Goal: Task Accomplishment & Management: Use online tool/utility

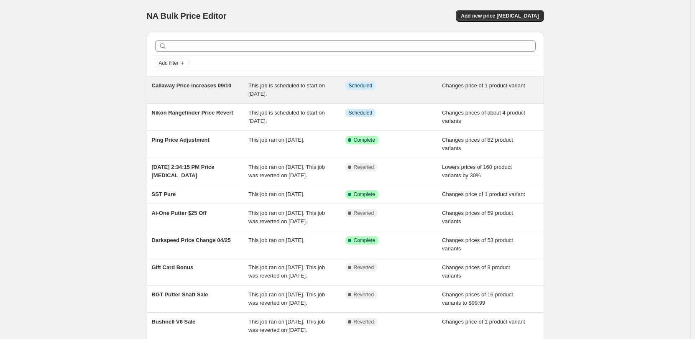
click at [207, 88] on span "Callaway Price Increases 09/10" at bounding box center [192, 85] width 80 height 6
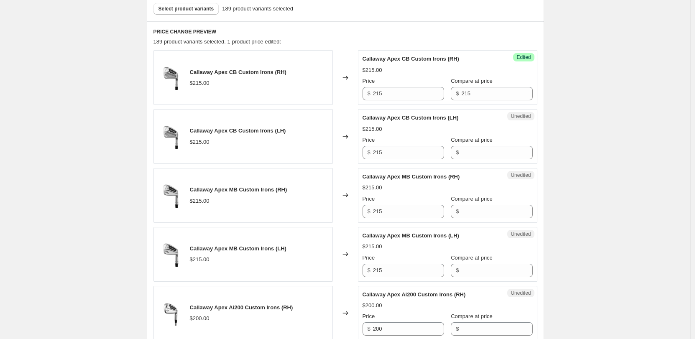
scroll to position [293, 0]
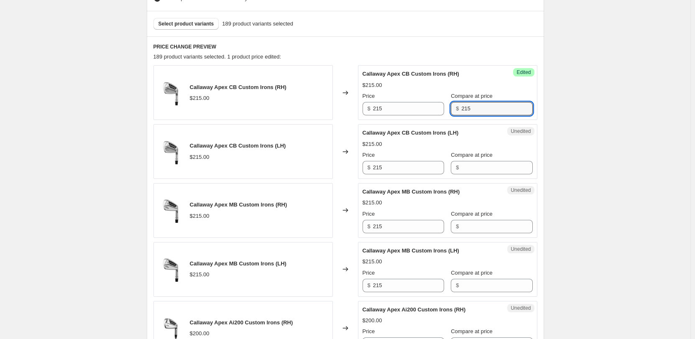
drag, startPoint x: 476, startPoint y: 109, endPoint x: 454, endPoint y: 109, distance: 22.6
click at [454, 109] on div "$ 215" at bounding box center [492, 108] width 82 height 13
click at [194, 25] on span "Select product variants" at bounding box center [186, 23] width 56 height 7
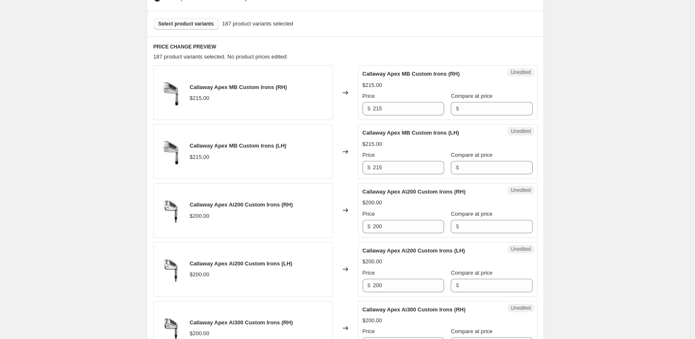
click at [188, 24] on span "Select product variants" at bounding box center [186, 23] width 56 height 7
click at [184, 21] on span "Select product variants" at bounding box center [186, 23] width 56 height 7
drag, startPoint x: 396, startPoint y: 108, endPoint x: 360, endPoint y: 109, distance: 36.0
click at [360, 109] on div "Unedited Callaway Apex MB Custom Irons (RH) $215.00 Price $ 215 Compare at pric…" at bounding box center [447, 92] width 179 height 55
type input "222"
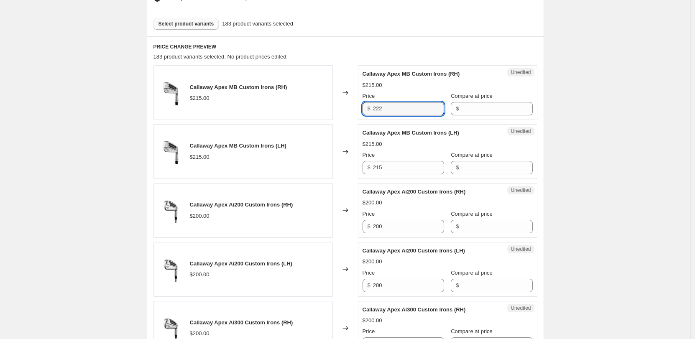
click at [365, 108] on div "$ 222" at bounding box center [404, 108] width 82 height 13
click at [379, 109] on input "222" at bounding box center [408, 108] width 71 height 13
drag, startPoint x: 391, startPoint y: 168, endPoint x: 365, endPoint y: 168, distance: 26.3
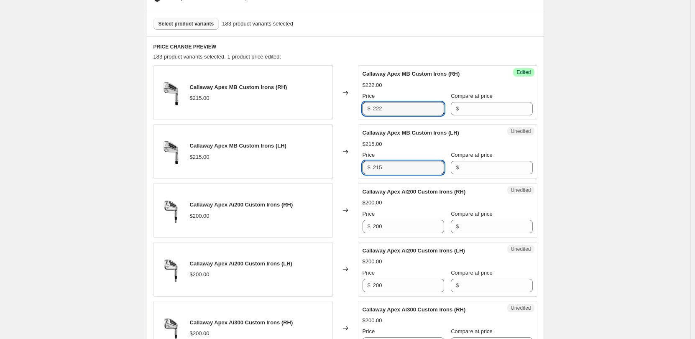
click at [365, 168] on div "$ 215" at bounding box center [404, 167] width 82 height 13
paste input "22"
type input "222"
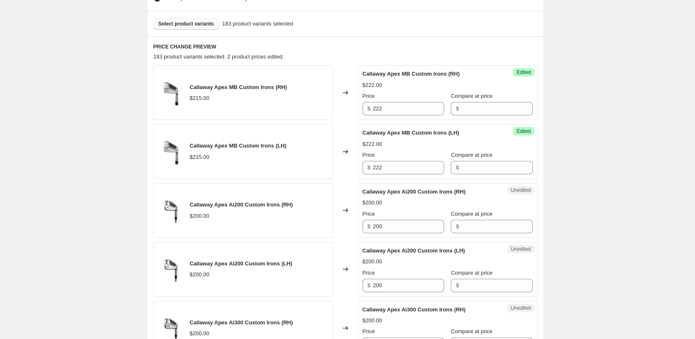
click at [393, 226] on input "200" at bounding box center [408, 226] width 71 height 13
type input "207"
click at [391, 283] on input "200" at bounding box center [408, 285] width 71 height 13
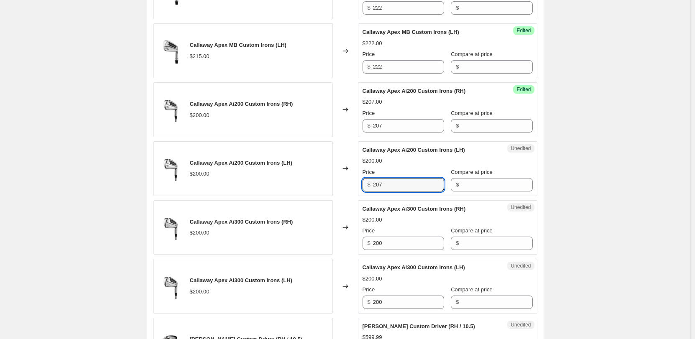
scroll to position [418, 0]
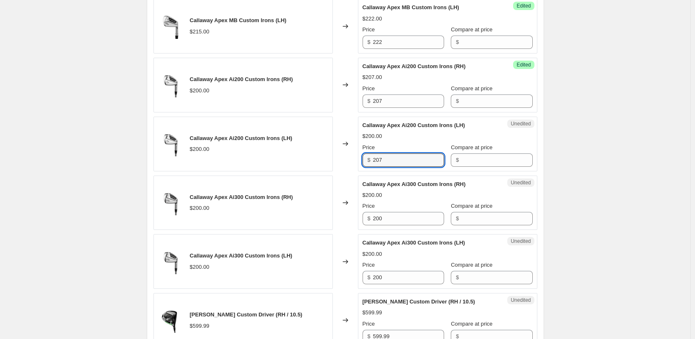
type input "207"
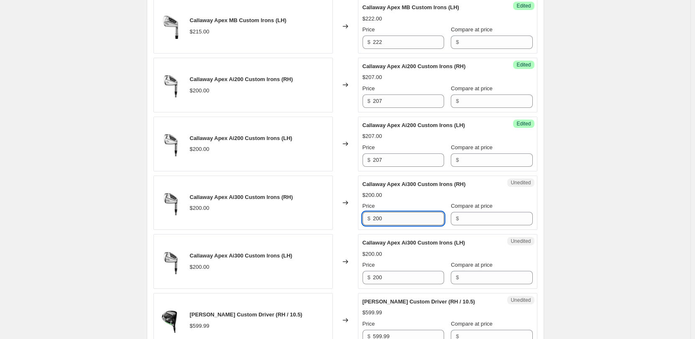
click at [407, 214] on input "200" at bounding box center [408, 218] width 71 height 13
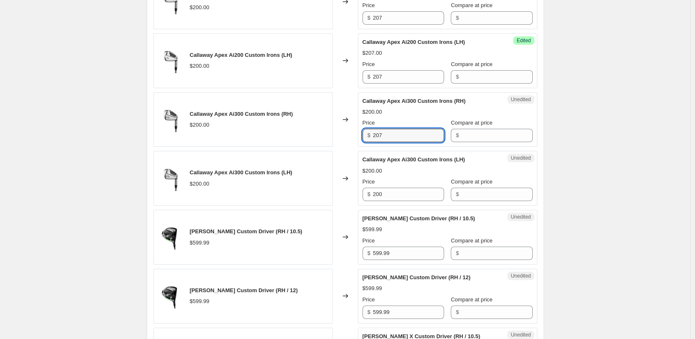
scroll to position [502, 0]
type input "207"
click at [409, 197] on input "200" at bounding box center [408, 193] width 71 height 13
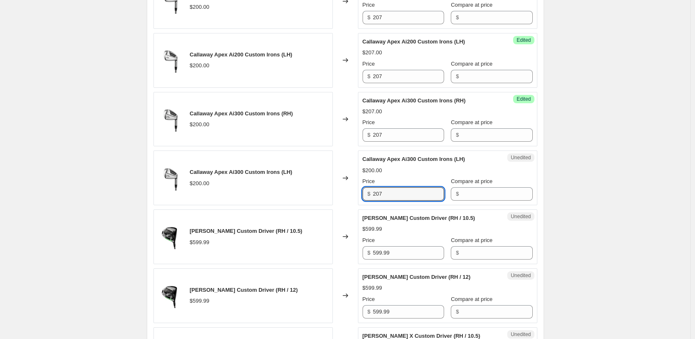
type input "207"
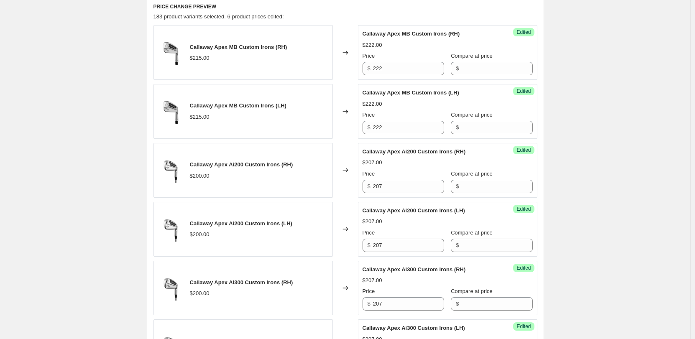
scroll to position [125, 0]
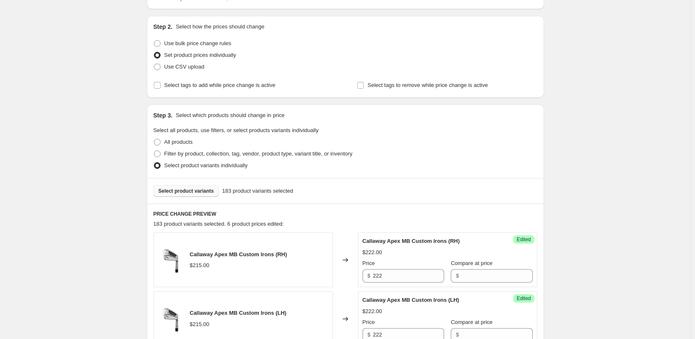
click at [185, 194] on span "Select product variants" at bounding box center [186, 191] width 56 height 7
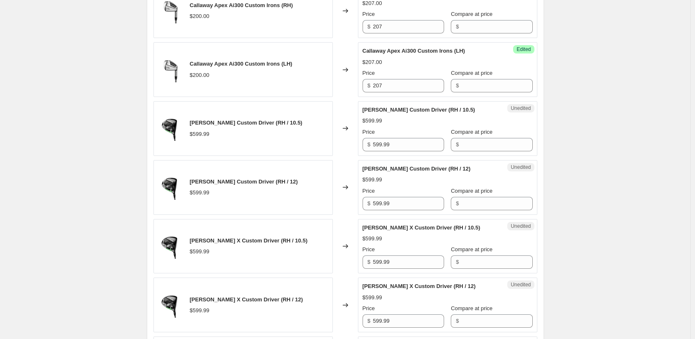
scroll to position [627, 0]
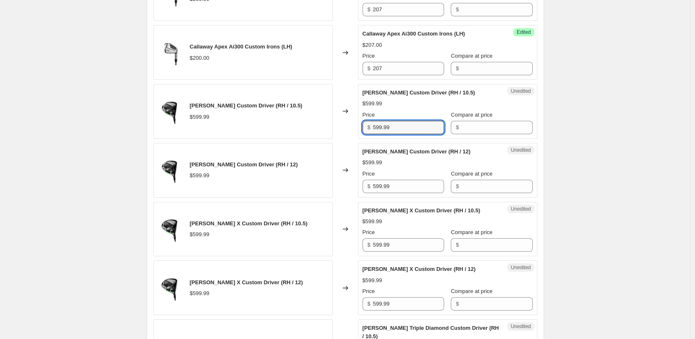
drag, startPoint x: 394, startPoint y: 125, endPoint x: 369, endPoint y: 124, distance: 25.1
click at [369, 124] on div "$ 599.99" at bounding box center [404, 127] width 82 height 13
type input "619.99"
click at [369, 124] on span "$" at bounding box center [369, 127] width 3 height 6
click at [379, 122] on input "619.99" at bounding box center [408, 127] width 71 height 13
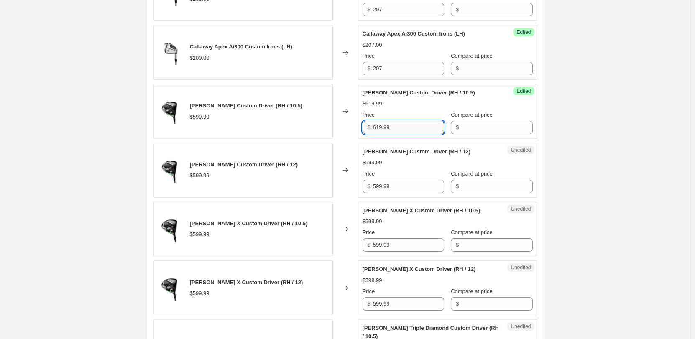
click at [379, 122] on input "619.99" at bounding box center [408, 127] width 71 height 13
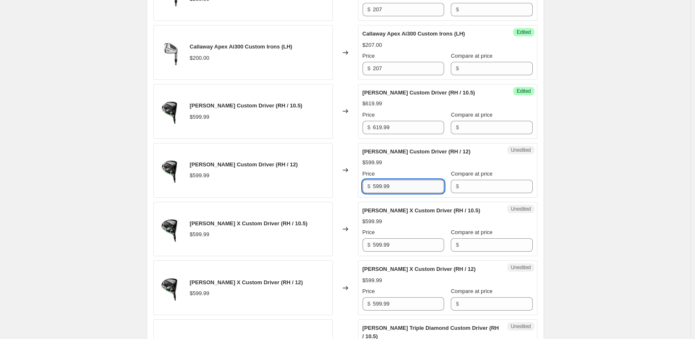
click at [379, 183] on input "599.99" at bounding box center [408, 186] width 71 height 13
paste input "61"
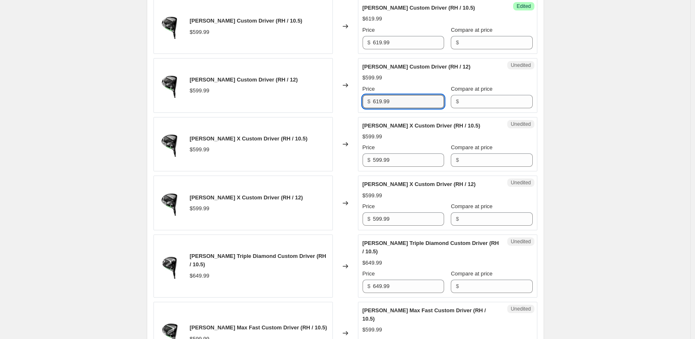
scroll to position [753, 0]
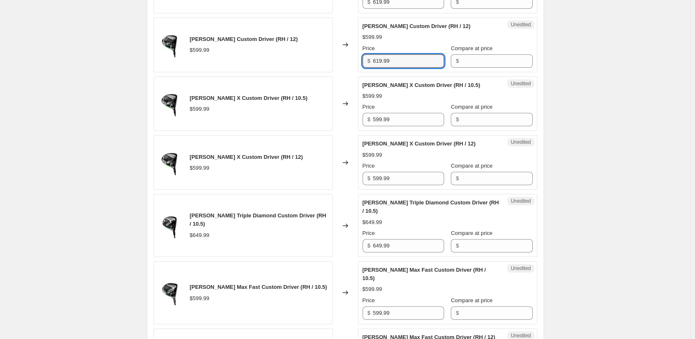
type input "619.99"
click at [630, 70] on div "Callaway Price Increases 09/10. This page is ready Callaway Price Increases 09/…" at bounding box center [345, 199] width 690 height 1904
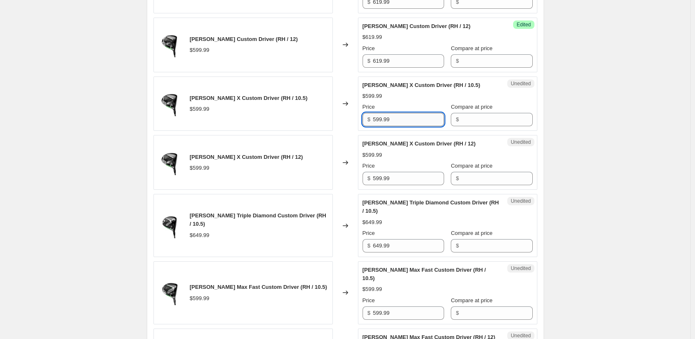
click at [378, 120] on input "599.99" at bounding box center [408, 119] width 71 height 13
paste input "61"
type input "619.99"
click at [385, 175] on input "599.99" at bounding box center [408, 178] width 71 height 13
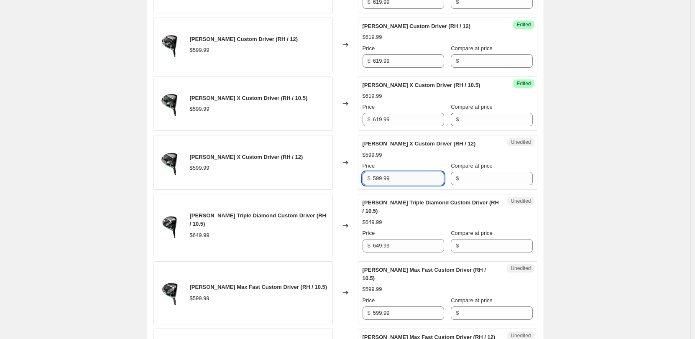
click at [385, 175] on input "599.99" at bounding box center [408, 178] width 71 height 13
paste input "61"
type input "619.99"
click at [623, 170] on div "Callaway Price Increases 09/10. This page is ready Callaway Price Increases 09/…" at bounding box center [345, 199] width 690 height 1904
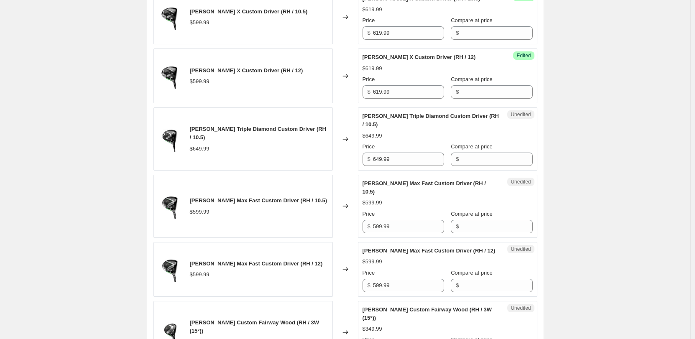
scroll to position [878, 0]
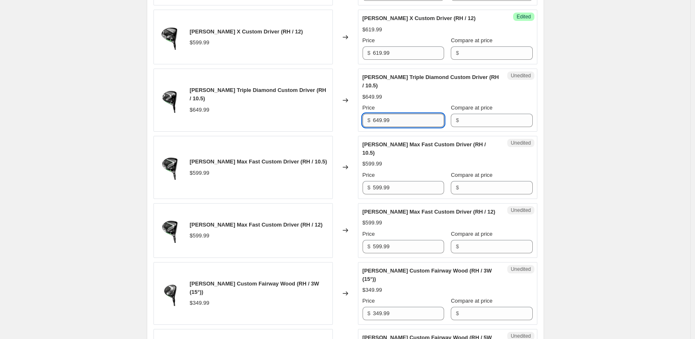
click at [395, 121] on input "649.99" at bounding box center [408, 120] width 71 height 13
click at [395, 121] on input "669.99" at bounding box center [408, 120] width 71 height 13
type input "669.99"
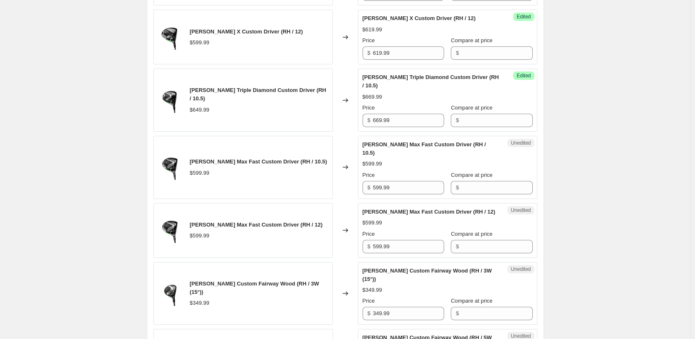
click at [641, 125] on div "Callaway Price Increases 09/10. This page is ready Callaway Price Increases 09/…" at bounding box center [345, 74] width 690 height 1904
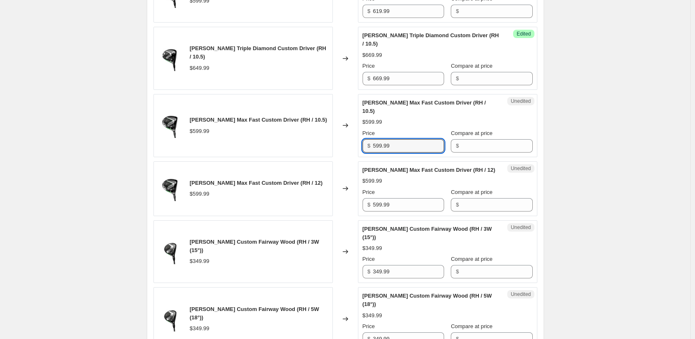
drag, startPoint x: 397, startPoint y: 143, endPoint x: 368, endPoint y: 148, distance: 29.6
click at [368, 148] on div "$ 599.99" at bounding box center [404, 145] width 82 height 13
paste input "61"
type input "619.99"
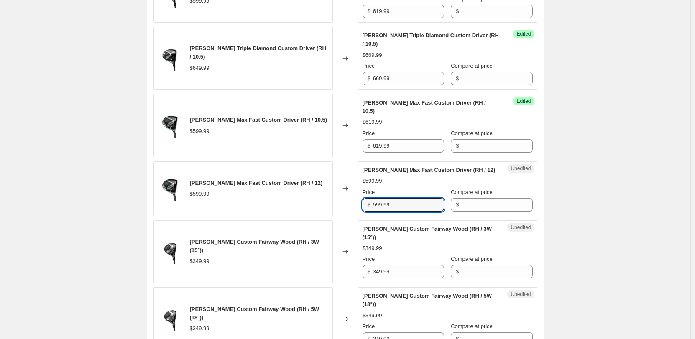
drag, startPoint x: 396, startPoint y: 212, endPoint x: 368, endPoint y: 215, distance: 28.2
click at [368, 212] on div "$ 599.99" at bounding box center [404, 204] width 82 height 13
click at [389, 212] on input "599.99" at bounding box center [408, 204] width 71 height 13
click at [359, 213] on div "Callaway Elyte Max Fast Custom Driver (RH / 12) $599.99 Changed to Unedited Cal…" at bounding box center [345, 188] width 384 height 55
paste input "61"
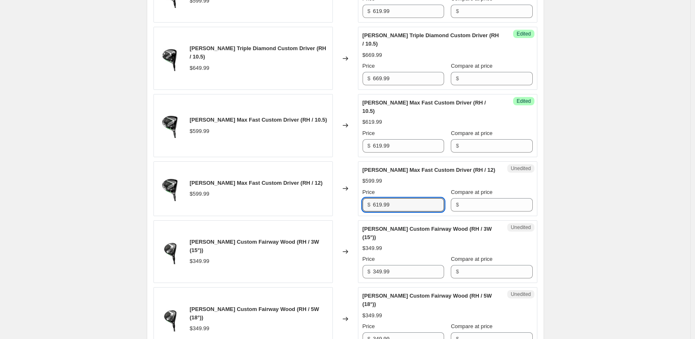
type input "619.99"
click at [591, 189] on div "Callaway Price Increases 09/10. This page is ready Callaway Price Increases 09/…" at bounding box center [345, 32] width 690 height 1904
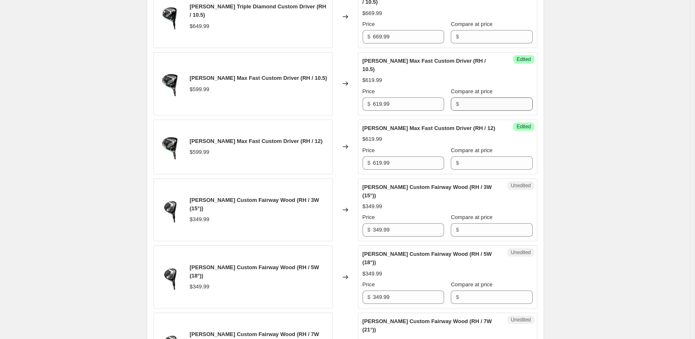
scroll to position [1045, 0]
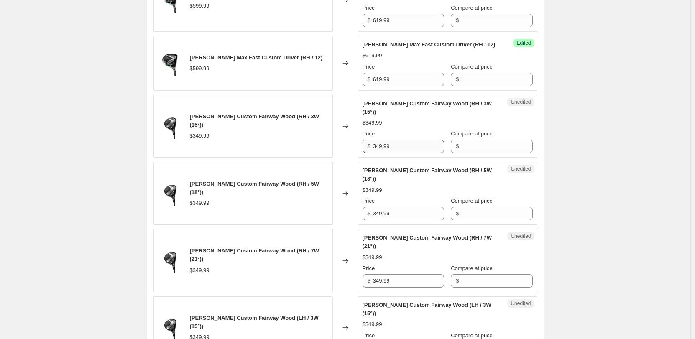
click at [389, 158] on div "Unedited Callaway Elyte Custom Fairway Wood (RH / 3W (15°)) $349.99 Price $ 349…" at bounding box center [447, 126] width 179 height 63
drag, startPoint x: 365, startPoint y: 154, endPoint x: 357, endPoint y: 154, distance: 8.4
click at [357, 154] on div "Callaway Elyte Custom Fairway Wood (RH / 3W (15°)) $349.99 Changed to Unedited …" at bounding box center [345, 126] width 384 height 63
type input "369.99"
drag, startPoint x: 393, startPoint y: 156, endPoint x: 370, endPoint y: 155, distance: 22.6
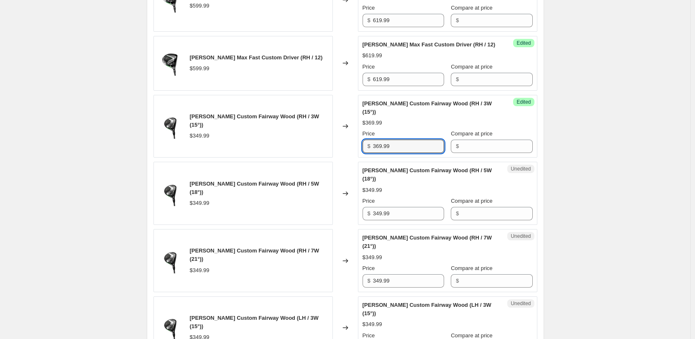
click at [370, 153] on div "$ 369.99" at bounding box center [404, 146] width 82 height 13
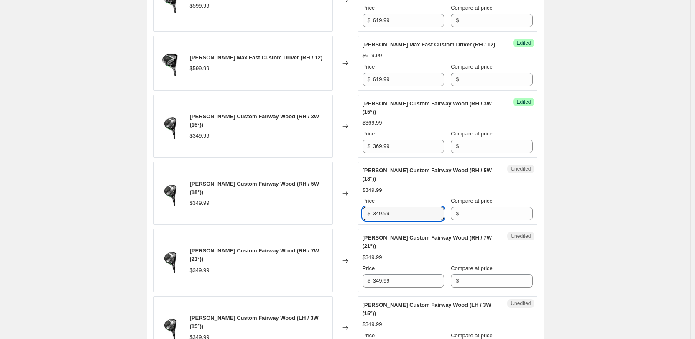
drag, startPoint x: 398, startPoint y: 220, endPoint x: 360, endPoint y: 221, distance: 37.6
click at [360, 221] on div "Unedited Callaway Elyte Custom Fairway Wood (RH / 5W (18°)) $349.99 Price $ 349…" at bounding box center [447, 193] width 179 height 63
paste input "6"
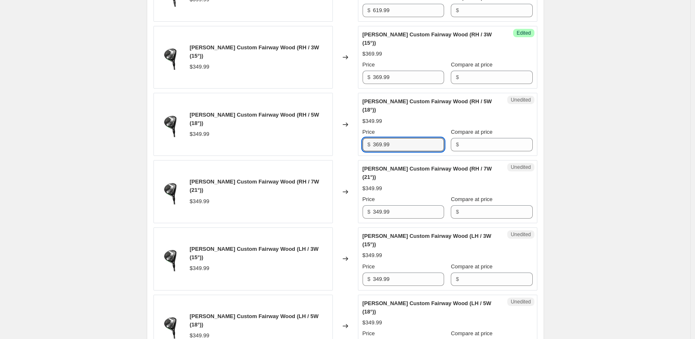
scroll to position [1129, 0]
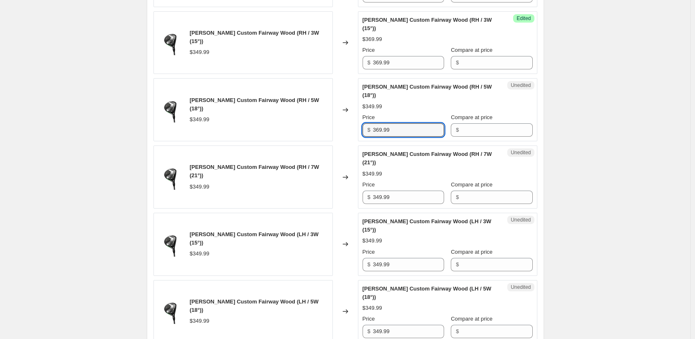
type input "369.99"
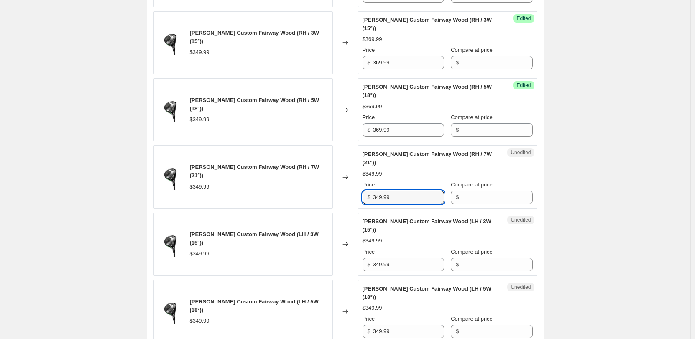
drag, startPoint x: 397, startPoint y: 203, endPoint x: 365, endPoint y: 204, distance: 31.4
click at [365, 204] on div "$ 349.99" at bounding box center [404, 197] width 82 height 13
paste input "6"
type input "369.99"
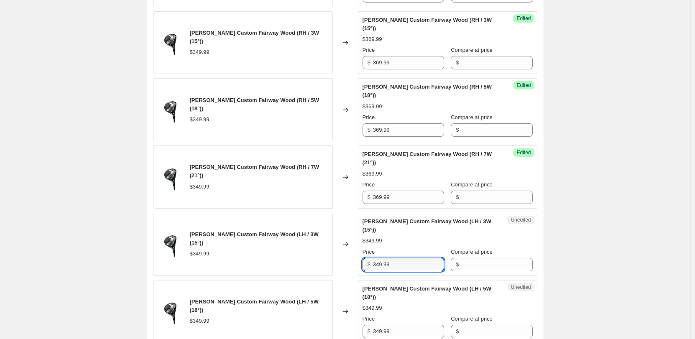
drag, startPoint x: 398, startPoint y: 273, endPoint x: 374, endPoint y: 274, distance: 24.7
click at [374, 271] on div "$ 349.99" at bounding box center [404, 264] width 82 height 13
paste input "6"
type input "369.99"
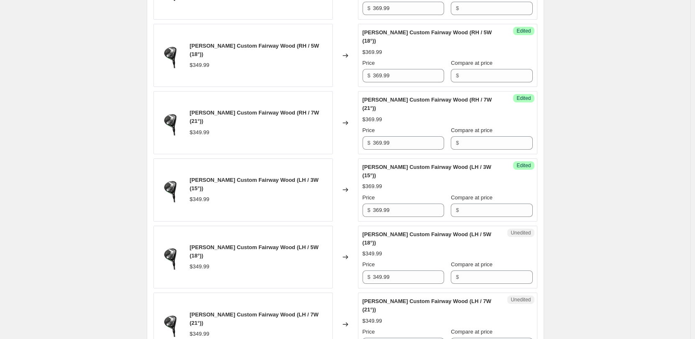
scroll to position [1296, 0]
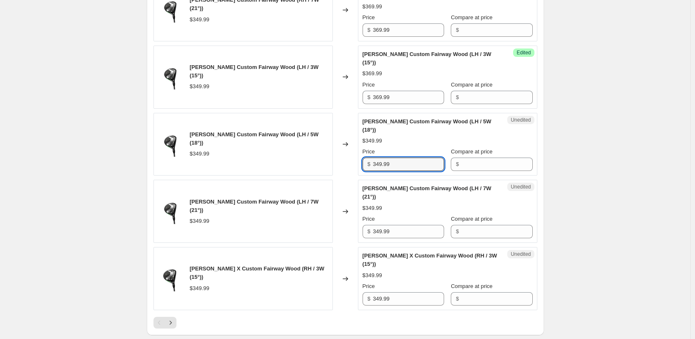
drag, startPoint x: 366, startPoint y: 172, endPoint x: 360, endPoint y: 172, distance: 6.3
click at [360, 172] on div "Unedited Callaway Elyte Custom Fairway Wood (LH / 5W (18°)) $349.99 Price $ 349…" at bounding box center [447, 144] width 179 height 63
paste input "6"
type input "369.99"
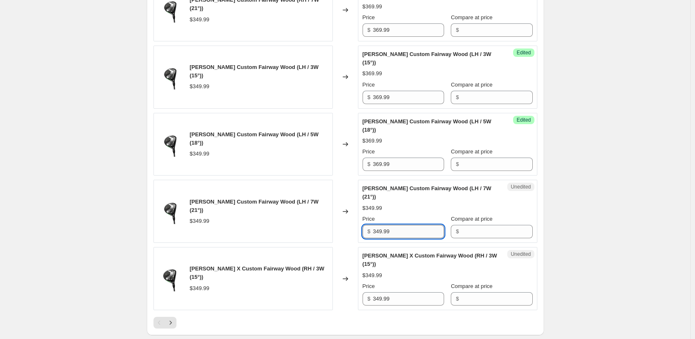
drag, startPoint x: 357, startPoint y: 237, endPoint x: 381, endPoint y: 237, distance: 23.8
click at [337, 237] on div "Callaway Elyte Custom Fairway Wood (LH / 7W (21°)) $349.99 Changed to Unedited …" at bounding box center [345, 211] width 384 height 63
paste input "6"
type input "369.99"
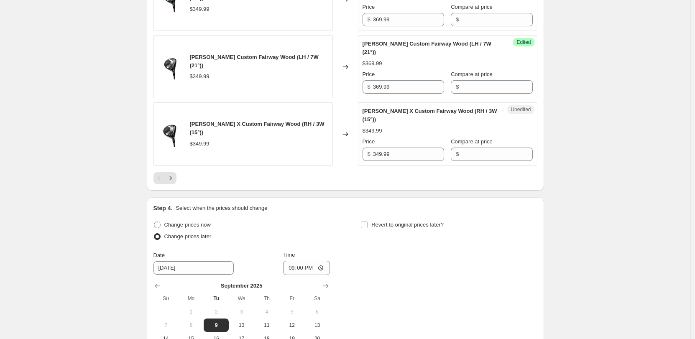
scroll to position [1380, 0]
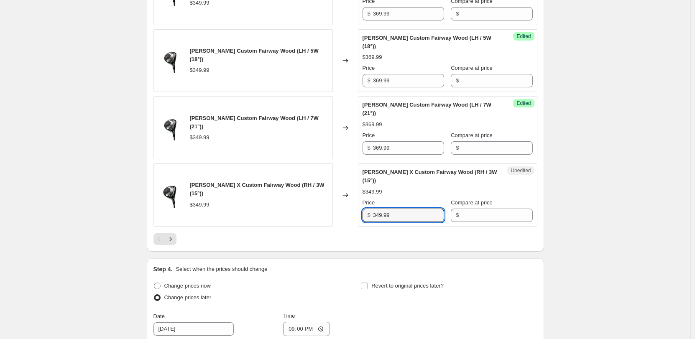
drag, startPoint x: 393, startPoint y: 223, endPoint x: 360, endPoint y: 225, distance: 33.1
click at [360, 225] on div "Unedited Callaway Elyte X Custom Fairway Wood (RH / 3W (15°)) $349.99 Price $ 3…" at bounding box center [447, 194] width 179 height 63
paste input "6"
type input "369.99"
click at [308, 245] on div at bounding box center [345, 239] width 384 height 12
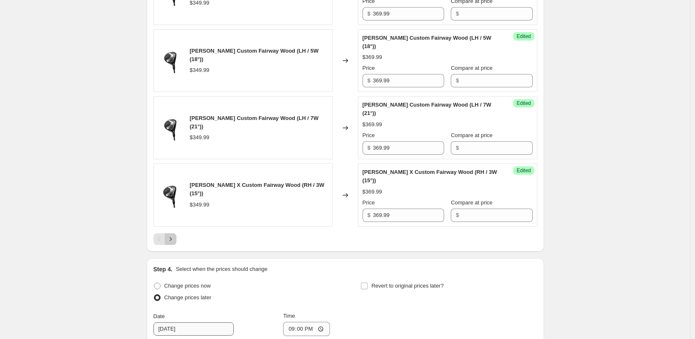
click at [171, 243] on icon "Next" at bounding box center [170, 239] width 8 height 8
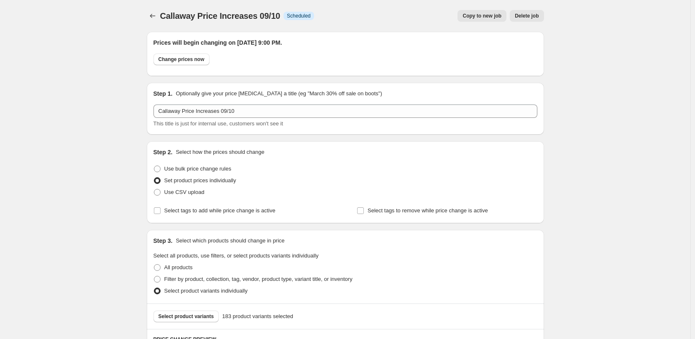
scroll to position [251, 0]
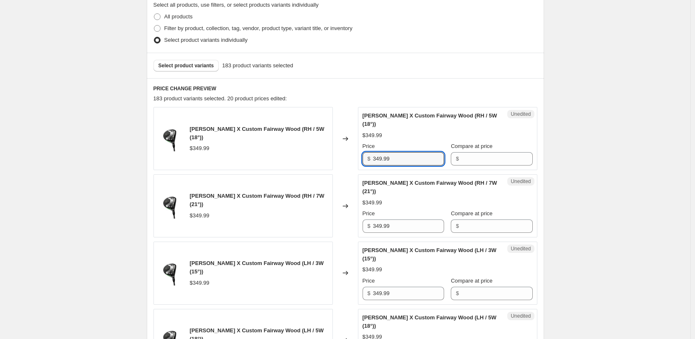
drag, startPoint x: 397, startPoint y: 160, endPoint x: 366, endPoint y: 158, distance: 31.4
click at [366, 158] on div "$ 349.99" at bounding box center [404, 158] width 82 height 13
paste input "6"
type input "369.99"
drag, startPoint x: 391, startPoint y: 224, endPoint x: 345, endPoint y: 225, distance: 46.0
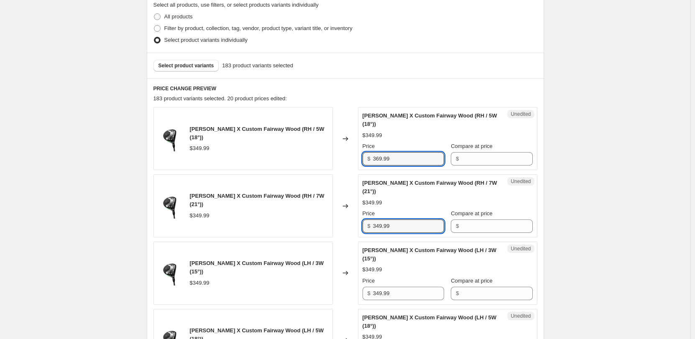
click at [345, 225] on div "Callaway Elyte X Custom Fairway Wood (RH / 7W (21°)) $349.99 Changed to Unedite…" at bounding box center [345, 205] width 384 height 63
paste input "6"
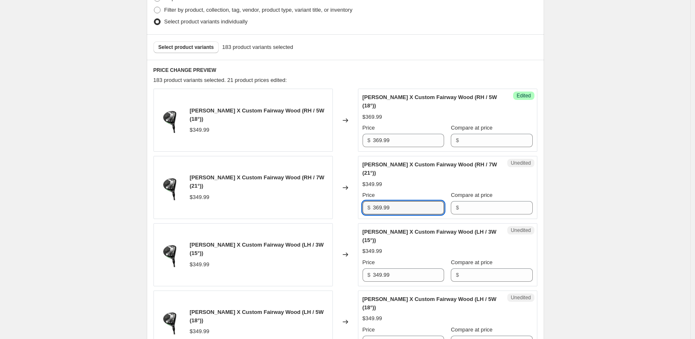
scroll to position [334, 0]
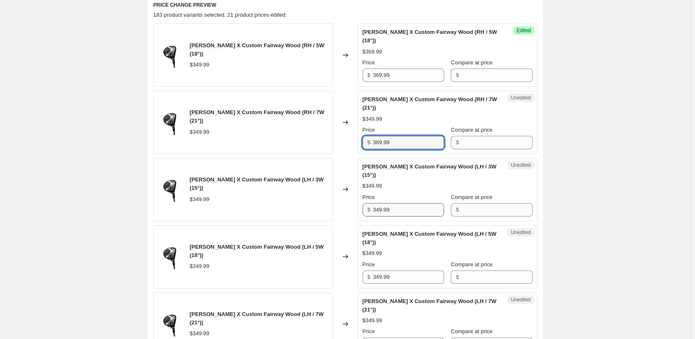
type input "369.99"
click at [398, 205] on input "349.99" at bounding box center [408, 209] width 71 height 13
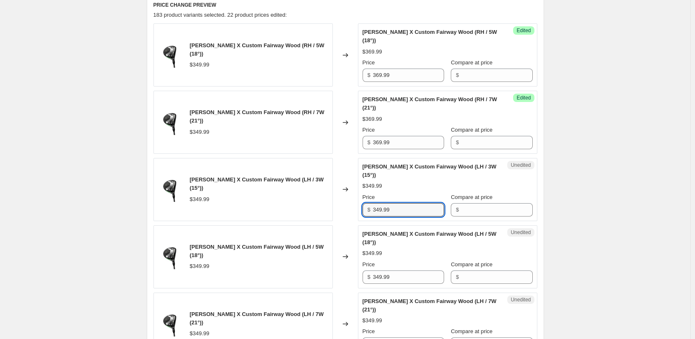
click at [361, 213] on div "Unedited Callaway Elyte X Custom Fairway Wood (LH / 3W (15°)) $349.99 Price $ 3…" at bounding box center [447, 189] width 179 height 63
paste input "6"
type input "369.99"
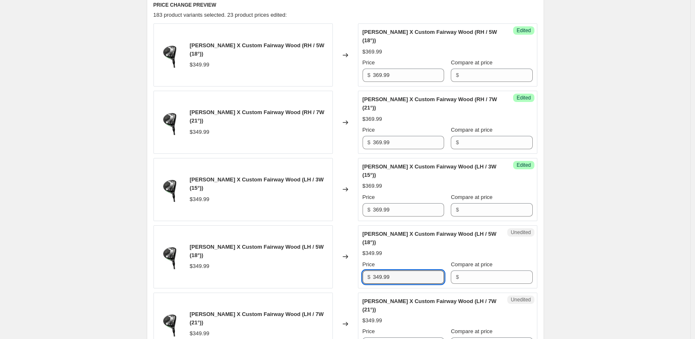
drag, startPoint x: 389, startPoint y: 277, endPoint x: 350, endPoint y: 280, distance: 39.8
click at [346, 280] on div "Callaway Elyte X Custom Fairway Wood (LH / 5W (18°)) $349.99 Changed to Unedite…" at bounding box center [345, 256] width 384 height 63
paste input "6"
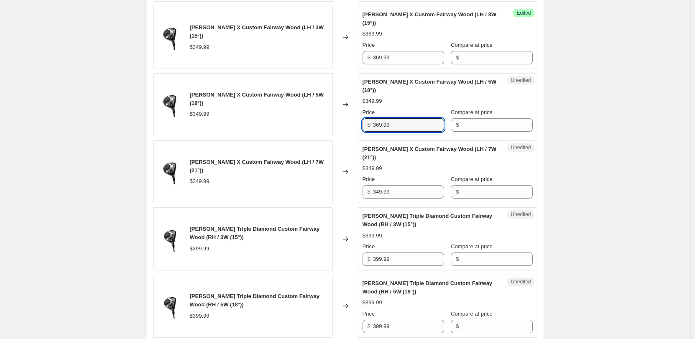
scroll to position [502, 0]
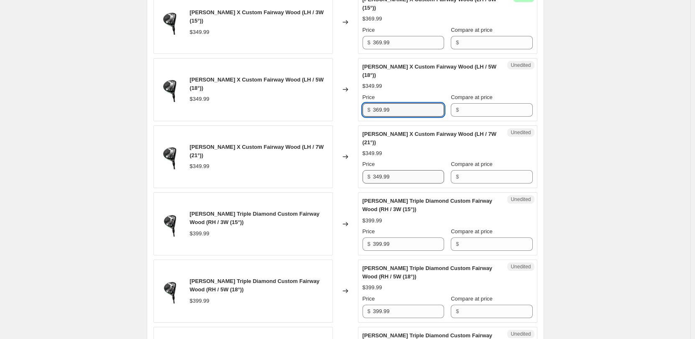
type input "369.99"
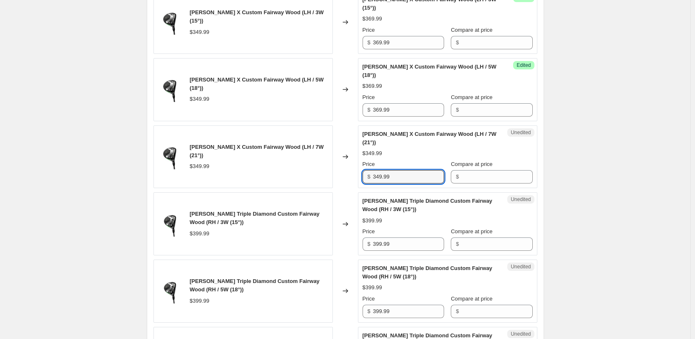
drag, startPoint x: 394, startPoint y: 177, endPoint x: 345, endPoint y: 179, distance: 49.4
click at [345, 179] on div "Callaway Elyte X Custom Fairway Wood (LH / 7W (21°)) $349.99 Changed to Unedite…" at bounding box center [345, 156] width 384 height 63
paste input "6"
type input "369.99"
click at [392, 244] on input "399.99" at bounding box center [408, 243] width 71 height 13
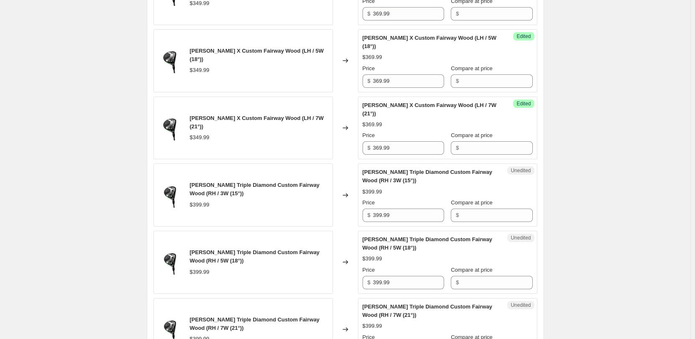
scroll to position [544, 0]
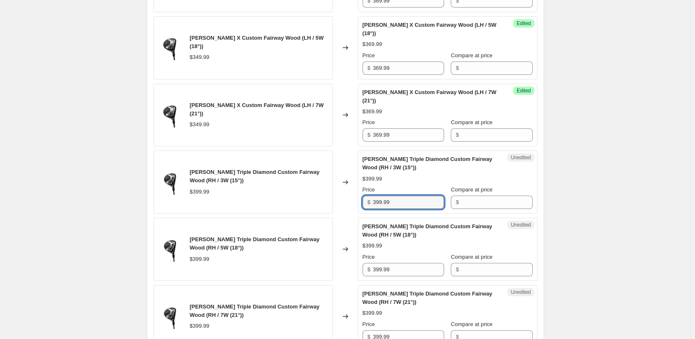
drag, startPoint x: 363, startPoint y: 202, endPoint x: 359, endPoint y: 202, distance: 4.2
click at [359, 202] on div "Callaway Elyte Triple Diamond Custom Fairway Wood (RH / 3W (15°)) $399.99 Chang…" at bounding box center [345, 182] width 384 height 63
click at [383, 203] on input "419.99" at bounding box center [408, 202] width 71 height 13
type input "419.99"
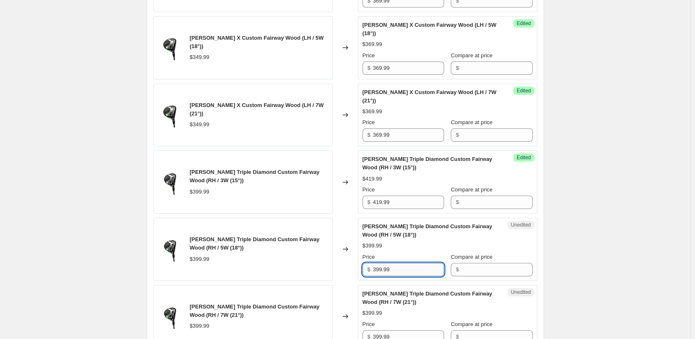
click at [389, 273] on input "399.99" at bounding box center [408, 269] width 71 height 13
paste input "41"
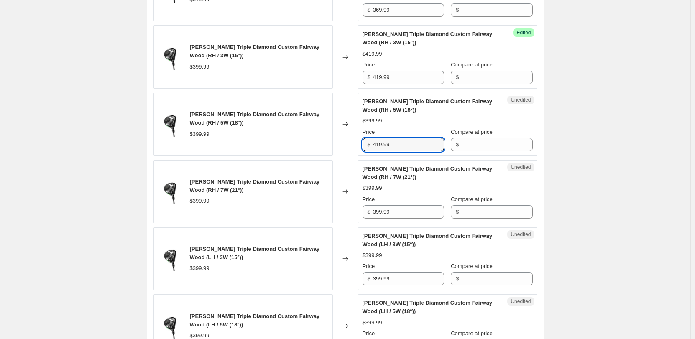
scroll to position [669, 0]
type input "419.99"
click at [617, 128] on div "Callaway Price Increases 09/10. This page is ready Callaway Price Increases 09/…" at bounding box center [345, 316] width 690 height 1971
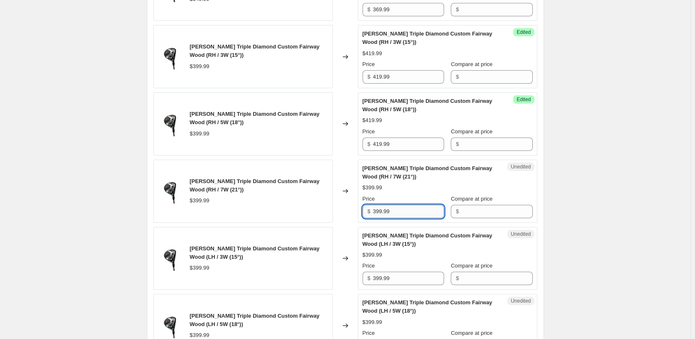
click at [384, 208] on input "399.99" at bounding box center [408, 211] width 71 height 13
paste input "41"
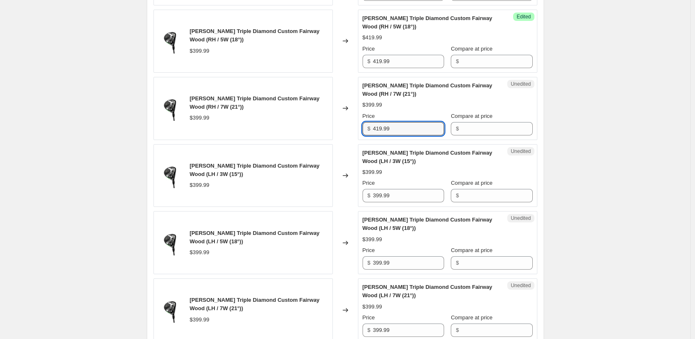
scroll to position [753, 0]
type input "419.99"
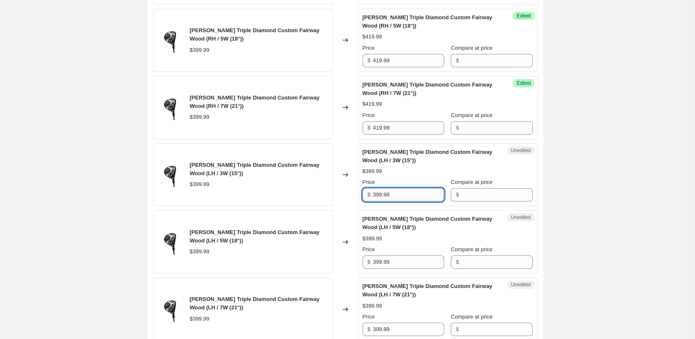
click at [378, 195] on input "399.99" at bounding box center [408, 194] width 71 height 13
paste input "41"
type input "419.99"
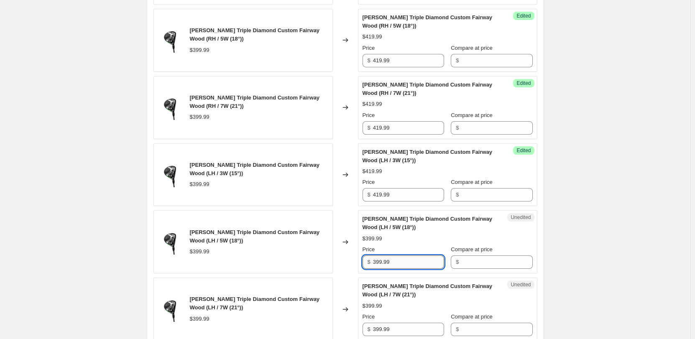
click at [381, 262] on input "399.99" at bounding box center [408, 261] width 71 height 13
paste input "41"
type input "419.99"
click at [590, 204] on div "Callaway Price Increases 09/10. This page is ready Callaway Price Increases 09/…" at bounding box center [345, 232] width 690 height 1971
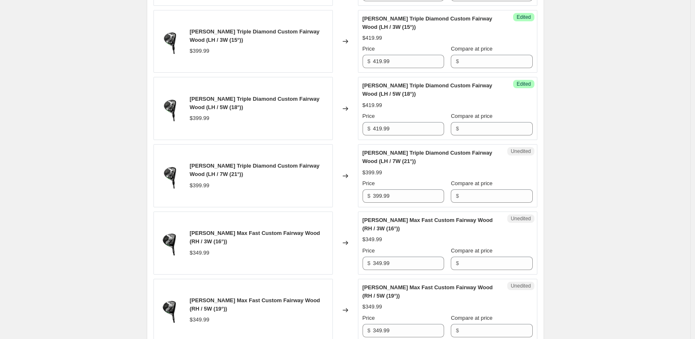
scroll to position [920, 0]
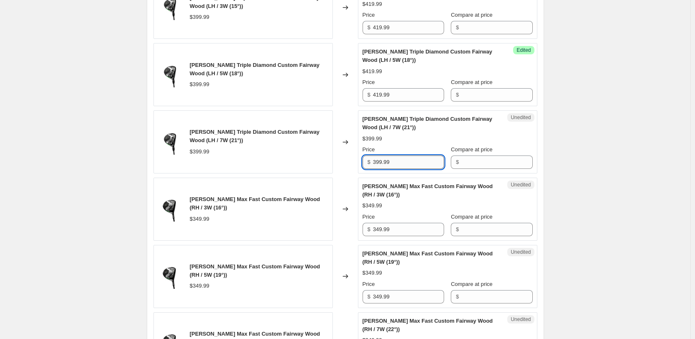
click at [385, 161] on input "399.99" at bounding box center [408, 162] width 71 height 13
paste input "41"
type input "419.99"
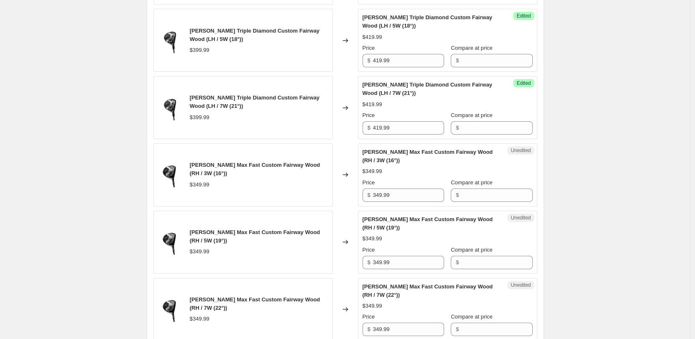
scroll to position [1003, 0]
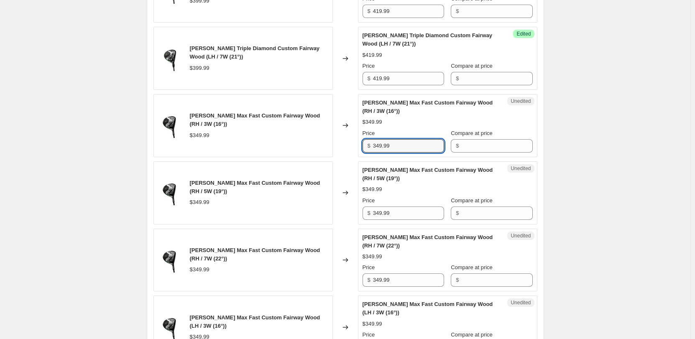
drag, startPoint x: 412, startPoint y: 148, endPoint x: 360, endPoint y: 147, distance: 52.3
click at [360, 147] on div "Unedited Callaway Elyte Max Fast Custom Fairway Wood (RH / 3W (16°)) $349.99 Pr…" at bounding box center [447, 125] width 179 height 63
drag, startPoint x: 383, startPoint y: 149, endPoint x: 366, endPoint y: 149, distance: 17.1
click at [366, 149] on div "$ v" at bounding box center [404, 145] width 82 height 13
paste input "369.99"
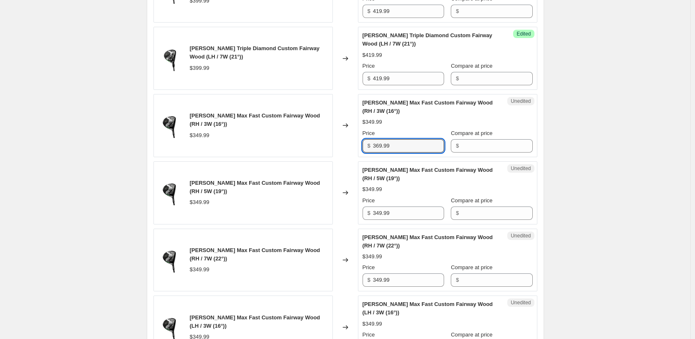
drag, startPoint x: 397, startPoint y: 148, endPoint x: 358, endPoint y: 147, distance: 38.9
click at [358, 147] on div "Callaway Elyte Max Fast Custom Fairway Wood (RH / 3W (16°)) $349.99 Changed to …" at bounding box center [345, 125] width 384 height 63
type input "369.99"
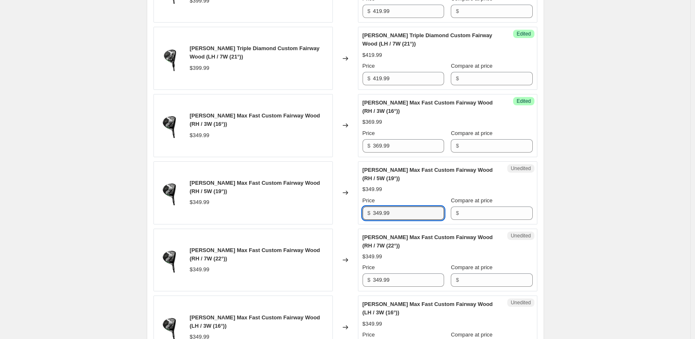
drag, startPoint x: 403, startPoint y: 210, endPoint x: 342, endPoint y: 211, distance: 61.1
click at [342, 211] on div "Callaway Elyte Max Fast Custom Fairway Wood (RH / 5W (19°)) $349.99 Changed to …" at bounding box center [345, 192] width 384 height 63
type input "v"
paste input "369.99"
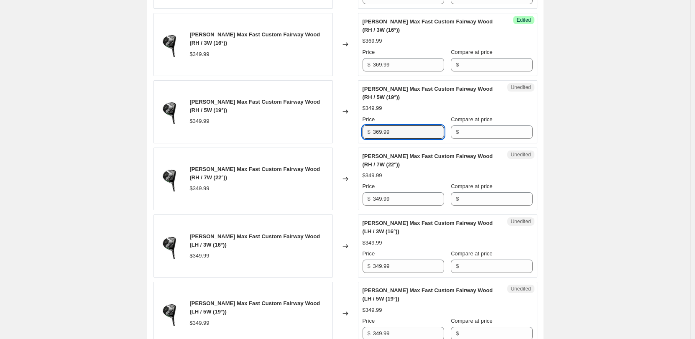
scroll to position [1087, 0]
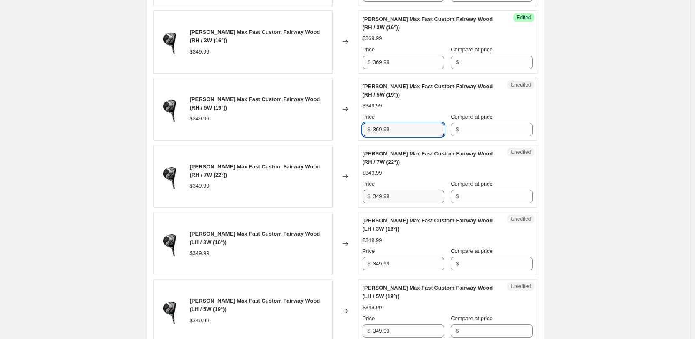
type input "369.99"
drag, startPoint x: 375, startPoint y: 196, endPoint x: 365, endPoint y: 196, distance: 10.5
click at [365, 196] on div "$ 349.99" at bounding box center [404, 196] width 82 height 13
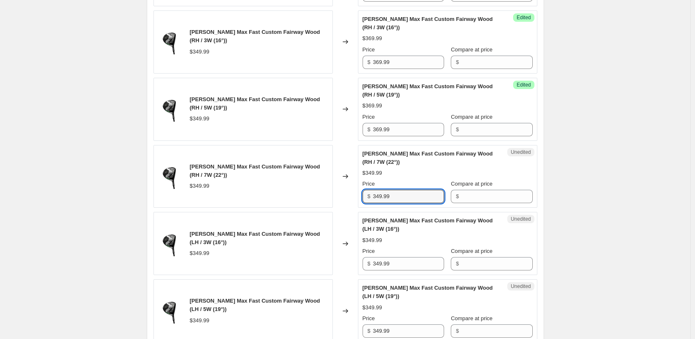
paste input "6"
type input "369.99"
click at [351, 266] on div "Callaway Elyte Max Fast Custom Fairway Wood (LH / 3W (16°)) $349.99 Changed to …" at bounding box center [345, 243] width 384 height 63
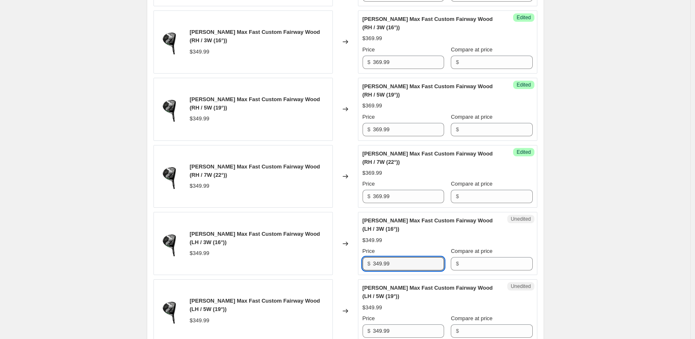
paste input "6"
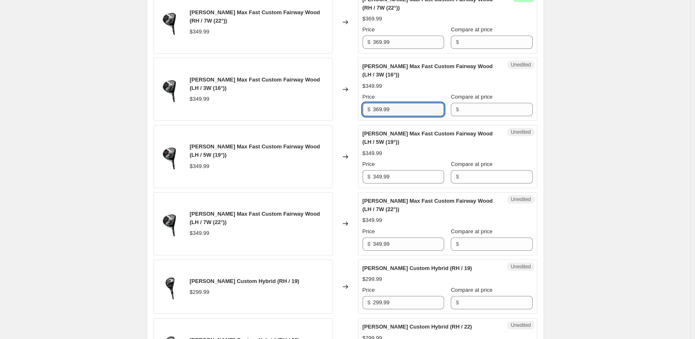
scroll to position [1296, 0]
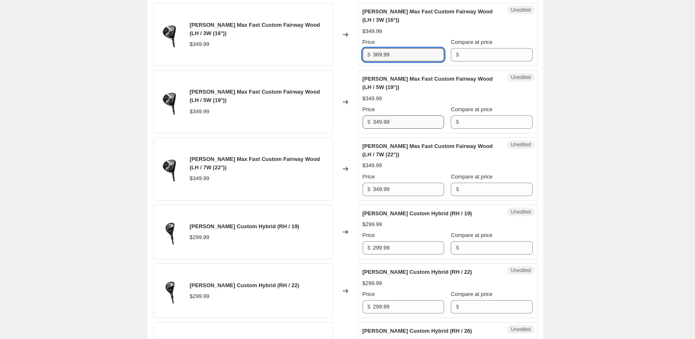
type input "369.99"
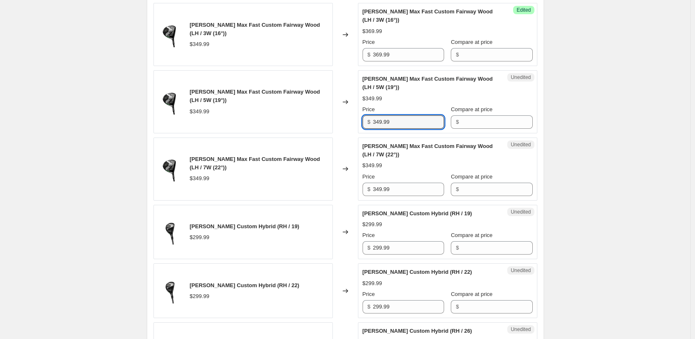
drag, startPoint x: 393, startPoint y: 124, endPoint x: 346, endPoint y: 124, distance: 46.4
click at [344, 124] on div "Callaway Elyte Max Fast Custom Fairway Wood (LH / 5W (19°)) $349.99 Changed to …" at bounding box center [345, 101] width 384 height 63
paste input "6"
type input "369.99"
drag, startPoint x: 391, startPoint y: 189, endPoint x: 345, endPoint y: 189, distance: 46.0
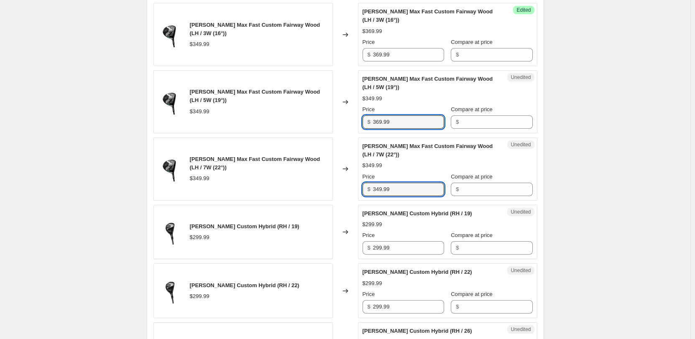
click at [345, 189] on div "Callaway Elyte Max Fast Custom Fairway Wood (LH / 7W (22°)) $349.99 Changed to …" at bounding box center [345, 169] width 384 height 63
paste input "6"
type input "369.99"
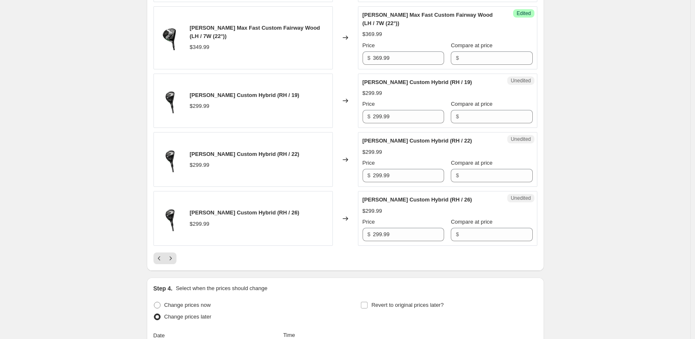
scroll to position [1380, 0]
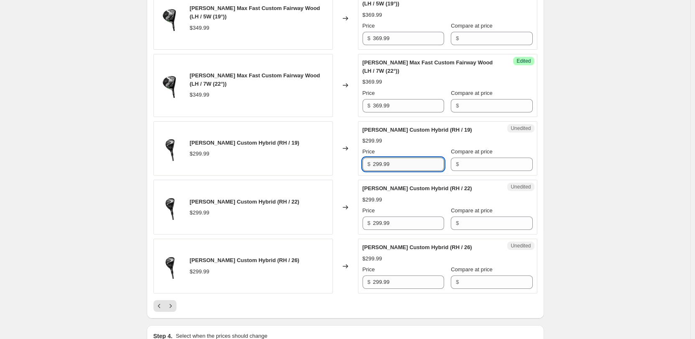
click at [379, 165] on input "299.99" at bounding box center [408, 164] width 71 height 13
click at [379, 165] on input "319.99" at bounding box center [408, 164] width 71 height 13
type input "319.99"
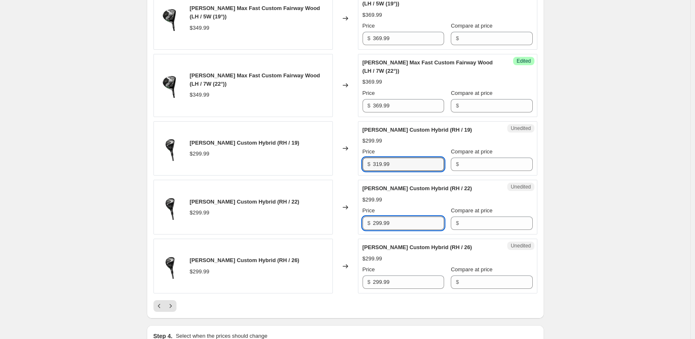
click at [380, 223] on input "299.99" at bounding box center [408, 223] width 71 height 13
paste input "31"
type input "319.99"
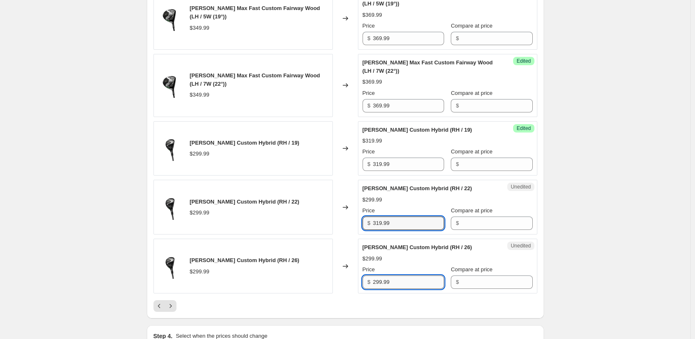
click at [384, 283] on input "299.99" at bounding box center [408, 282] width 71 height 13
paste input "31"
type input "319.99"
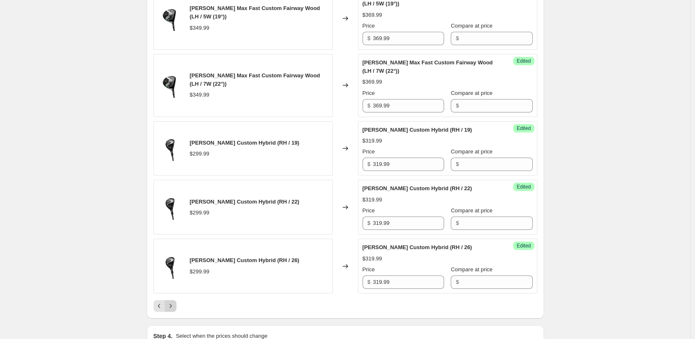
click at [169, 306] on icon "Next" at bounding box center [170, 306] width 8 height 8
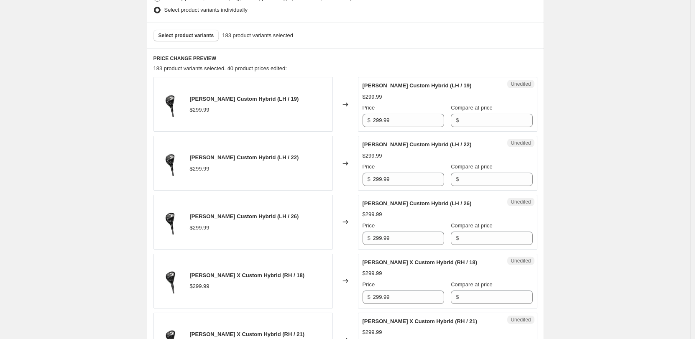
scroll to position [293, 0]
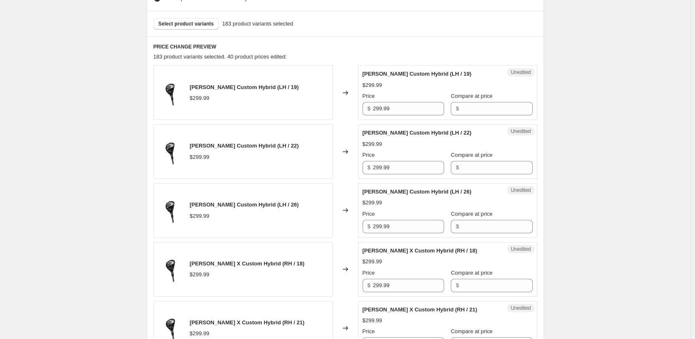
click at [374, 107] on div "$ 299.99" at bounding box center [404, 108] width 82 height 13
paste input "319.99"
click at [391, 110] on input "299.99319.99" at bounding box center [408, 108] width 71 height 13
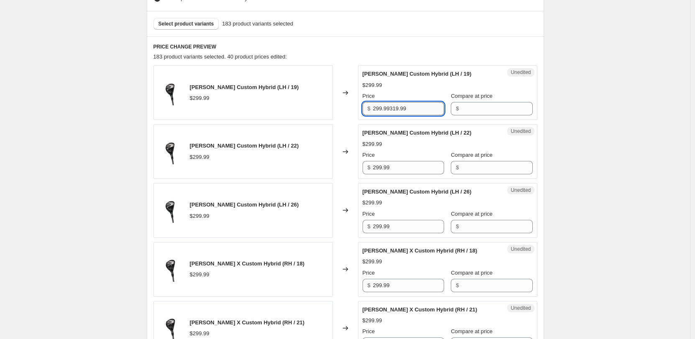
paste input "text"
type input "319.99"
click at [379, 156] on div "Price" at bounding box center [404, 155] width 82 height 8
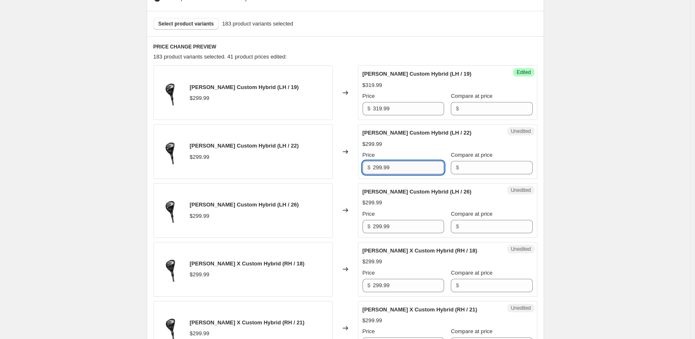
click at [382, 169] on input "299.99" at bounding box center [408, 167] width 71 height 13
paste input "31"
type input "319.99"
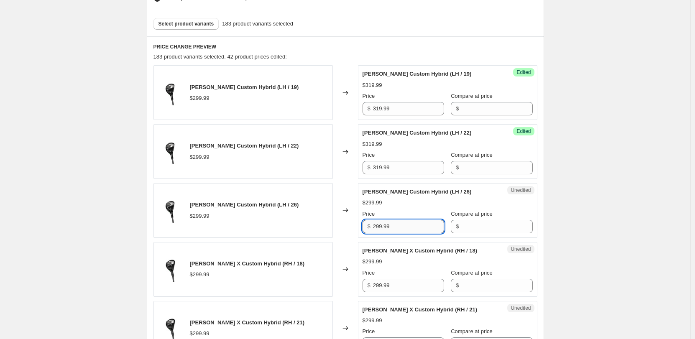
click at [382, 227] on input "299.99" at bounding box center [408, 226] width 71 height 13
paste input "31"
type input "319.99"
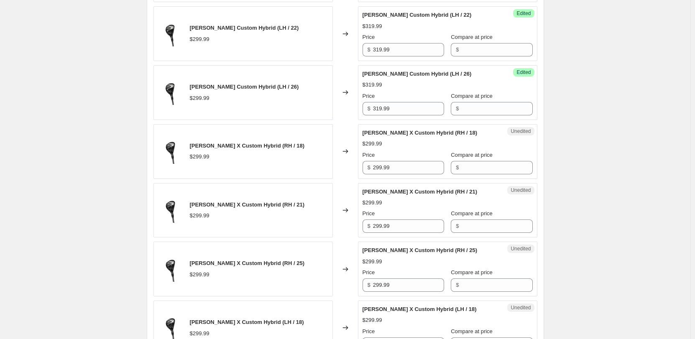
scroll to position [418, 0]
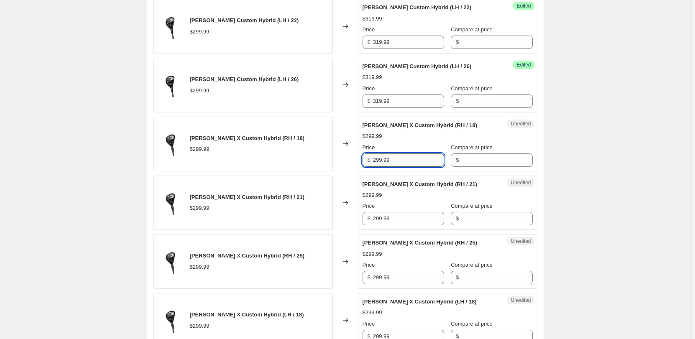
click at [385, 161] on input "299.99" at bounding box center [408, 159] width 71 height 13
paste input "31"
type input "319.99"
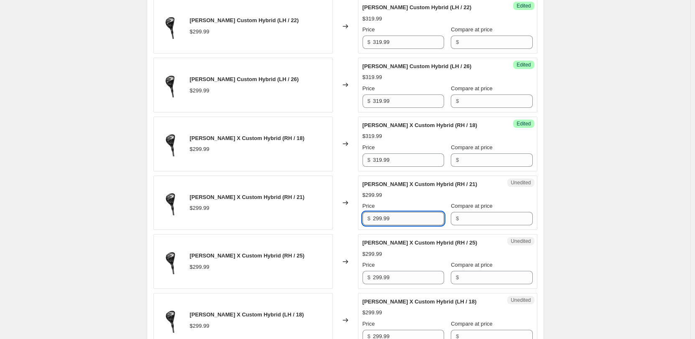
click at [390, 224] on input "299.99" at bounding box center [408, 218] width 71 height 13
paste input "31"
type input "319.99"
click at [381, 278] on input "299.99" at bounding box center [408, 277] width 71 height 13
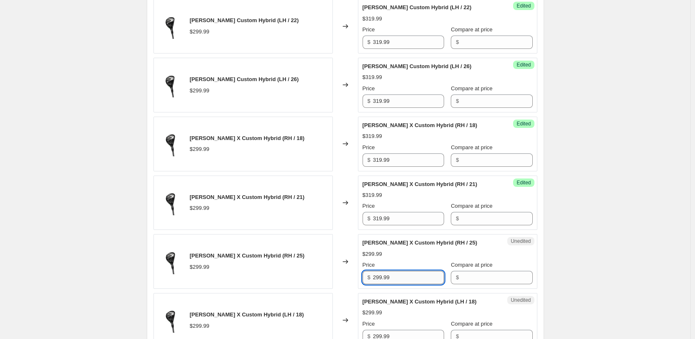
click at [381, 277] on input "299.99" at bounding box center [408, 277] width 71 height 13
paste input "31"
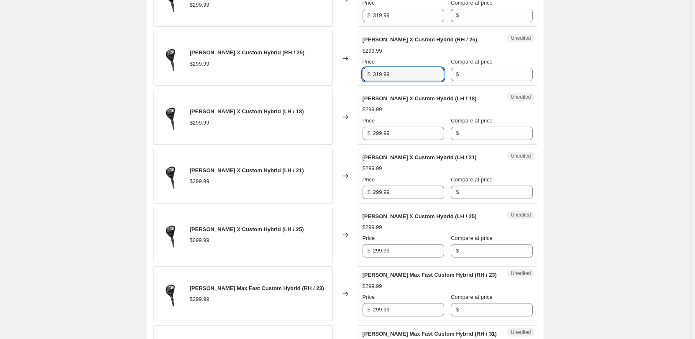
scroll to position [627, 0]
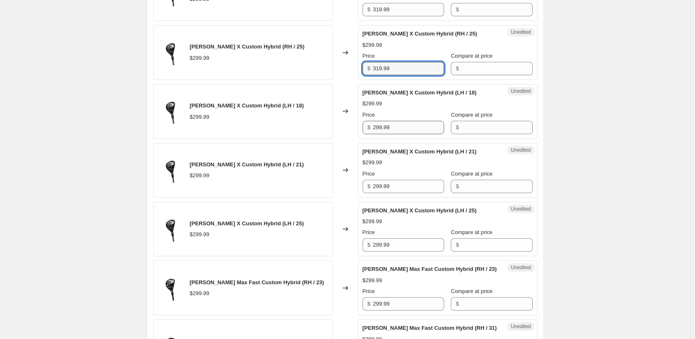
type input "319.99"
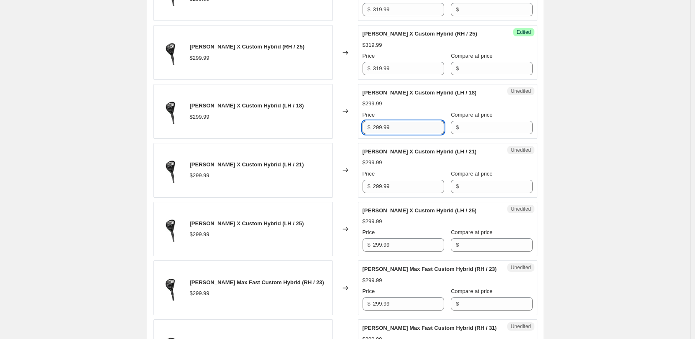
click at [383, 126] on input "299.99" at bounding box center [408, 127] width 71 height 13
paste input "31"
type input "319.99"
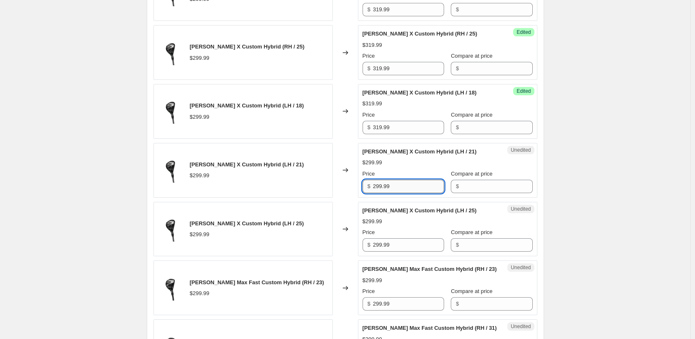
click at [383, 184] on input "299.99" at bounding box center [408, 186] width 71 height 13
paste input "31"
type input "319.99"
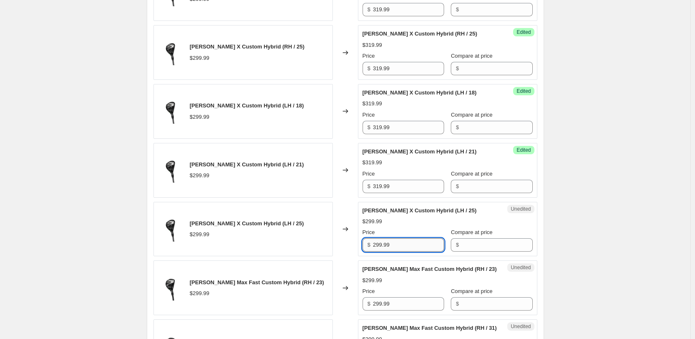
click at [383, 246] on input "299.99" at bounding box center [408, 244] width 71 height 13
paste input "31"
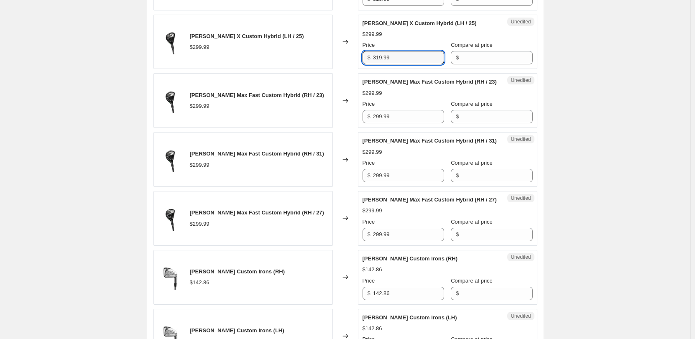
scroll to position [836, 0]
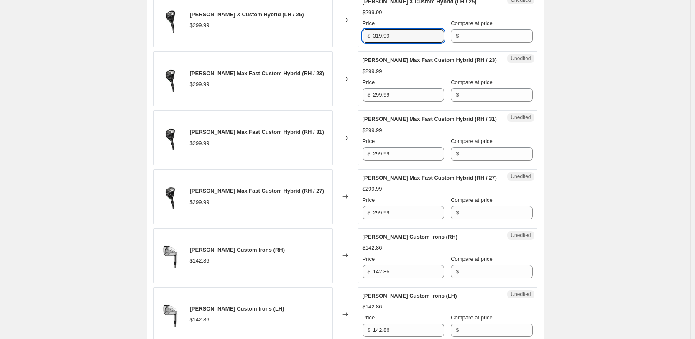
type input "319.99"
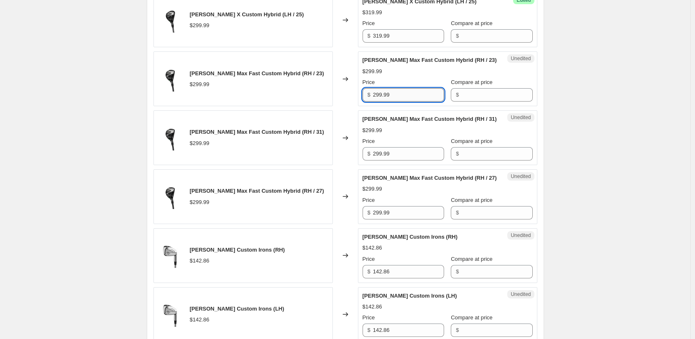
drag, startPoint x: 392, startPoint y: 99, endPoint x: 380, endPoint y: 100, distance: 11.7
click at [380, 100] on input "299.99" at bounding box center [408, 94] width 71 height 13
click at [375, 100] on input "299.99" at bounding box center [408, 94] width 71 height 13
click at [377, 102] on input "299.99" at bounding box center [408, 94] width 71 height 13
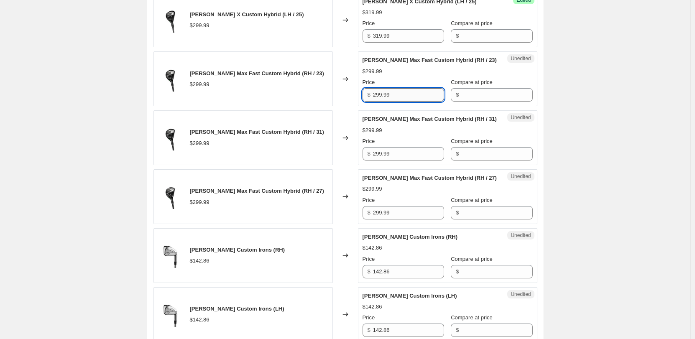
paste input "31"
type input "319.99"
click at [376, 161] on input "299.99" at bounding box center [408, 153] width 71 height 13
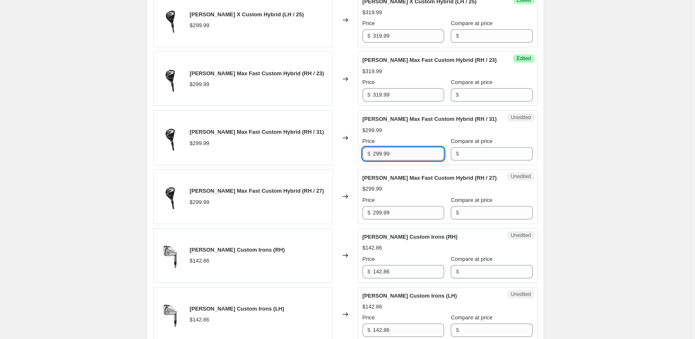
click at [376, 161] on input "299.99" at bounding box center [408, 153] width 71 height 13
paste input "31"
type input "319.99"
click at [378, 224] on div "Unedited Callaway Elyte Max Fast Custom Hybrid (RH / 27) $299.99 Price $ 299.99…" at bounding box center [447, 196] width 179 height 55
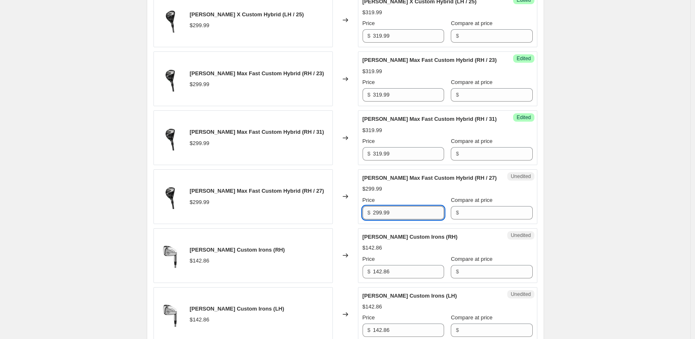
click at [381, 220] on input "299.99" at bounding box center [408, 212] width 71 height 13
paste input "31"
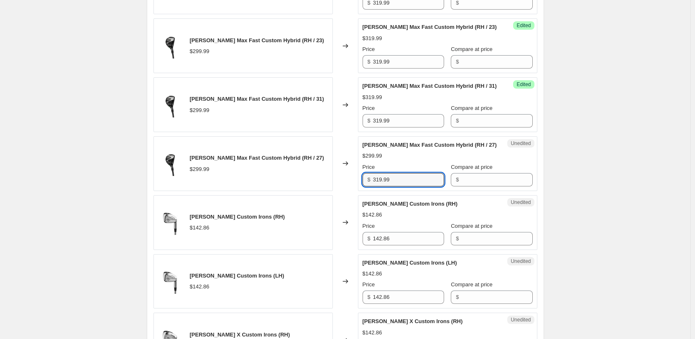
scroll to position [878, 0]
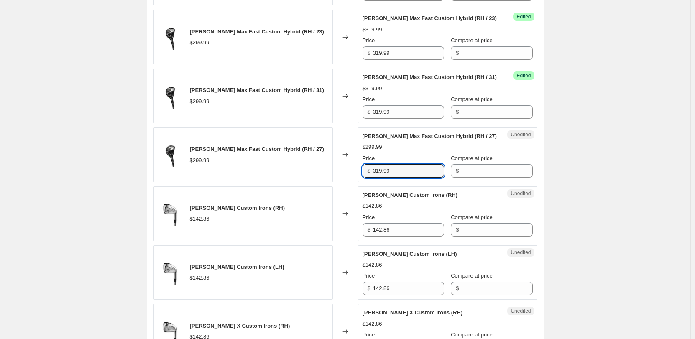
type input "319.99"
click at [548, 168] on div "Callaway Price Increases 09/10. This page is ready Callaway Price Increases 09/…" at bounding box center [345, 36] width 417 height 1829
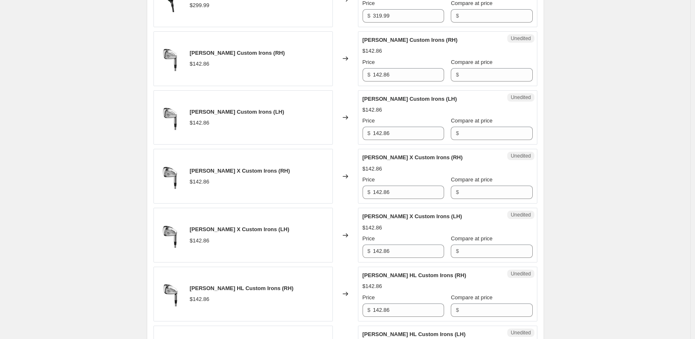
scroll to position [1045, 0]
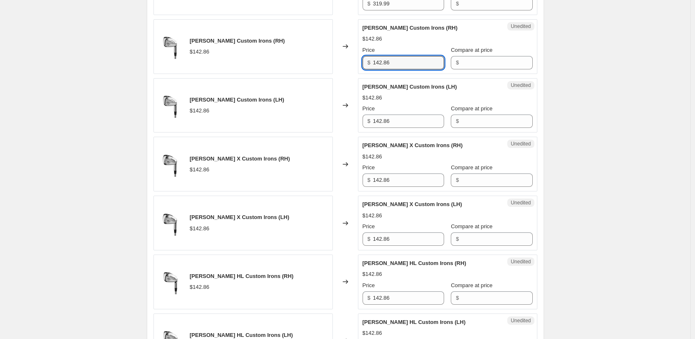
click at [370, 69] on div "$ 142.86" at bounding box center [404, 62] width 82 height 13
click at [385, 69] on input "158.33" at bounding box center [408, 62] width 71 height 13
type input "158.33"
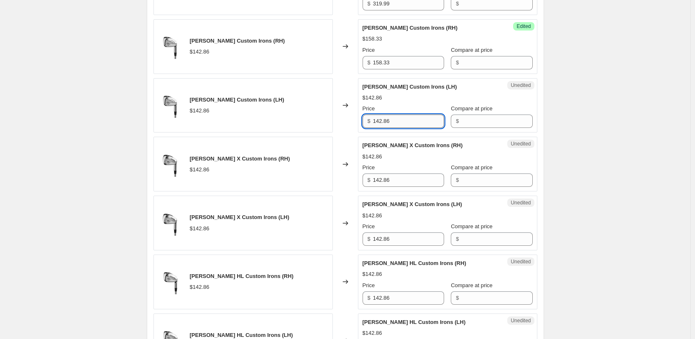
click at [382, 128] on input "142.86" at bounding box center [408, 121] width 71 height 13
paste input "58.33"
type input "158.33"
click at [378, 187] on input "142.86" at bounding box center [408, 180] width 71 height 13
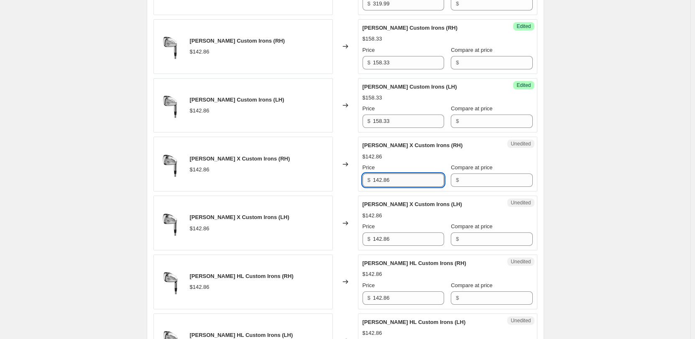
click at [378, 187] on input "142.86" at bounding box center [408, 180] width 71 height 13
paste input "58.33"
type input "158.33"
click at [380, 246] on input "142.86" at bounding box center [408, 238] width 71 height 13
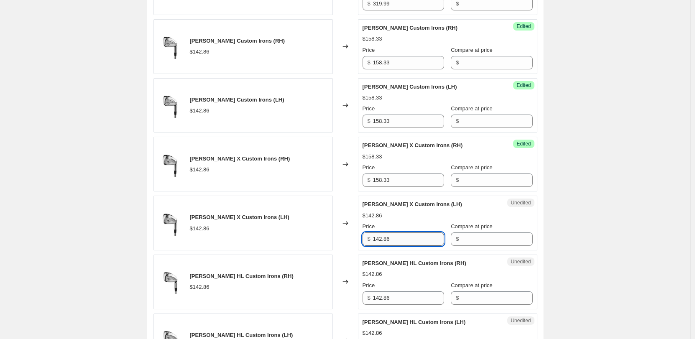
click at [380, 246] on input "142.86" at bounding box center [408, 238] width 71 height 13
paste input "58.33"
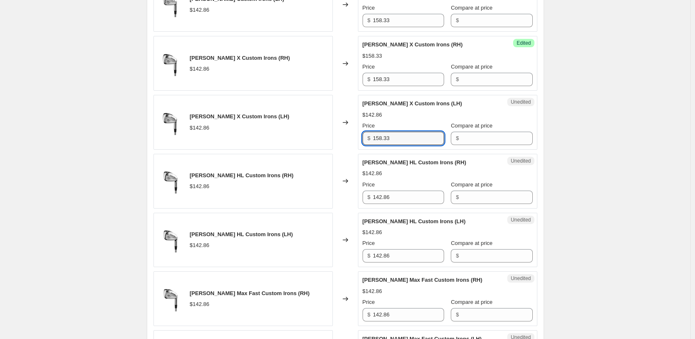
scroll to position [1171, 0]
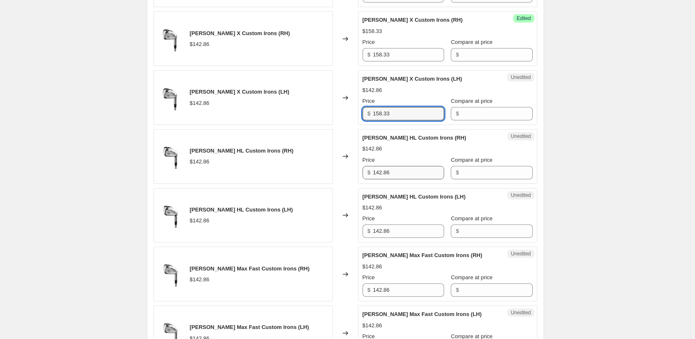
type input "158.33"
click at [377, 179] on input "142.86" at bounding box center [408, 172] width 71 height 13
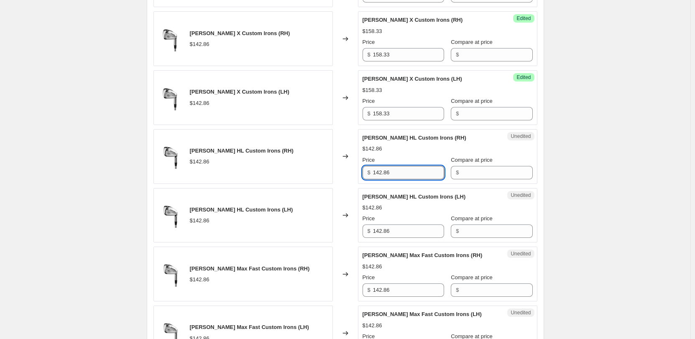
click at [377, 179] on input "142.86" at bounding box center [408, 172] width 71 height 13
paste input "58.33"
type input "158.33"
click at [380, 238] on input "142.86" at bounding box center [408, 231] width 71 height 13
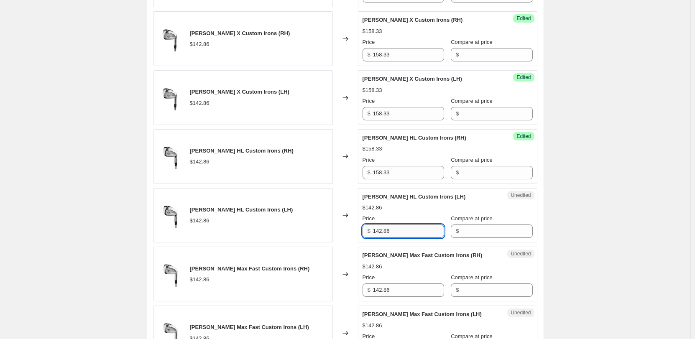
click at [380, 238] on input "142.86" at bounding box center [408, 231] width 71 height 13
paste input "58.33"
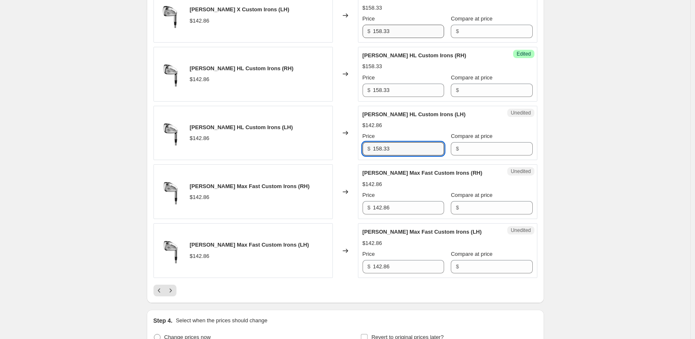
scroll to position [1338, 0]
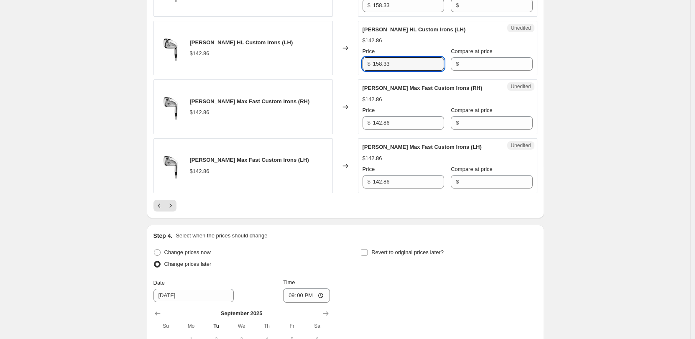
type input "158.33"
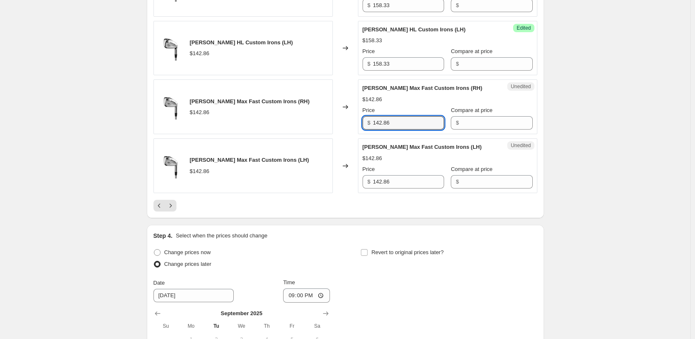
drag, startPoint x: 401, startPoint y: 147, endPoint x: 350, endPoint y: 146, distance: 51.0
click at [350, 134] on div "Callaway Elyte Max Fast Custom Irons (RH) $142.86 Changed to Unedited Callaway …" at bounding box center [345, 106] width 384 height 55
drag, startPoint x: 405, startPoint y: 150, endPoint x: 360, endPoint y: 150, distance: 44.7
click at [360, 134] on div "Unedited Callaway Elyte Max Fast Custom Irons (RH) $142.86 Price $ 174.83 Compa…" at bounding box center [447, 106] width 179 height 55
type input "174.83"
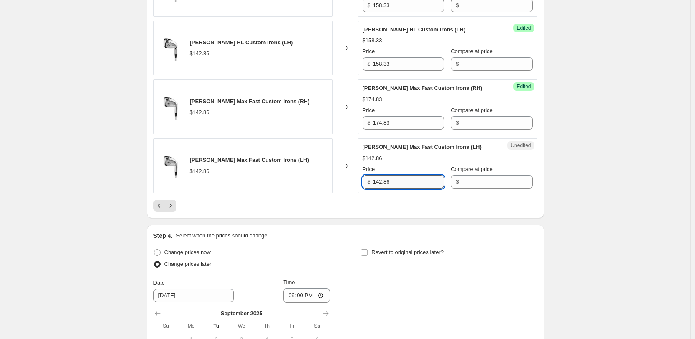
click at [391, 189] on input "142.86" at bounding box center [408, 181] width 71 height 13
paste input "74.83"
type input "174.83"
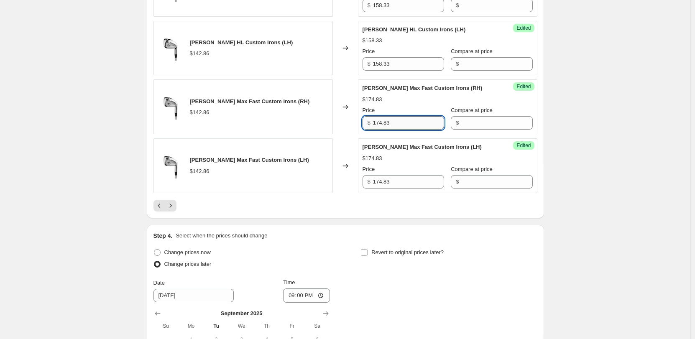
click at [390, 130] on input "174.83" at bounding box center [408, 122] width 71 height 13
type input "174.99"
click at [405, 189] on input "174.83" at bounding box center [408, 181] width 71 height 13
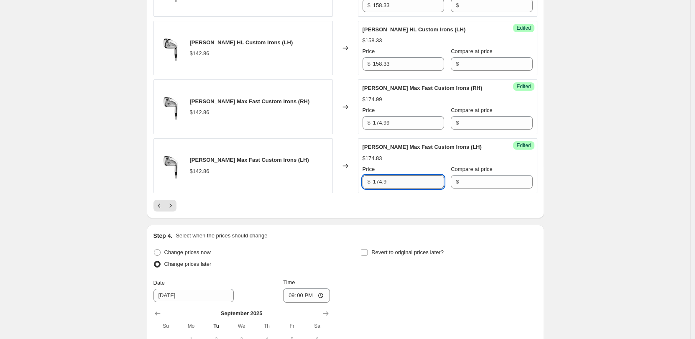
type input "174.99"
drag, startPoint x: 379, startPoint y: 205, endPoint x: 365, endPoint y: 205, distance: 14.6
click at [365, 189] on div "$ 174.99" at bounding box center [404, 181] width 82 height 13
click at [170, 210] on icon "Next" at bounding box center [170, 206] width 8 height 8
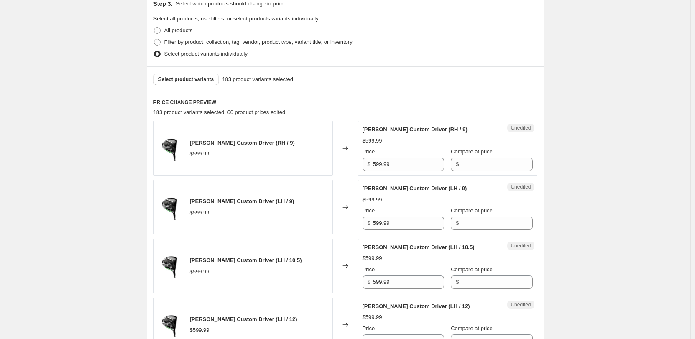
scroll to position [251, 0]
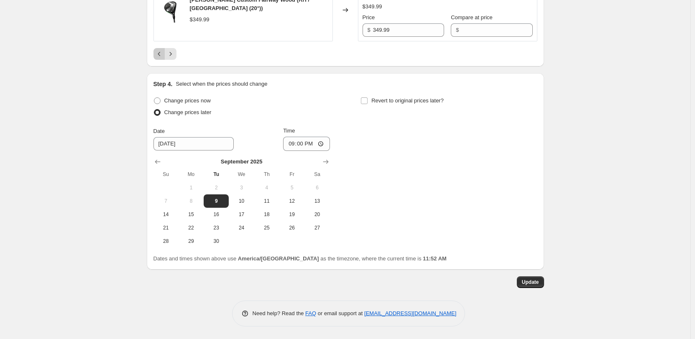
click at [159, 53] on icon "Previous" at bounding box center [159, 54] width 8 height 8
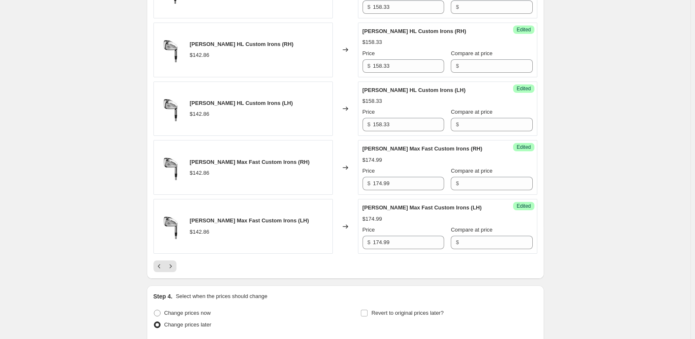
scroll to position [1264, 0]
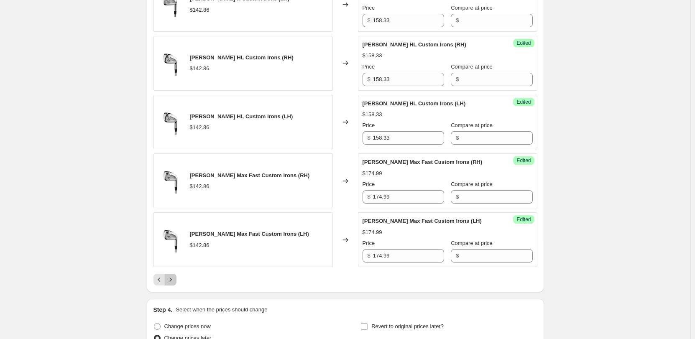
click at [175, 284] on icon "Next" at bounding box center [170, 280] width 8 height 8
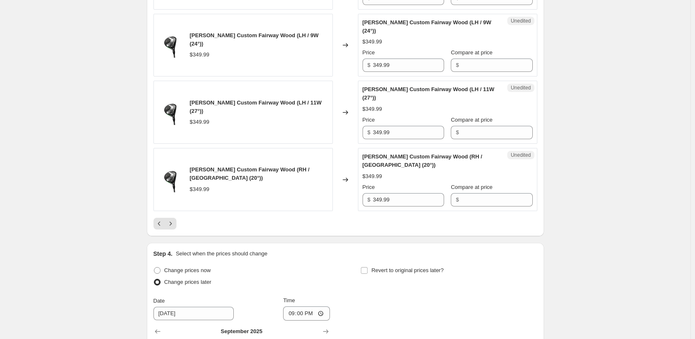
scroll to position [1547, 0]
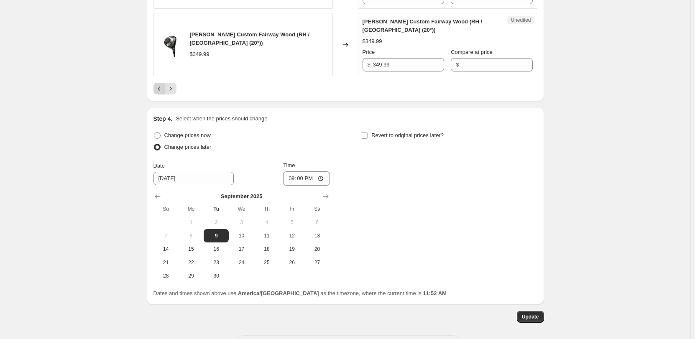
click at [159, 93] on icon "Previous" at bounding box center [159, 88] width 8 height 8
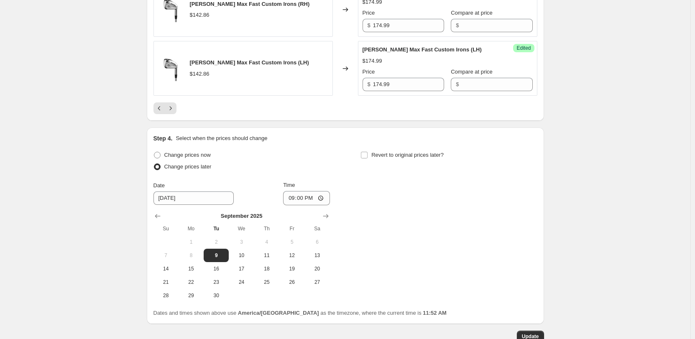
scroll to position [1515, 0]
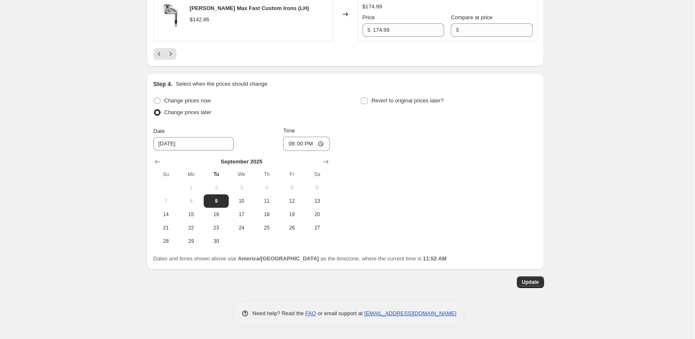
click at [165, 38] on div "Callaway Elyte Max Fast Custom Irons (LH) $142.86" at bounding box center [242, 14] width 179 height 55
click at [161, 49] on button "Previous" at bounding box center [159, 54] width 12 height 12
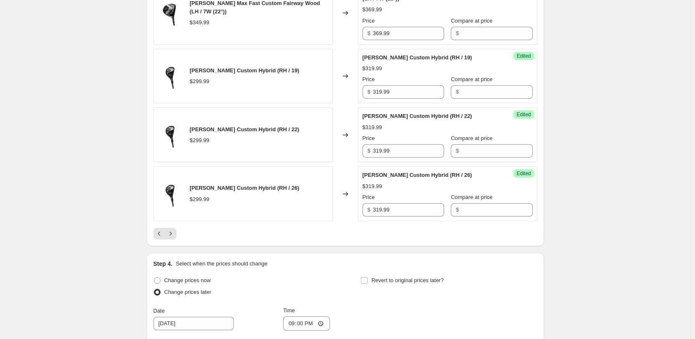
scroll to position [1598, 0]
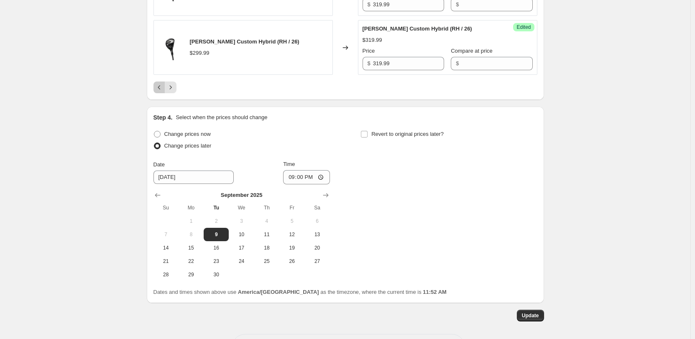
click at [157, 90] on icon "Previous" at bounding box center [159, 87] width 8 height 8
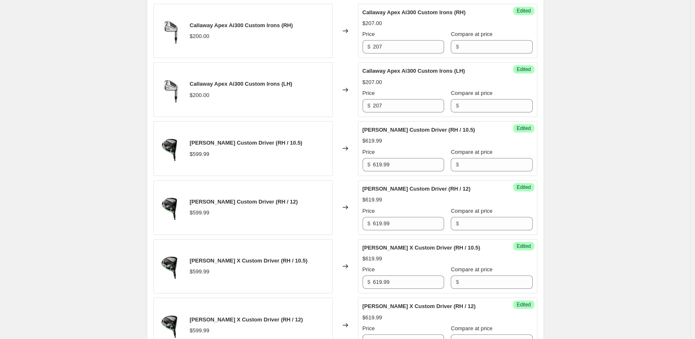
scroll to position [627, 0]
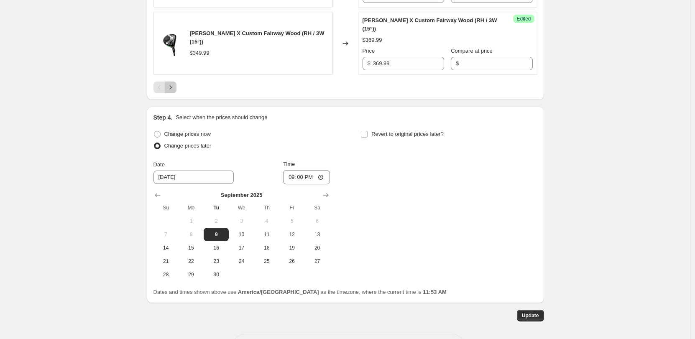
click at [174, 92] on icon "Next" at bounding box center [170, 87] width 8 height 8
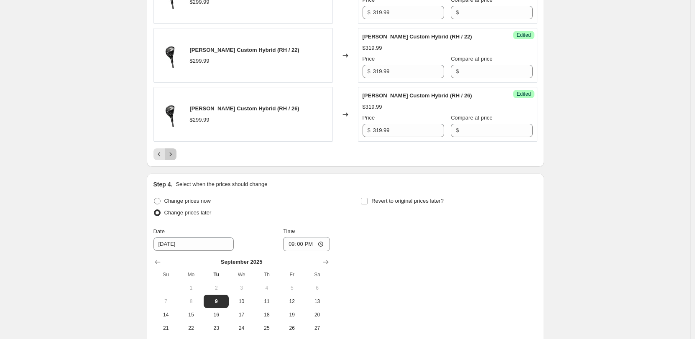
click at [175, 156] on icon "Next" at bounding box center [170, 154] width 8 height 8
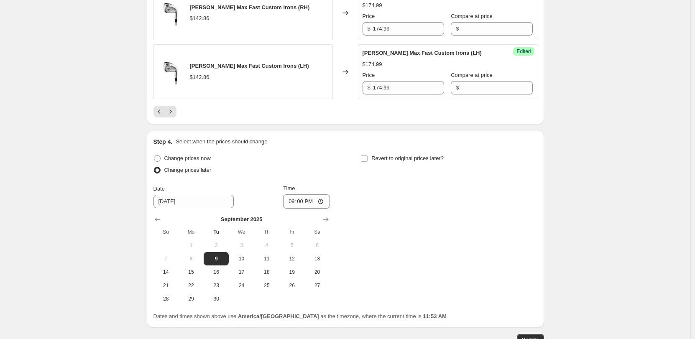
scroll to position [1431, 0]
click at [179, 118] on div at bounding box center [345, 113] width 384 height 12
click at [175, 117] on icon "Next" at bounding box center [170, 112] width 8 height 8
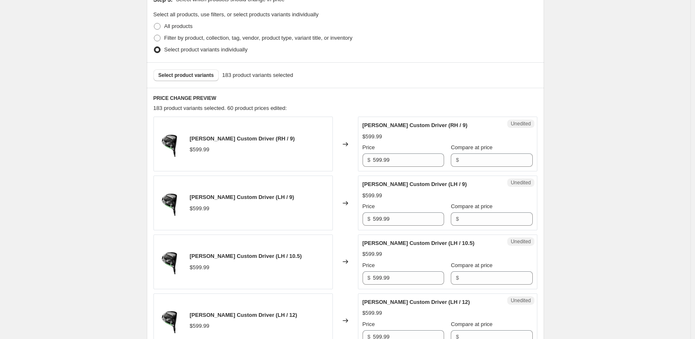
scroll to position [251, 0]
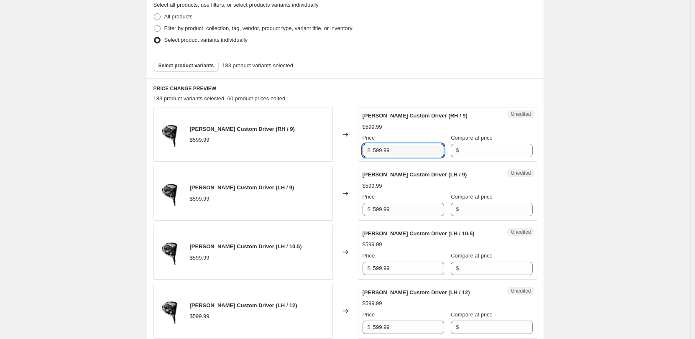
drag, startPoint x: 400, startPoint y: 146, endPoint x: 364, endPoint y: 144, distance: 36.0
click at [369, 146] on div "$ 599.99" at bounding box center [404, 150] width 82 height 13
click at [380, 150] on input "619.99" at bounding box center [408, 150] width 71 height 13
type input "619.99"
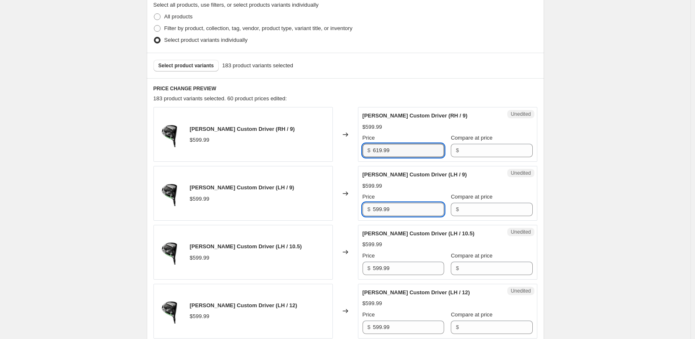
click at [379, 214] on input "599.99" at bounding box center [408, 209] width 71 height 13
paste input "61"
type input "619.99"
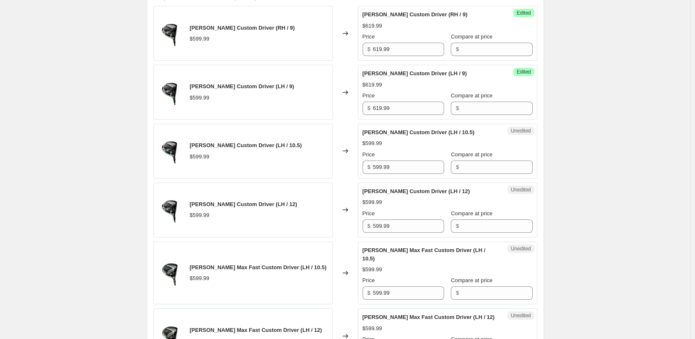
scroll to position [376, 0]
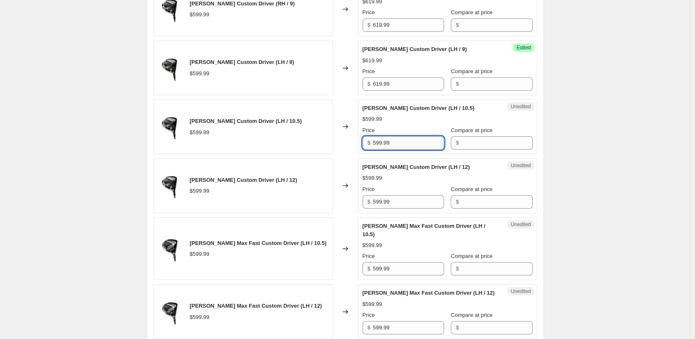
click at [383, 142] on input "599.99" at bounding box center [408, 142] width 71 height 13
paste input "61"
type input "619.99"
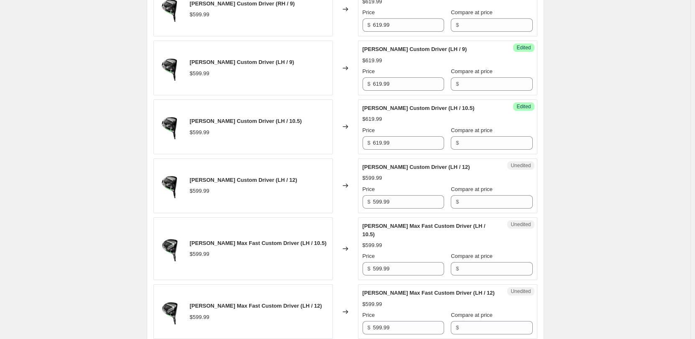
click at [370, 198] on div "$" at bounding box center [369, 202] width 3 height 8
click at [372, 197] on div "$ 599.99" at bounding box center [404, 201] width 82 height 13
click at [379, 201] on input "599.99" at bounding box center [408, 201] width 71 height 13
paste input "61"
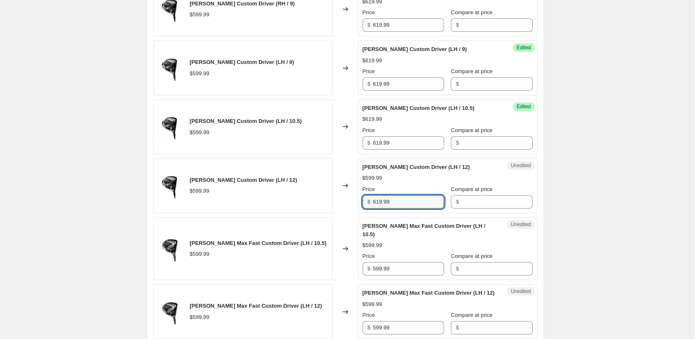
type input "619.99"
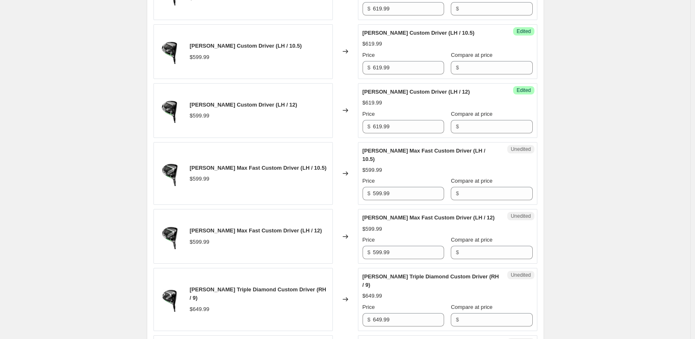
scroll to position [502, 0]
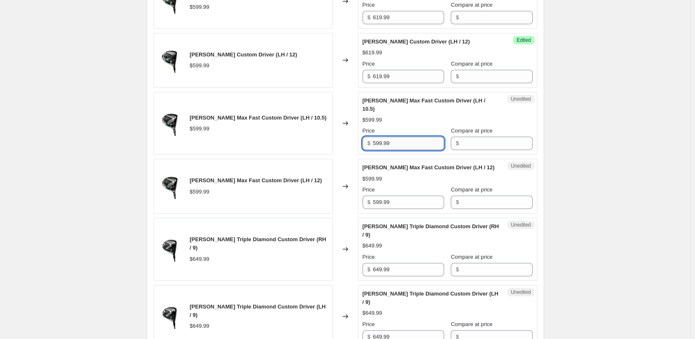
click at [385, 146] on input "599.99" at bounding box center [408, 143] width 71 height 13
paste input "61"
type input "619.99"
click at [381, 209] on input "599.99" at bounding box center [408, 202] width 71 height 13
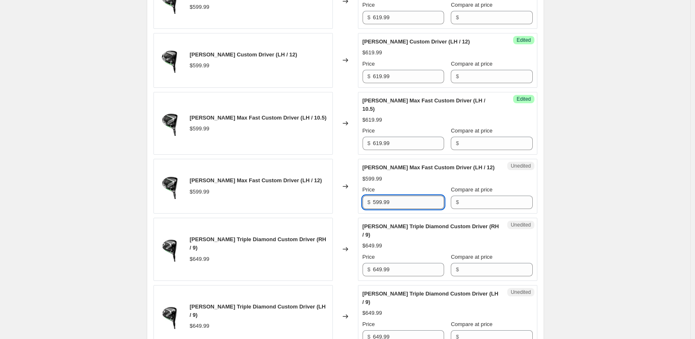
click at [381, 209] on input "599.99" at bounding box center [408, 202] width 71 height 13
paste input "61"
type input "619.99"
click at [380, 276] on input "649.99" at bounding box center [408, 269] width 71 height 13
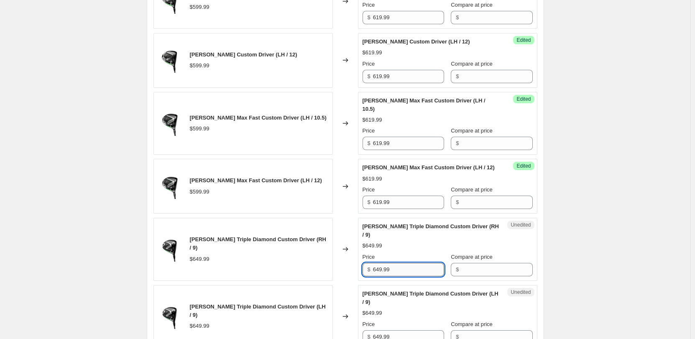
click at [380, 276] on input "649.99" at bounding box center [408, 269] width 71 height 13
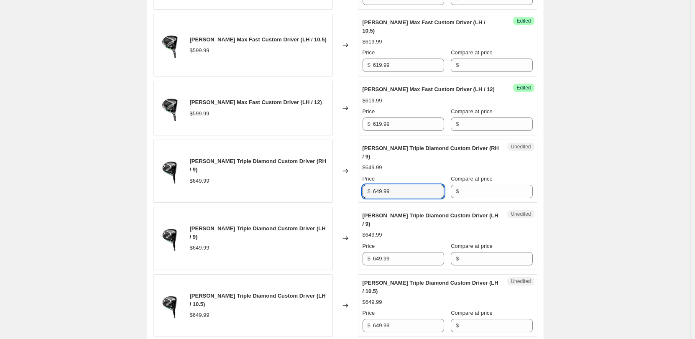
scroll to position [585, 0]
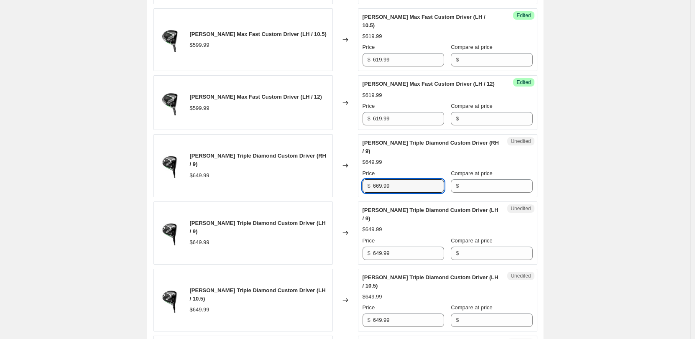
type input "669.99"
drag, startPoint x: 401, startPoint y: 193, endPoint x: 353, endPoint y: 194, distance: 48.5
click at [353, 195] on div "Callaway Elyte Triple Diamond Custom Driver (RH / 9) $649.99 Changed to Success…" at bounding box center [345, 165] width 384 height 63
drag, startPoint x: 368, startPoint y: 267, endPoint x: 361, endPoint y: 266, distance: 6.8
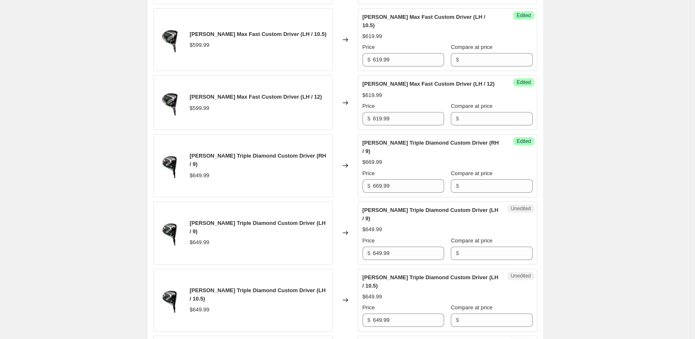
click at [361, 265] on div "Unedited Callaway Elyte Triple Diamond Custom Driver (LH / 9) $649.99 Price $ 6…" at bounding box center [447, 233] width 179 height 63
drag, startPoint x: 380, startPoint y: 262, endPoint x: 357, endPoint y: 259, distance: 23.2
click at [357, 260] on div "Callaway Elyte Triple Diamond Custom Driver (LH / 9) $649.99 Changed to Unedite…" at bounding box center [345, 233] width 384 height 63
paste input "6"
type input "669.99"
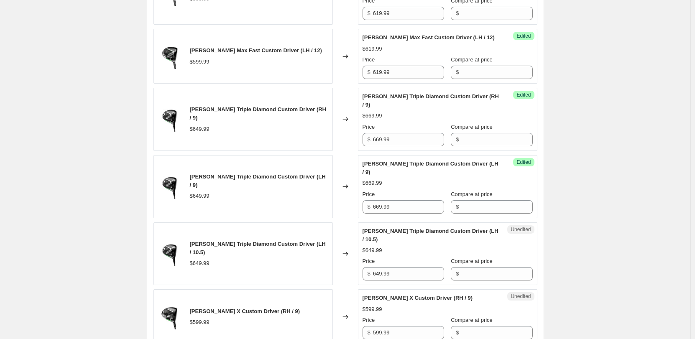
scroll to position [753, 0]
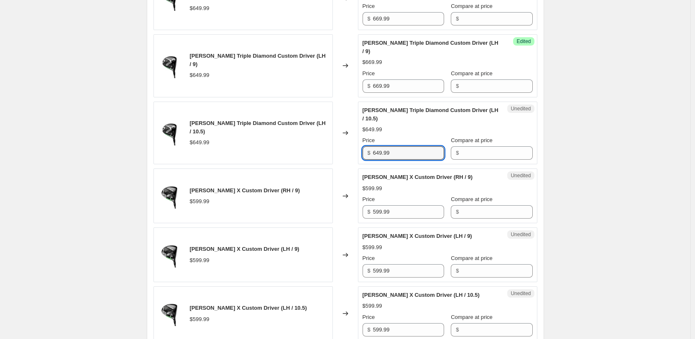
drag, startPoint x: 392, startPoint y: 163, endPoint x: 357, endPoint y: 161, distance: 35.2
click at [357, 161] on div "Callaway Elyte Triple Diamond Custom Driver (LH / 10.5) $649.99 Changed to Uned…" at bounding box center [345, 133] width 384 height 63
paste input "6"
type input "669.99"
click at [643, 142] on div "Callaway Price Increases 09/10. This page is ready Callaway Price Increases 09/…" at bounding box center [345, 207] width 690 height 1921
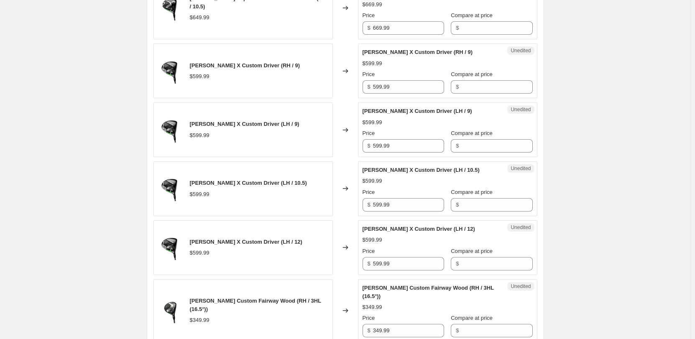
scroll to position [878, 0]
drag, startPoint x: 394, startPoint y: 95, endPoint x: 353, endPoint y: 90, distance: 40.9
click at [354, 91] on div "Callaway Elyte X Custom Driver (RH / 9) $599.99 Changed to Unedited Callaway El…" at bounding box center [345, 70] width 384 height 55
click at [381, 90] on input "619.99" at bounding box center [408, 86] width 71 height 13
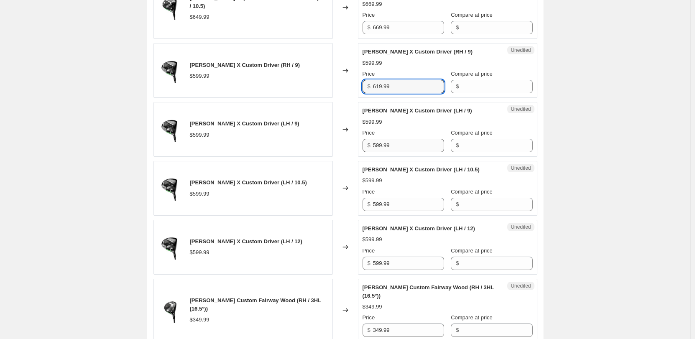
type input "619.99"
click at [386, 152] on input "599.99" at bounding box center [408, 145] width 71 height 13
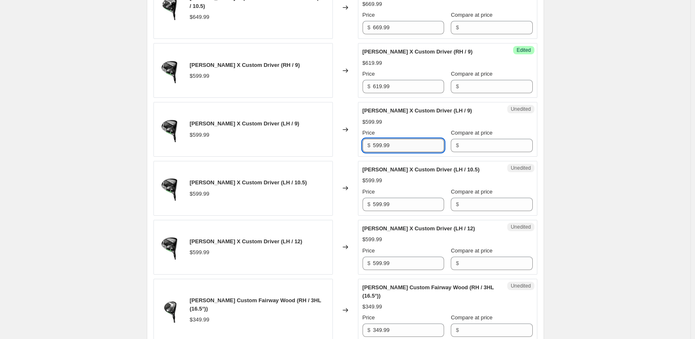
click at [386, 152] on input "599.99" at bounding box center [408, 145] width 71 height 13
paste input "61"
type input "619.99"
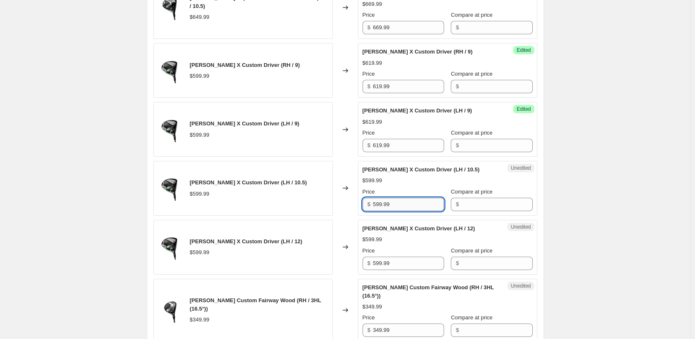
click at [387, 209] on input "599.99" at bounding box center [408, 204] width 71 height 13
paste input "61"
type input "619.99"
click at [381, 270] on input "599.99" at bounding box center [408, 263] width 71 height 13
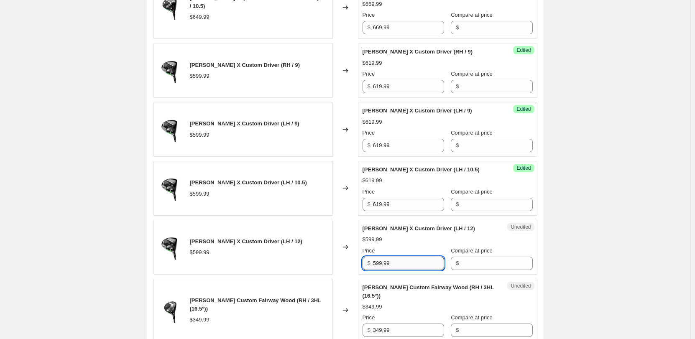
click at [381, 270] on input "599.99" at bounding box center [408, 263] width 71 height 13
paste input "61"
type input "619.99"
click at [592, 202] on div "Callaway Price Increases 09/10. This page is ready Callaway Price Increases 09/…" at bounding box center [345, 82] width 690 height 1921
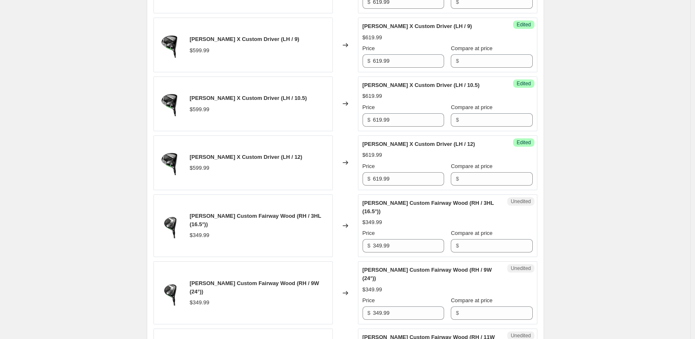
scroll to position [1045, 0]
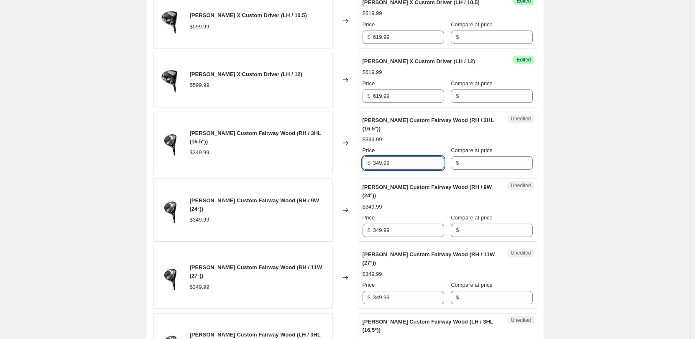
click at [383, 167] on input "349.99" at bounding box center [408, 162] width 71 height 13
type input "369.99"
click at [384, 170] on input "369.99" at bounding box center [408, 162] width 71 height 13
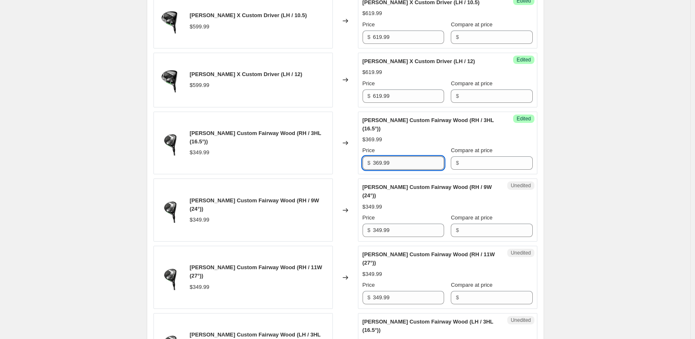
click at [384, 170] on input "369.99" at bounding box center [408, 162] width 71 height 13
click at [381, 237] on input "349.99" at bounding box center [408, 230] width 71 height 13
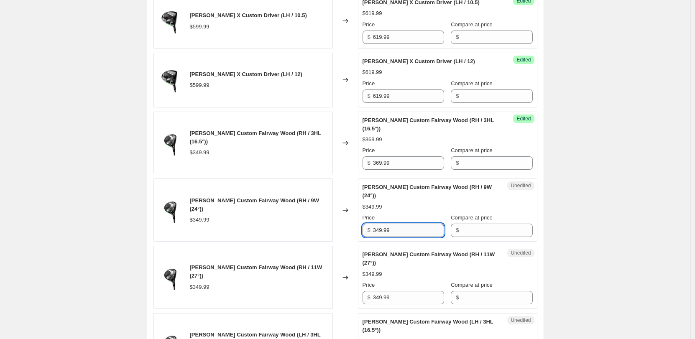
click at [381, 237] on input "349.99" at bounding box center [408, 230] width 71 height 13
paste input "6"
type input "369.99"
click at [382, 304] on input "349.99" at bounding box center [408, 297] width 71 height 13
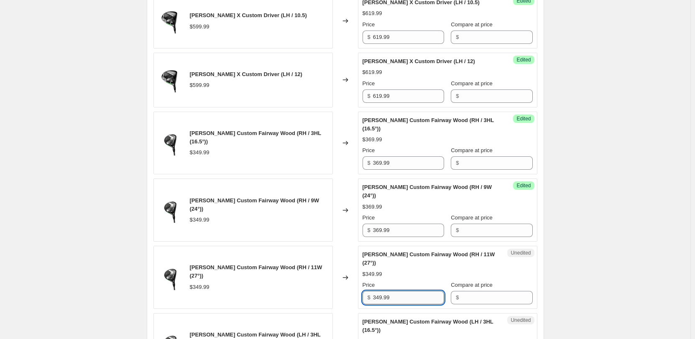
click at [382, 304] on input "349.99" at bounding box center [408, 297] width 71 height 13
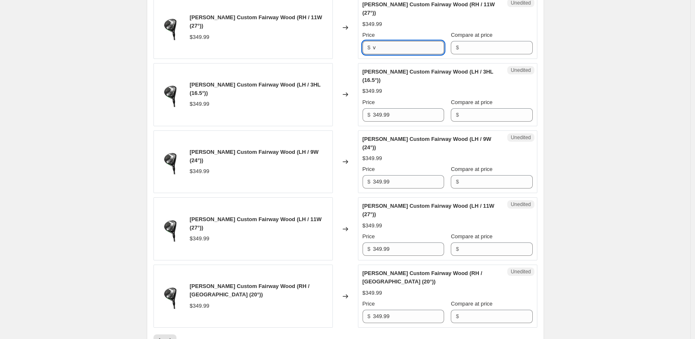
scroll to position [1296, 0]
paste input "369.99"
drag, startPoint x: 395, startPoint y: 58, endPoint x: 354, endPoint y: 60, distance: 41.4
click at [354, 58] on div "Callaway Elyte Custom Fairway Wood (RH / 11W (27°)) $349.99 Changed to Unedited…" at bounding box center [345, 26] width 384 height 63
paste input "text"
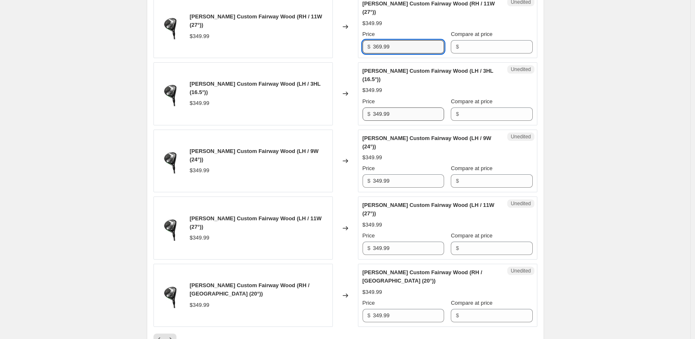
type input "369.99"
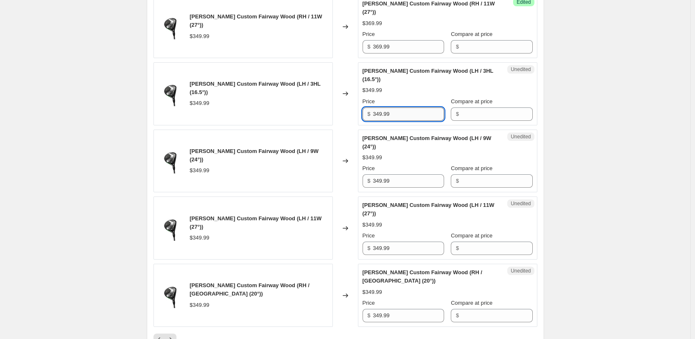
click at [381, 121] on input "349.99" at bounding box center [408, 113] width 71 height 13
paste input "6"
type input "369.99"
click at [383, 188] on input "349.99" at bounding box center [408, 180] width 71 height 13
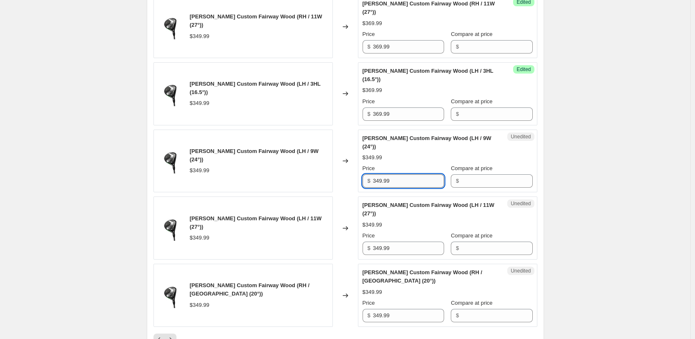
click at [383, 188] on input "349.99" at bounding box center [408, 180] width 71 height 13
paste input "6"
type input "369.99"
click at [379, 254] on input "349.99" at bounding box center [408, 248] width 71 height 13
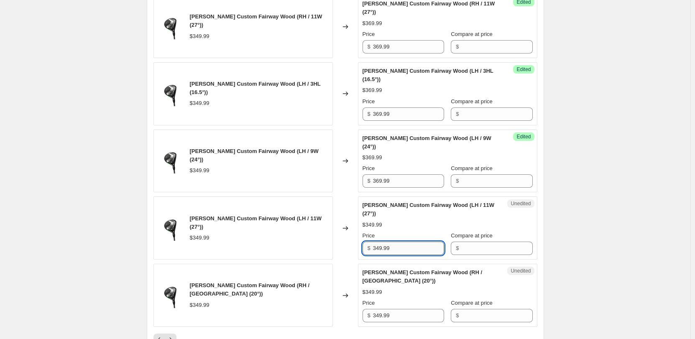
click at [379, 254] on input "349.99" at bounding box center [408, 248] width 71 height 13
paste input "6"
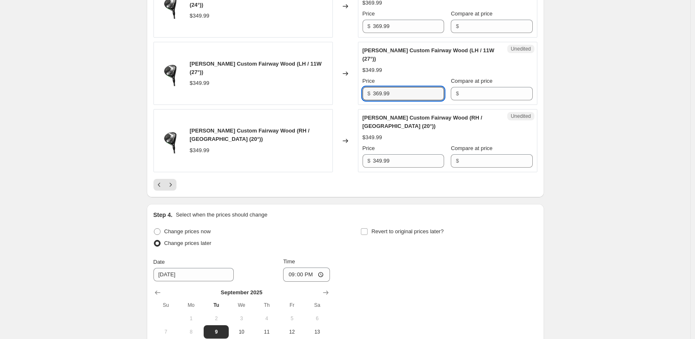
scroll to position [1463, 0]
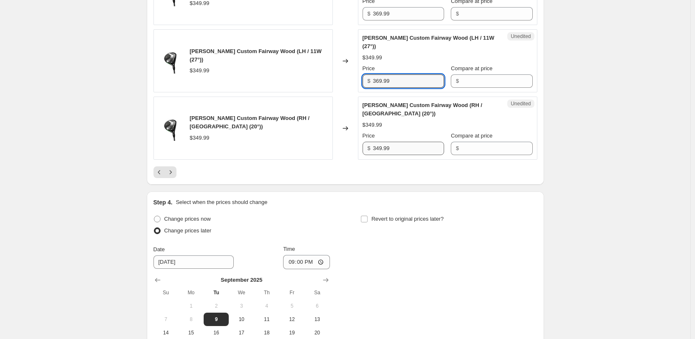
type input "369.99"
click at [384, 155] on input "349.99" at bounding box center [408, 148] width 71 height 13
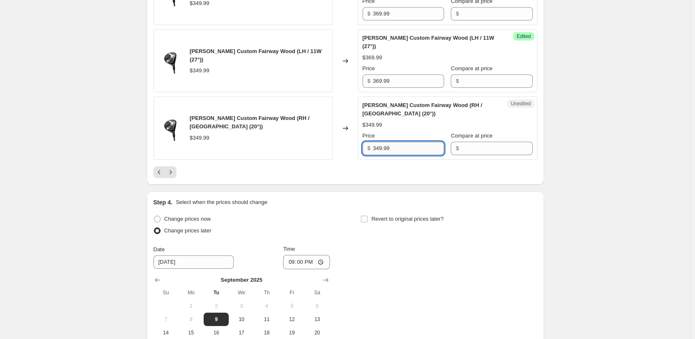
click at [384, 155] on input "349.99" at bounding box center [408, 148] width 71 height 13
paste input "6"
type input "369.99"
click at [174, 176] on icon "Next" at bounding box center [170, 172] width 8 height 8
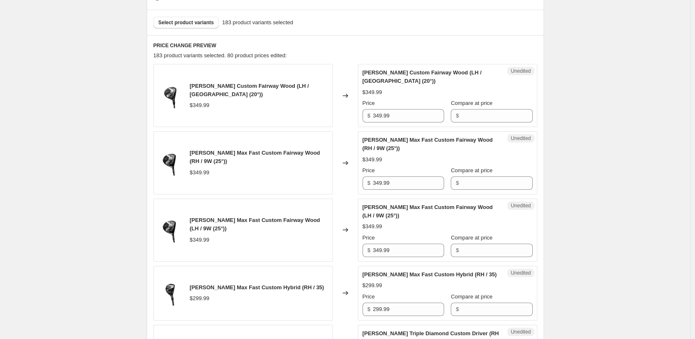
scroll to position [293, 0]
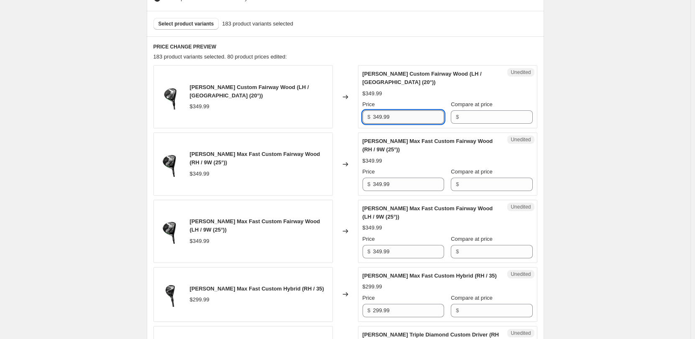
click at [386, 116] on input "349.99" at bounding box center [408, 116] width 71 height 13
paste input "6"
type input "369.99"
click at [381, 183] on input "349.99" at bounding box center [408, 184] width 71 height 13
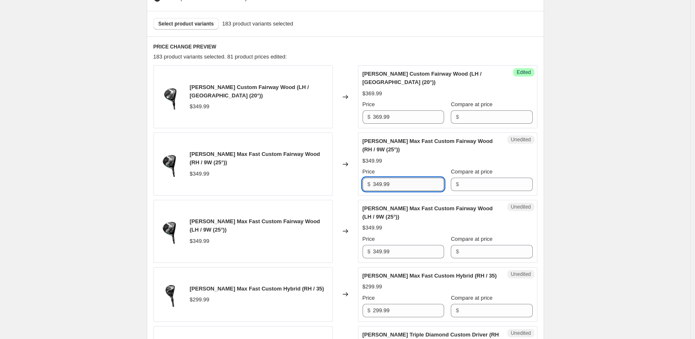
click at [381, 183] on input "349.99" at bounding box center [408, 184] width 71 height 13
paste input "6"
type input "369.99"
click at [380, 253] on input "349.99" at bounding box center [408, 251] width 71 height 13
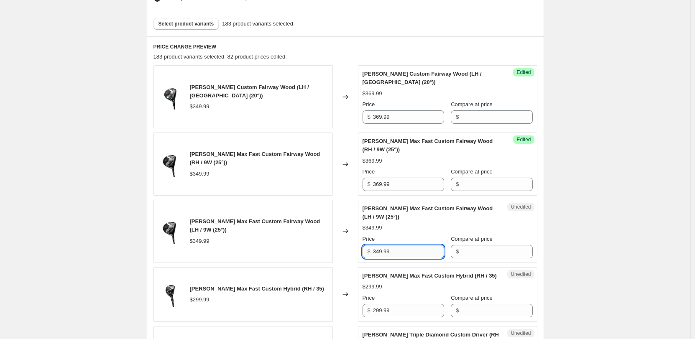
click at [380, 253] on input "349.99" at bounding box center [408, 251] width 71 height 13
paste input "6"
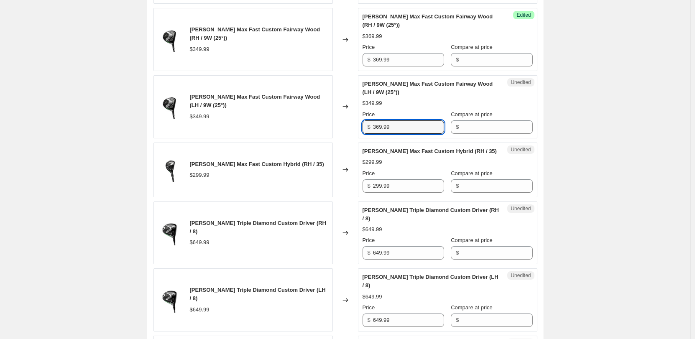
scroll to position [418, 0]
type input "369.99"
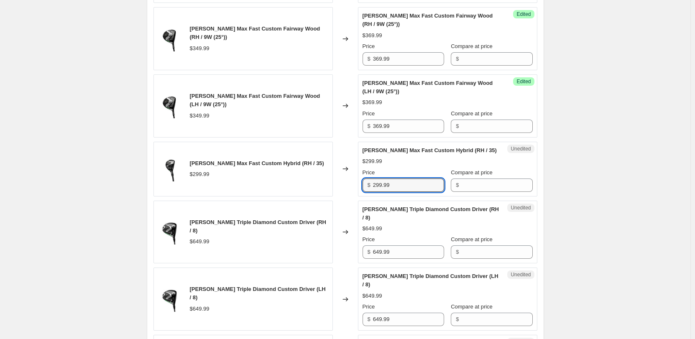
drag, startPoint x: 398, startPoint y: 193, endPoint x: 343, endPoint y: 186, distance: 55.1
click at [343, 186] on div "Callaway Elyte Max Fast Custom Hybrid (RH / 35) $299.99 Changed to Unedited Cal…" at bounding box center [345, 169] width 384 height 55
type input "319.99"
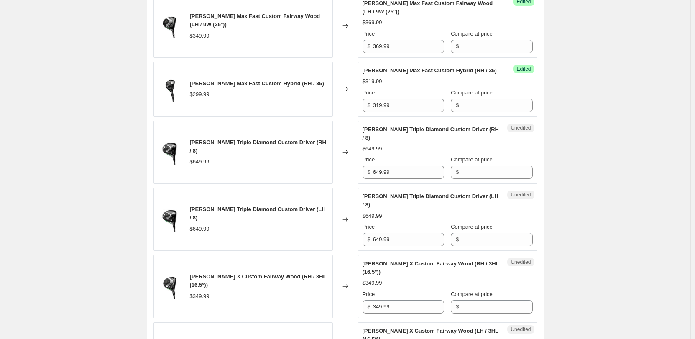
scroll to position [502, 0]
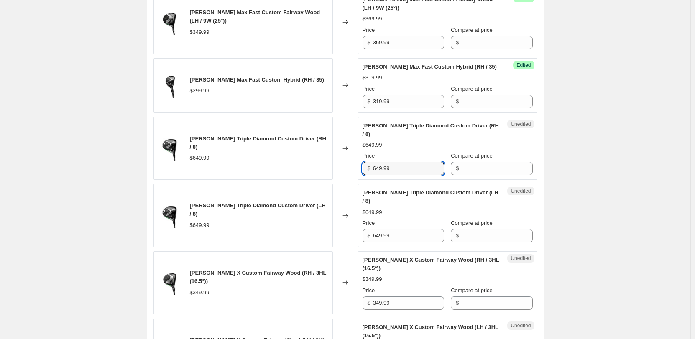
drag, startPoint x: 392, startPoint y: 176, endPoint x: 353, endPoint y: 175, distance: 38.9
click at [353, 175] on div "Callaway Elyte Triple Diamond Custom Driver (RH / 8) $649.99 Changed to Unedite…" at bounding box center [345, 148] width 384 height 63
type input "669.99"
drag, startPoint x: 368, startPoint y: 178, endPoint x: 360, endPoint y: 177, distance: 8.0
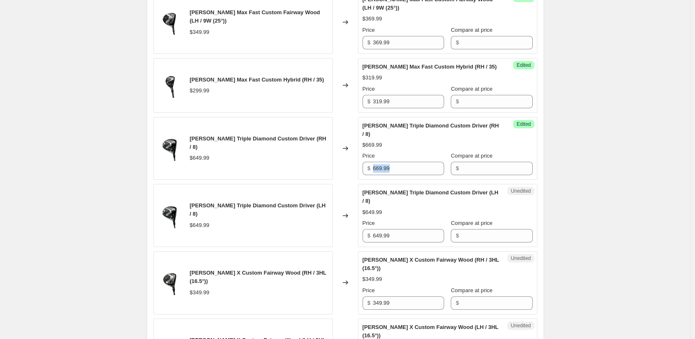
click at [360, 177] on div "Success Edited Callaway Elyte Triple Diamond Custom Driver (RH / 8) $669.99 Pri…" at bounding box center [447, 148] width 179 height 63
click at [385, 175] on input "669.99" at bounding box center [408, 168] width 71 height 13
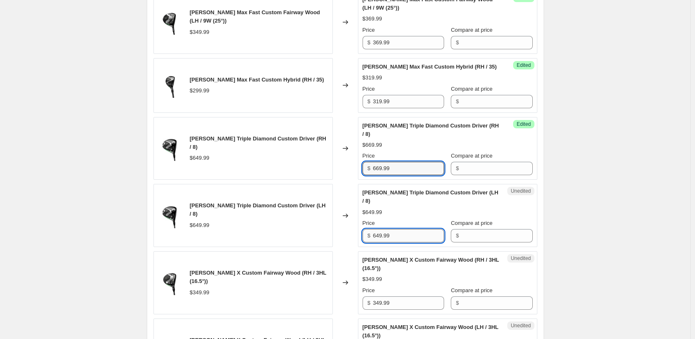
click at [378, 243] on input "649.99" at bounding box center [408, 235] width 71 height 13
paste input "6"
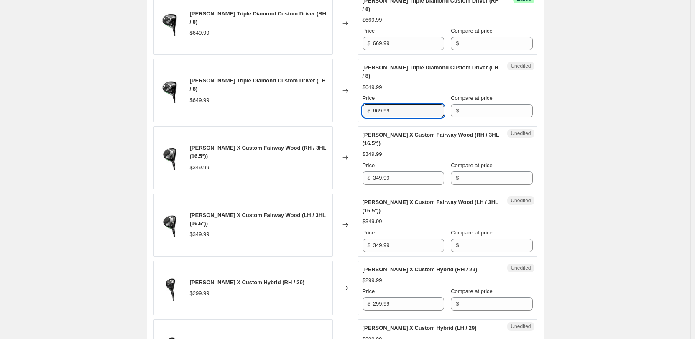
scroll to position [627, 0]
type input "669.99"
click at [382, 184] on input "349.99" at bounding box center [408, 177] width 71 height 13
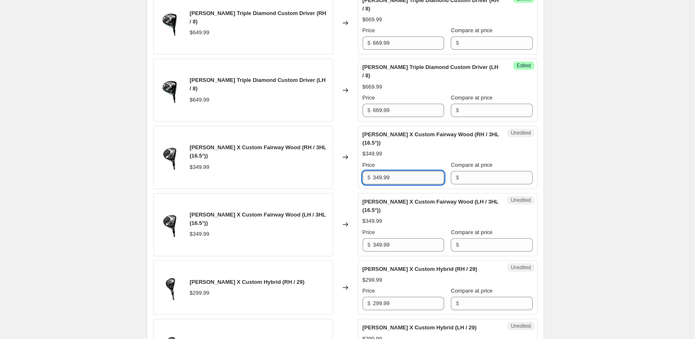
click at [382, 184] on input "349.99" at bounding box center [408, 177] width 71 height 13
click at [380, 184] on input "369.99" at bounding box center [408, 177] width 71 height 13
type input "369.99"
click at [609, 179] on div "Callaway Price Increases 09/10. This page is ready Callaway Price Increases 09/…" at bounding box center [345, 333] width 690 height 1921
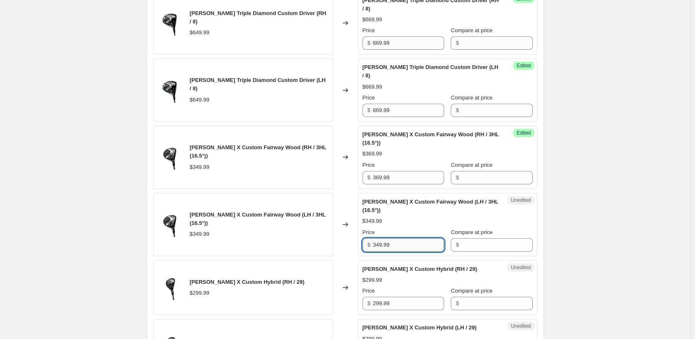
click at [393, 252] on input "349.99" at bounding box center [408, 244] width 71 height 13
paste input "6"
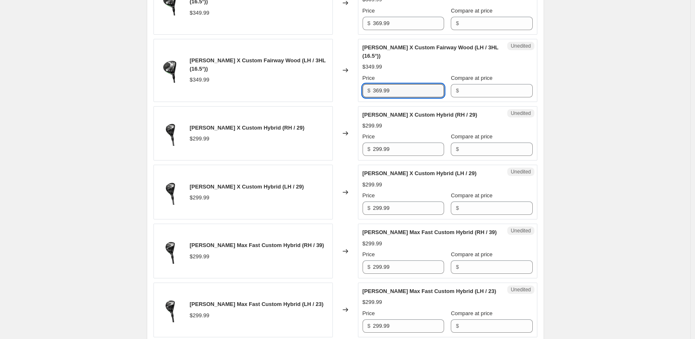
scroll to position [794, 0]
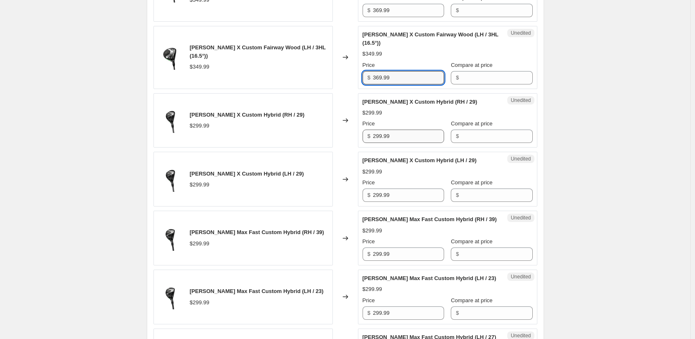
type input "369.99"
click at [381, 143] on input "299.99" at bounding box center [408, 136] width 71 height 13
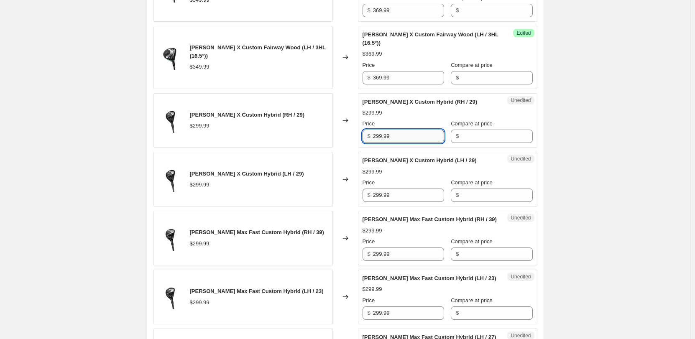
click at [381, 143] on input "299.99" at bounding box center [408, 136] width 71 height 13
click at [381, 143] on input "319.99" at bounding box center [408, 136] width 71 height 13
type input "319.99"
click at [389, 202] on input "299.99" at bounding box center [408, 195] width 71 height 13
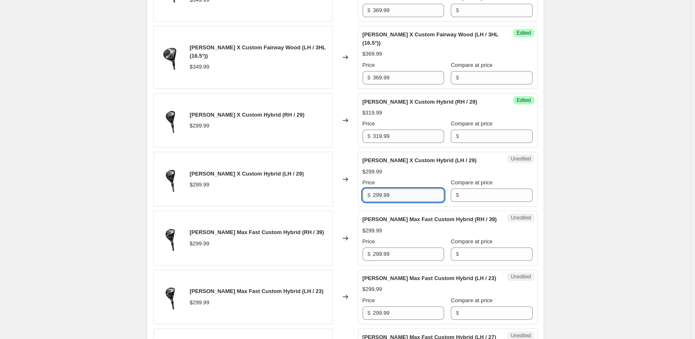
click at [389, 202] on input "299.99" at bounding box center [408, 195] width 71 height 13
paste input "31"
type input "319.99"
click at [593, 209] on div "Callaway Price Increases 09/10. This page is ready Callaway Price Increases 09/…" at bounding box center [345, 166] width 690 height 1921
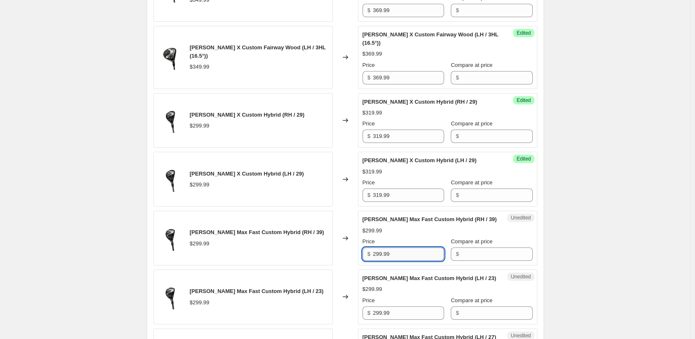
click at [381, 261] on input "299.99" at bounding box center [408, 254] width 71 height 13
paste input "31"
type input "319.99"
click at [625, 151] on div "Callaway Price Increases 09/10. This page is ready Callaway Price Increases 09/…" at bounding box center [345, 166] width 690 height 1921
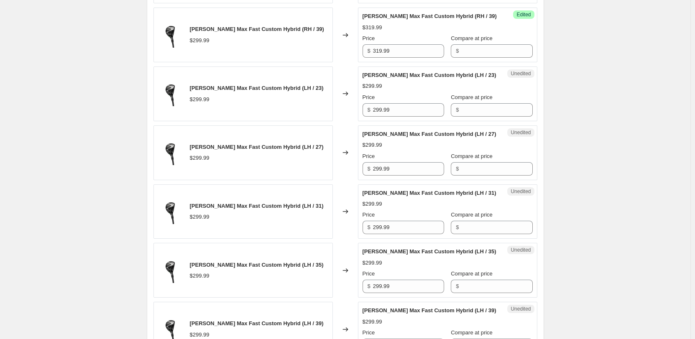
scroll to position [1003, 0]
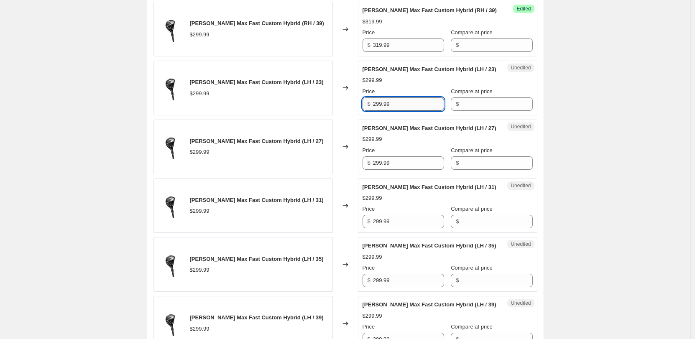
click at [380, 111] on input "299.99" at bounding box center [408, 103] width 71 height 13
paste input "31"
type input "319.99"
click at [380, 170] on input "299.99" at bounding box center [408, 162] width 71 height 13
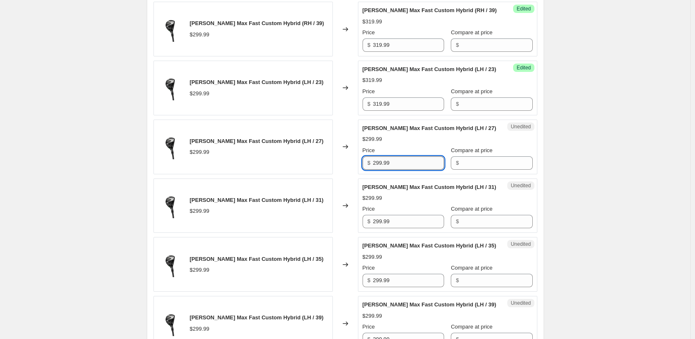
click at [380, 170] on input "299.99" at bounding box center [408, 162] width 71 height 13
paste input "31"
type input "319.99"
click at [381, 213] on div "Price" at bounding box center [404, 209] width 82 height 8
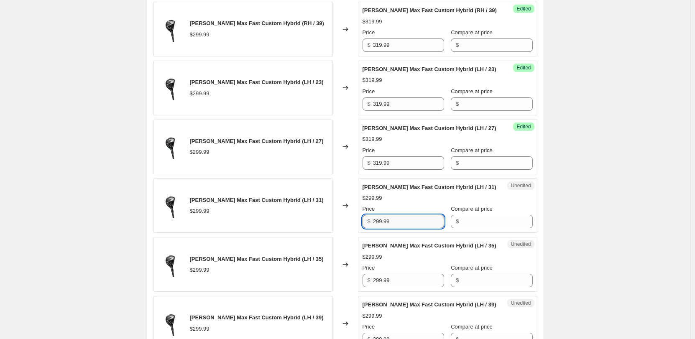
click at [380, 228] on input "299.99" at bounding box center [408, 221] width 71 height 13
paste input "31"
type input "319.99"
click at [379, 287] on input "299.99" at bounding box center [408, 280] width 71 height 13
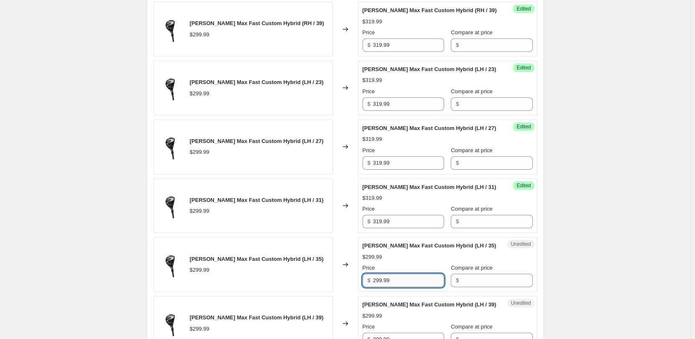
click at [379, 287] on input "299.99" at bounding box center [408, 280] width 71 height 13
paste input "31"
type input "319.99"
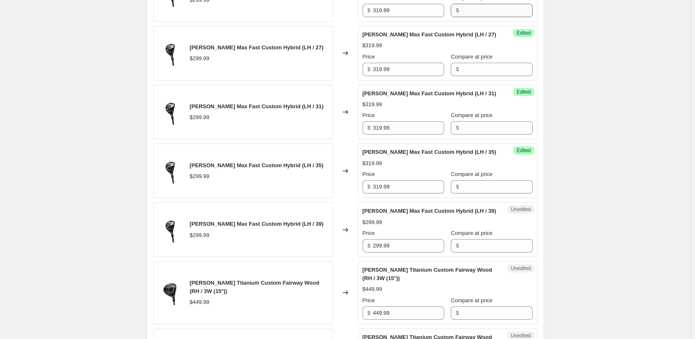
scroll to position [1213, 0]
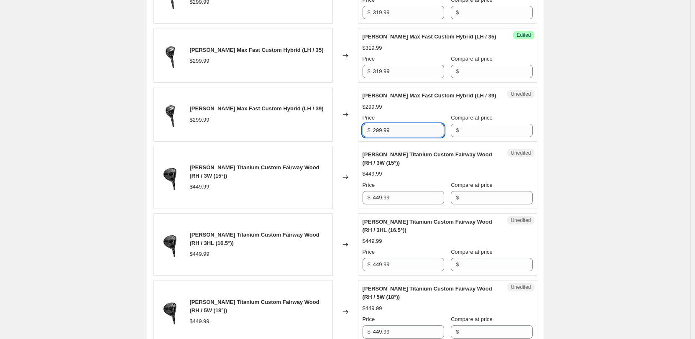
click at [376, 137] on input "299.99" at bounding box center [408, 130] width 71 height 13
paste input "31"
type input "319.99"
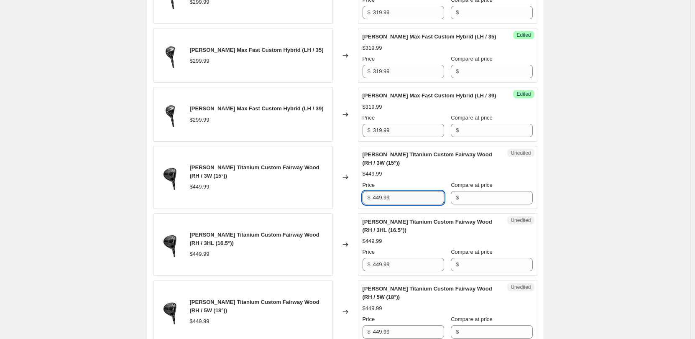
click at [383, 204] on input "449.99" at bounding box center [408, 197] width 71 height 13
click at [385, 204] on input "449.99" at bounding box center [408, 197] width 71 height 13
click at [389, 204] on input "469.99" at bounding box center [408, 197] width 71 height 13
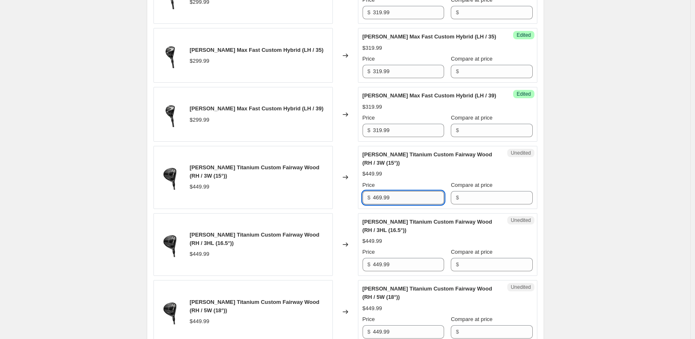
click at [389, 204] on input "469.99" at bounding box center [408, 197] width 71 height 13
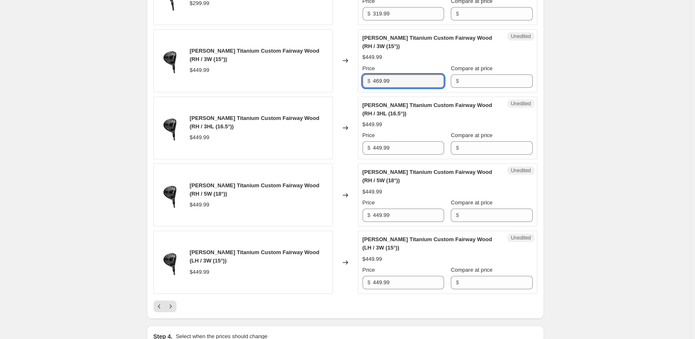
scroll to position [1338, 0]
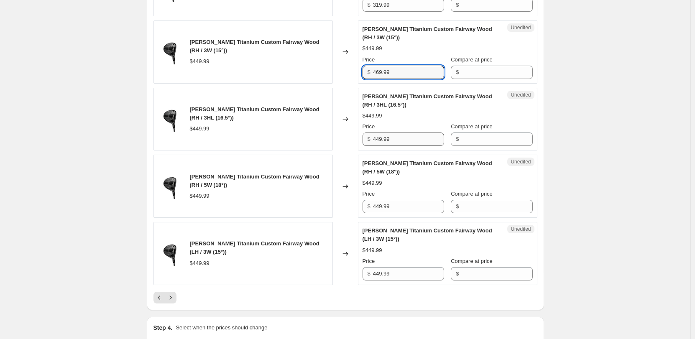
type input "469.99"
click at [378, 146] on input "449.99" at bounding box center [408, 139] width 71 height 13
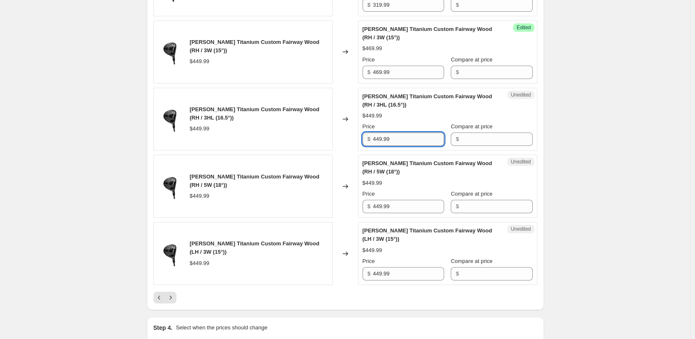
click at [378, 146] on input "449.99" at bounding box center [408, 139] width 71 height 13
paste input "6"
type input "469.99"
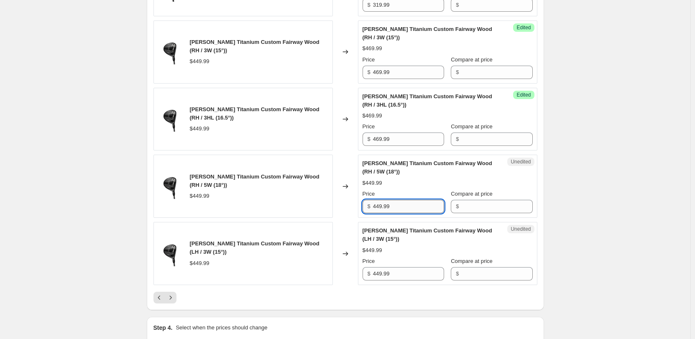
click at [382, 213] on input "449.99" at bounding box center [408, 206] width 71 height 13
paste input "6"
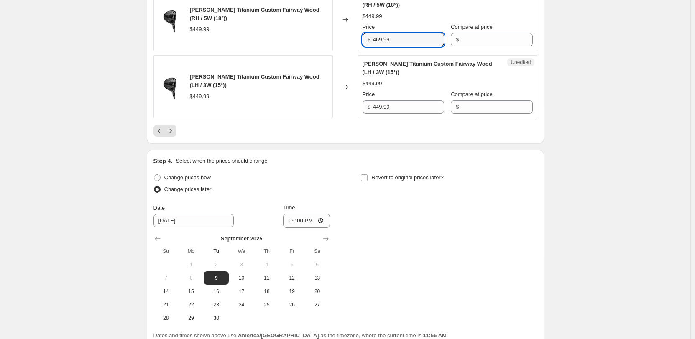
scroll to position [1505, 0]
type input "469.99"
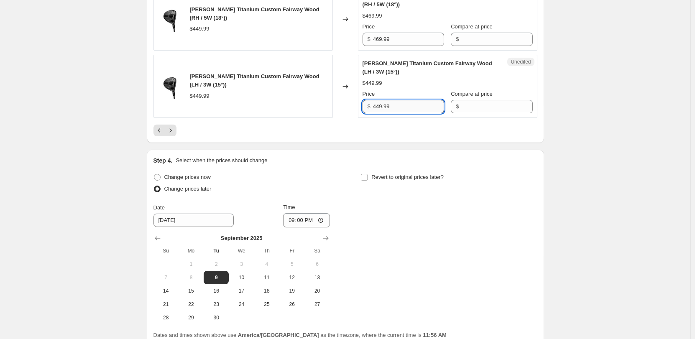
click at [384, 113] on input "449.99" at bounding box center [408, 106] width 71 height 13
paste input "6"
type input "469.99"
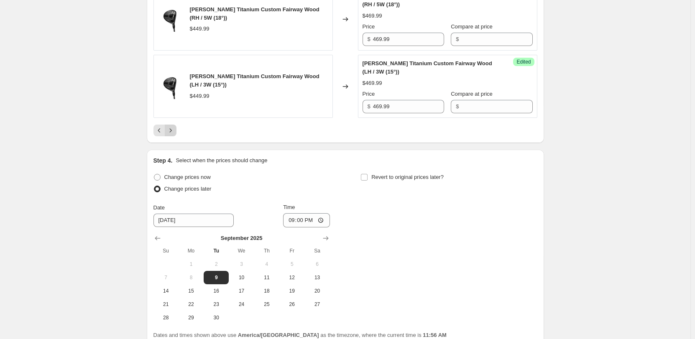
click at [171, 135] on icon "Next" at bounding box center [170, 130] width 8 height 8
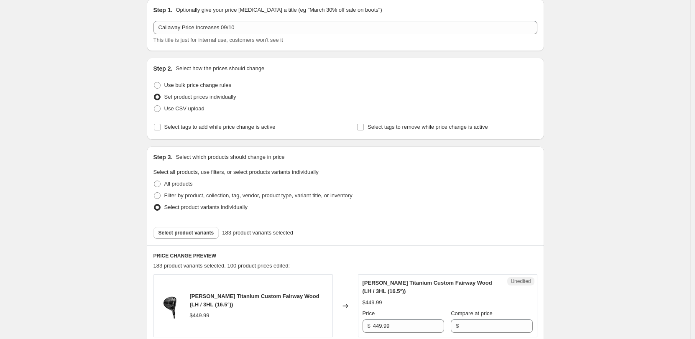
scroll to position [209, 0]
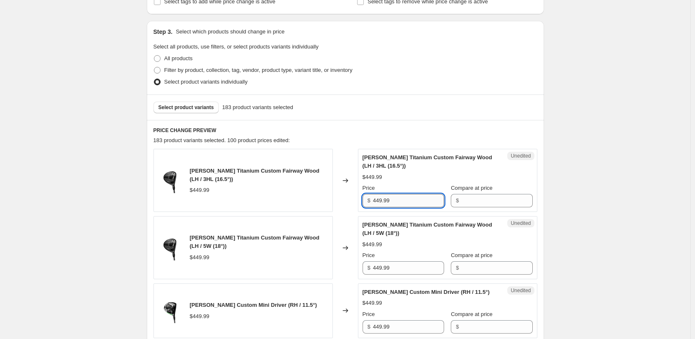
click at [390, 204] on input "449.99" at bounding box center [408, 200] width 71 height 13
paste input "6"
type input "469.99"
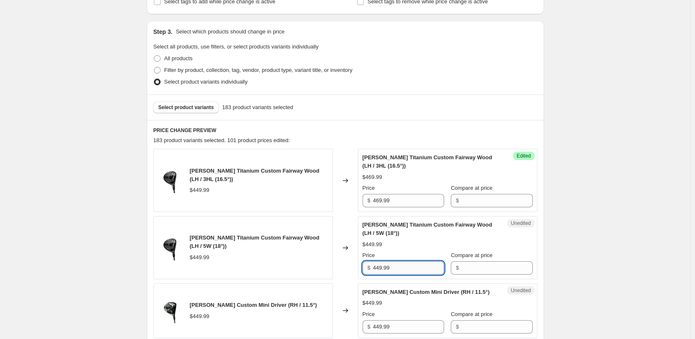
click at [383, 268] on input "449.99" at bounding box center [408, 267] width 71 height 13
paste input "6"
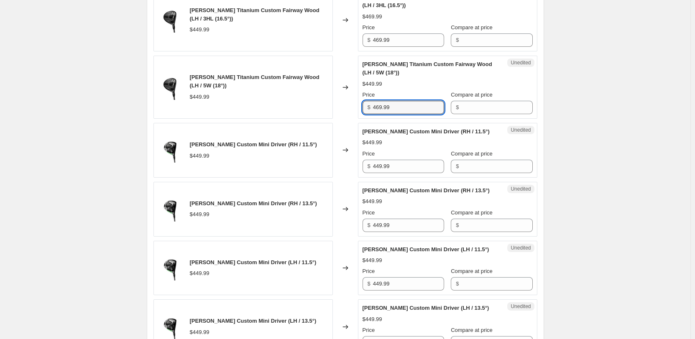
scroll to position [376, 0]
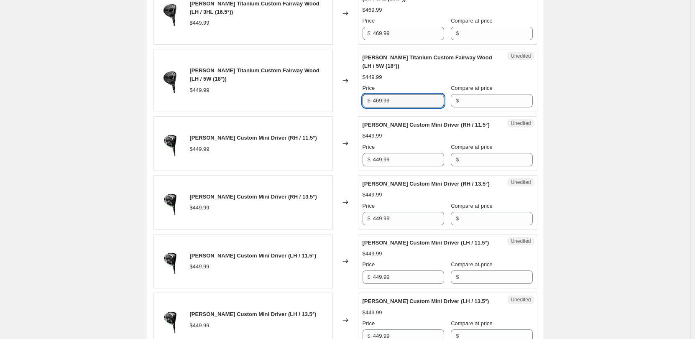
type input "469.99"
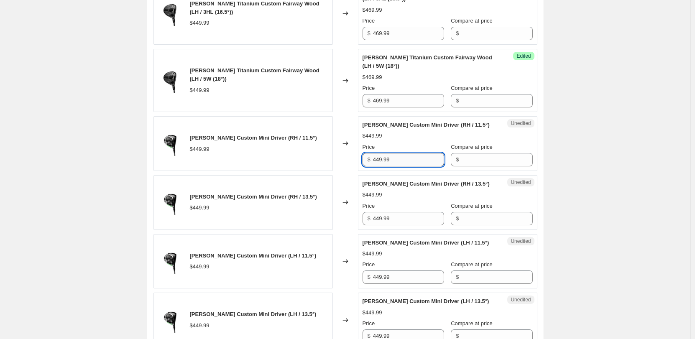
click at [383, 160] on input "449.99" at bounding box center [408, 159] width 71 height 13
paste input "6"
type input "469.99"
click at [381, 215] on div "Callaway Elyte Custom Mini Driver (RH / 13.5°) $449.99 Price $ 449.99 Compare a…" at bounding box center [448, 203] width 170 height 46
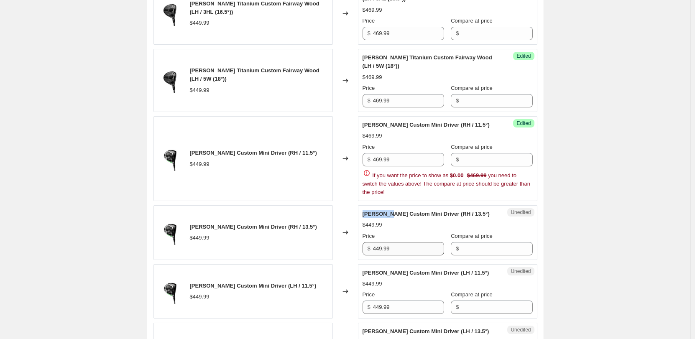
click at [381, 215] on span "Callaway Elyte Custom Mini Driver (RH / 13.5°)" at bounding box center [426, 214] width 127 height 6
click at [473, 154] on input "Compare at price" at bounding box center [496, 159] width 71 height 13
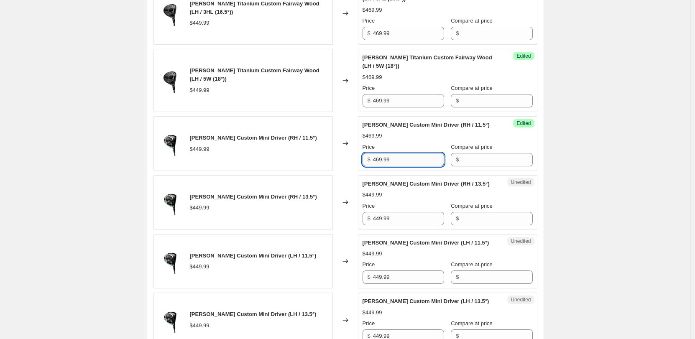
click at [392, 160] on input "469.99" at bounding box center [408, 159] width 71 height 13
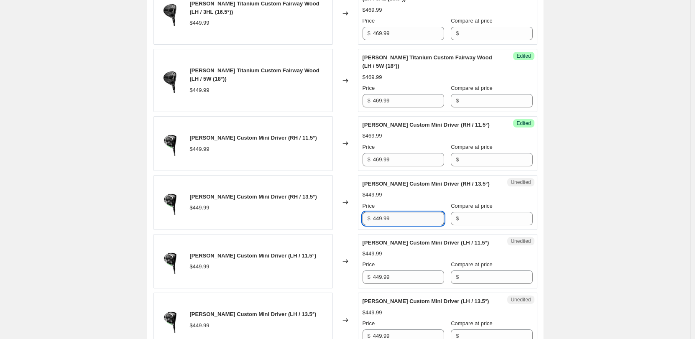
click at [403, 221] on input "449.99" at bounding box center [408, 218] width 71 height 13
click at [375, 217] on input "449.99" at bounding box center [408, 218] width 71 height 13
paste input "6"
type input "469.99"
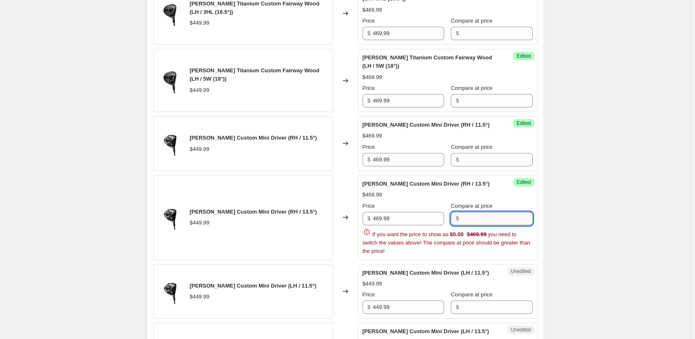
click at [488, 222] on input "Compare at price" at bounding box center [496, 218] width 71 height 13
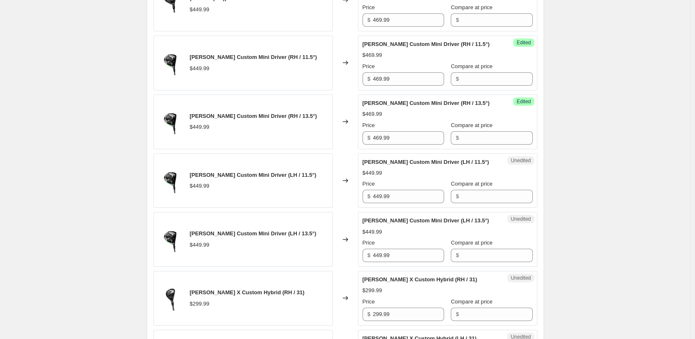
scroll to position [460, 0]
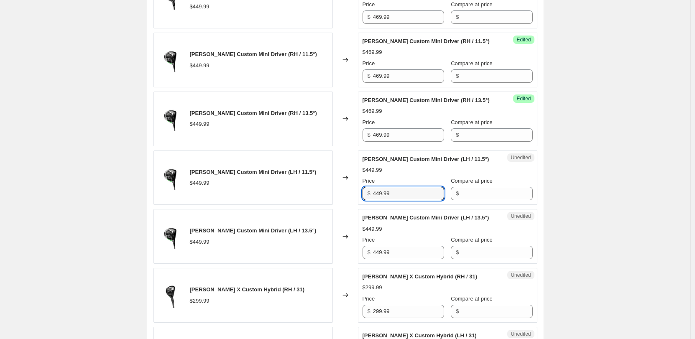
drag, startPoint x: 392, startPoint y: 196, endPoint x: 369, endPoint y: 194, distance: 23.1
click at [369, 194] on div "$ 449.99" at bounding box center [404, 193] width 82 height 13
paste input "6"
type input "469.99"
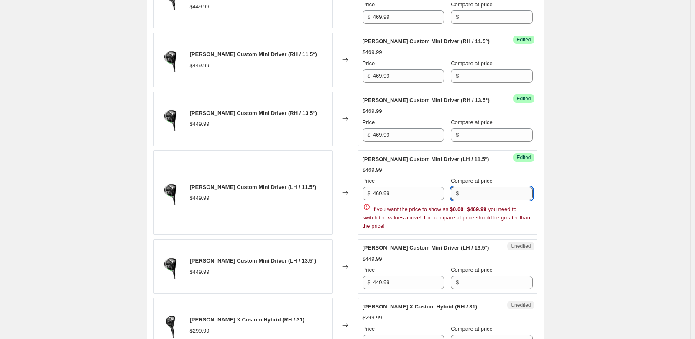
click at [509, 194] on input "Compare at price" at bounding box center [496, 193] width 71 height 13
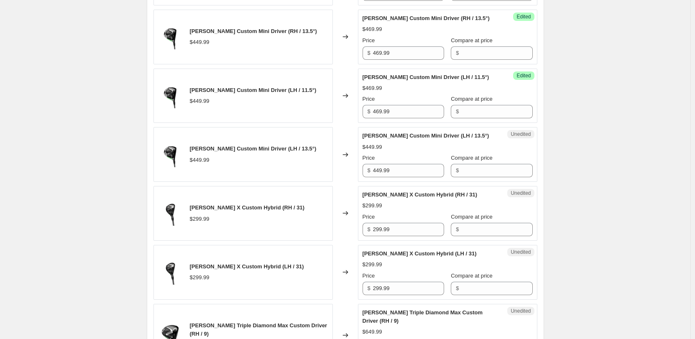
scroll to position [544, 0]
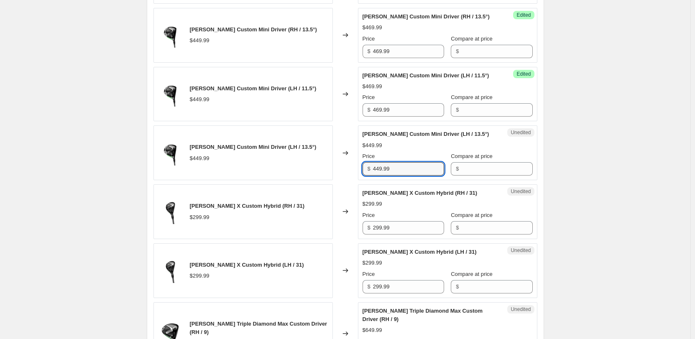
drag, startPoint x: 399, startPoint y: 166, endPoint x: 342, endPoint y: 158, distance: 57.9
click at [342, 158] on div "Callaway Elyte Custom Mini Driver (LH / 13.5°) $449.99 Changed to Unedited Call…" at bounding box center [345, 152] width 384 height 55
paste input "6"
type input "469.99"
click at [534, 172] on div "Unedited Callaway Elyte Custom Mini Driver (LH / 13.5°) $449.99 Price $ 469.99 …" at bounding box center [447, 152] width 179 height 55
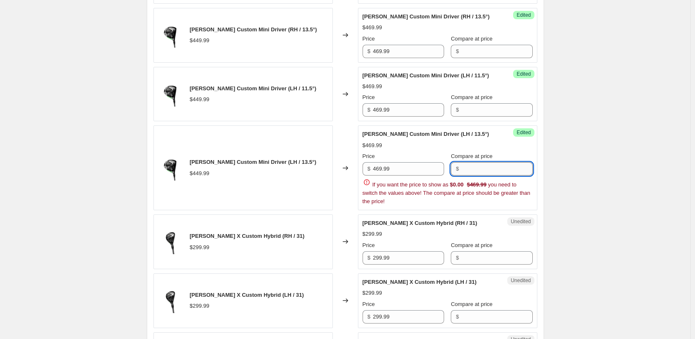
click at [474, 169] on input "Compare at price" at bounding box center [496, 168] width 71 height 13
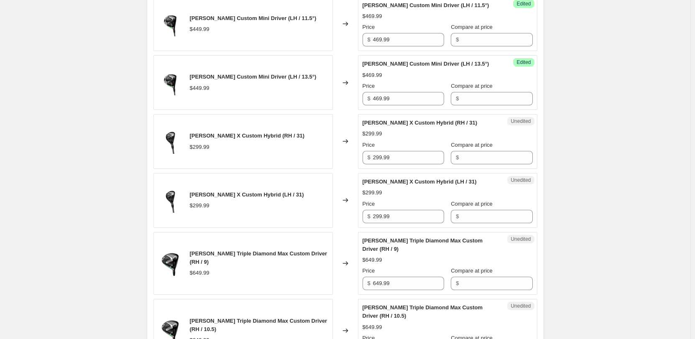
scroll to position [627, 0]
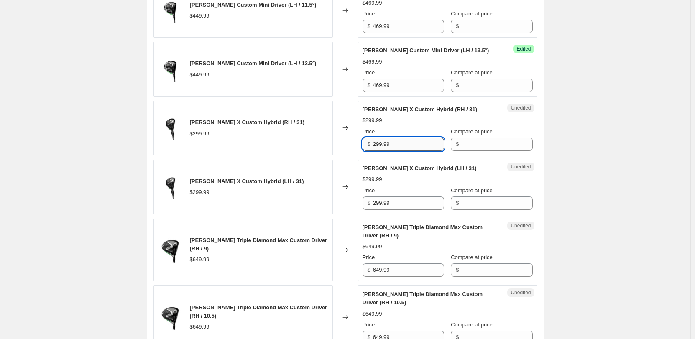
click at [380, 140] on input "299.99" at bounding box center [408, 144] width 71 height 13
click at [380, 140] on input "319.99" at bounding box center [408, 144] width 71 height 13
type input "319.99"
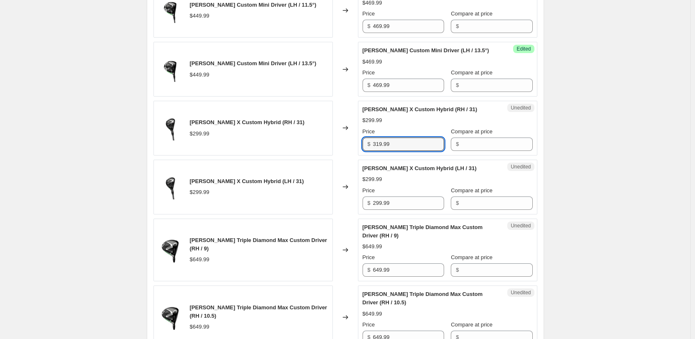
click at [625, 166] on div "Callaway Price Increases 09/10. This page is ready Callaway Price Increases 09/…" at bounding box center [345, 329] width 690 height 1912
click at [370, 200] on span "$" at bounding box center [369, 203] width 3 height 6
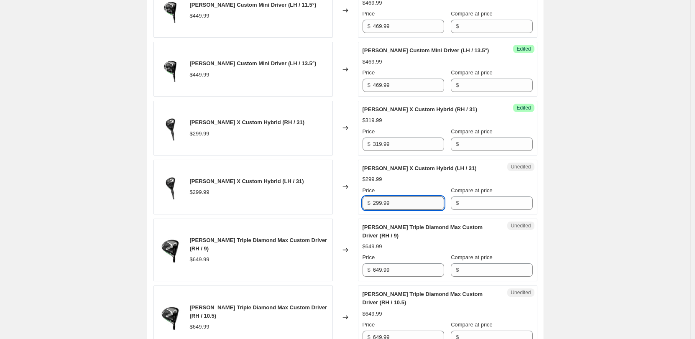
click at [381, 208] on input "299.99" at bounding box center [408, 203] width 71 height 13
paste input "31"
type input "319.99"
click at [612, 211] on div "Callaway Price Increases 09/10. This page is ready Callaway Price Increases 09/…" at bounding box center [345, 329] width 690 height 1912
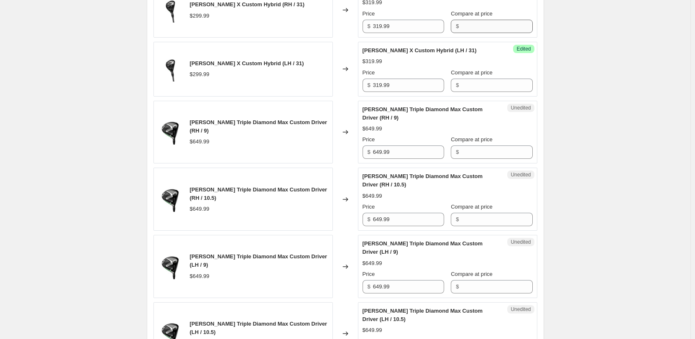
scroll to position [753, 0]
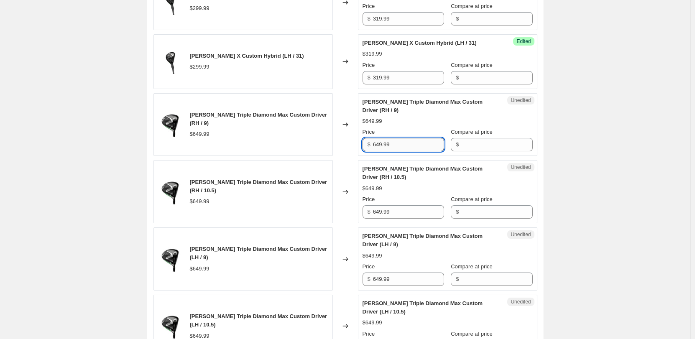
click at [375, 145] on input "649.99" at bounding box center [408, 144] width 71 height 13
click at [375, 144] on input "649.99" at bounding box center [408, 144] width 71 height 13
click at [375, 144] on input "669.99" at bounding box center [408, 144] width 71 height 13
type input "669.99"
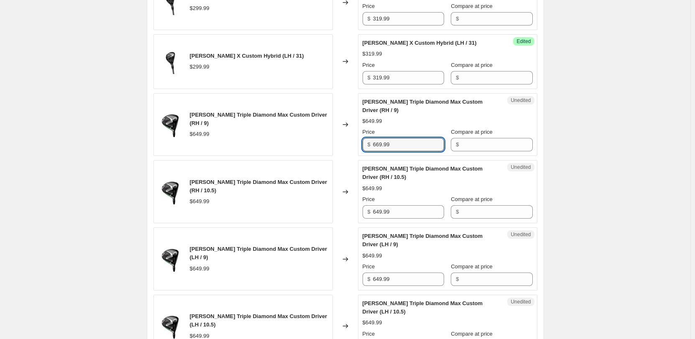
click at [610, 143] on div "Callaway Price Increases 09/10. This page is ready Callaway Price Increases 09/…" at bounding box center [345, 203] width 690 height 1912
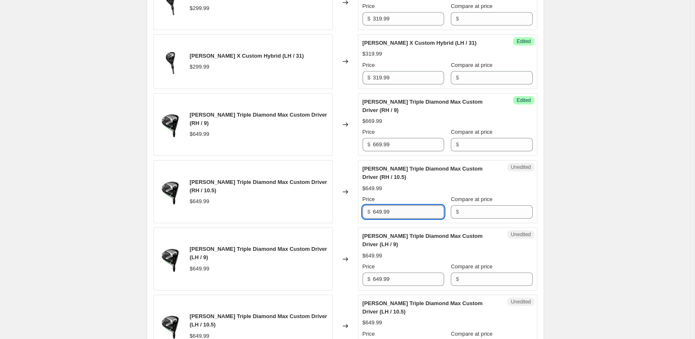
click at [387, 210] on input "649.99" at bounding box center [408, 211] width 71 height 13
paste input "6"
type input "669.99"
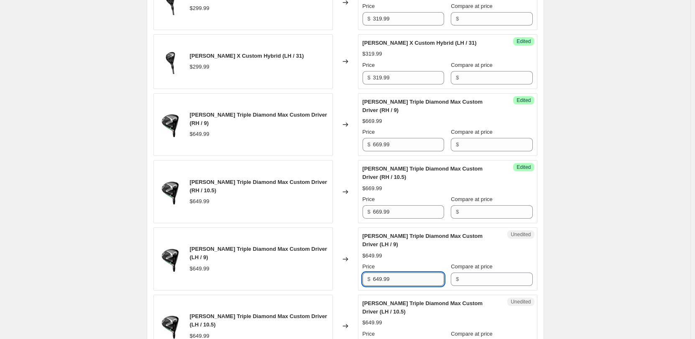
click at [377, 278] on input "649.99" at bounding box center [408, 279] width 71 height 13
paste input "6"
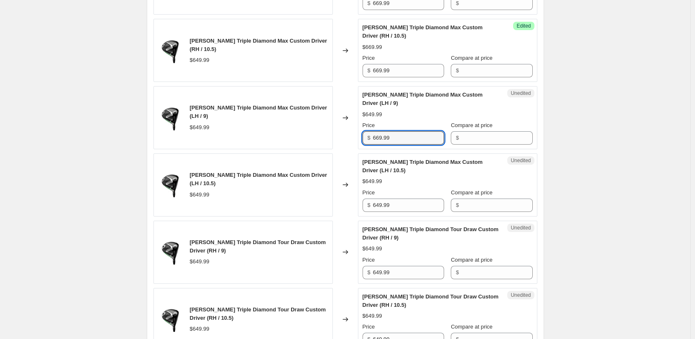
scroll to position [920, 0]
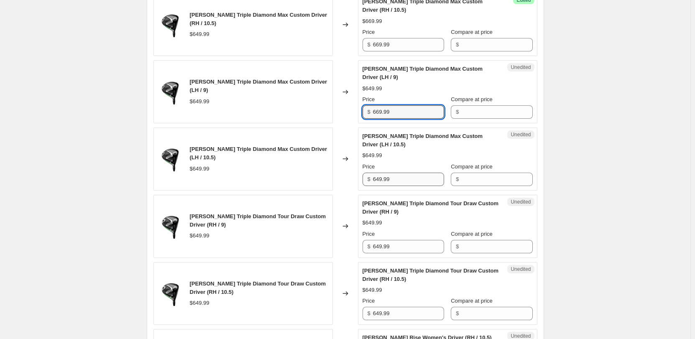
type input "669.99"
click at [385, 179] on input "649.99" at bounding box center [408, 179] width 71 height 13
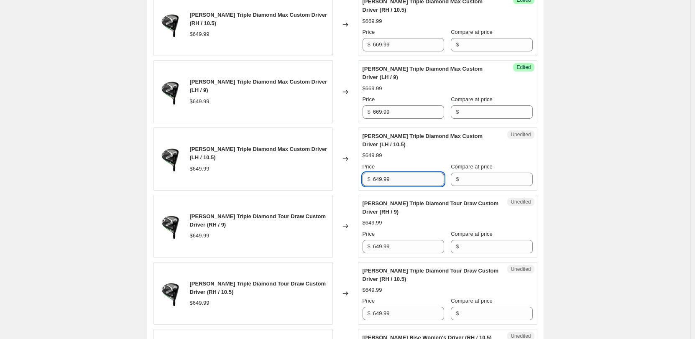
click at [385, 179] on input "649.99" at bounding box center [408, 179] width 71 height 13
paste input "6"
type input "669.99"
click at [624, 144] on div "Callaway Price Increases 09/10. This page is ready Callaway Price Increases 09/…" at bounding box center [345, 36] width 690 height 1912
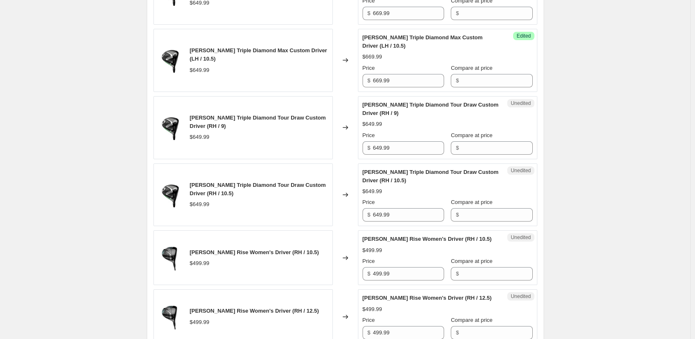
scroll to position [1045, 0]
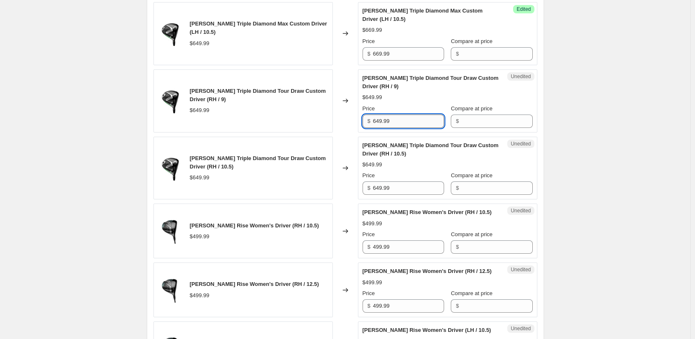
click at [383, 122] on input "649.99" at bounding box center [408, 121] width 71 height 13
paste input "6"
type input "669.99"
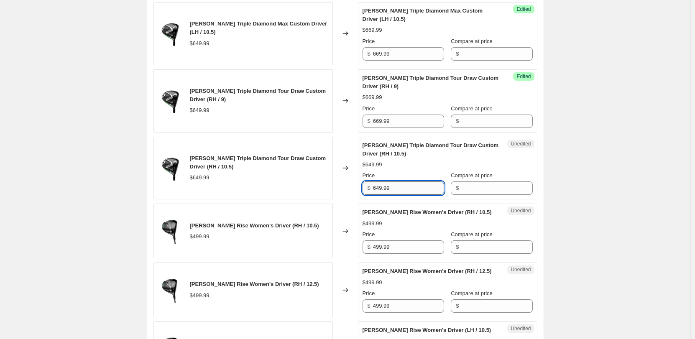
click at [378, 188] on input "649.99" at bounding box center [408, 187] width 71 height 13
paste input "6"
type input "669.99"
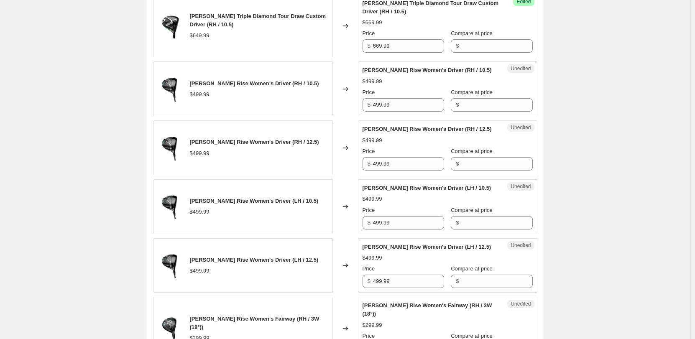
scroll to position [1213, 0]
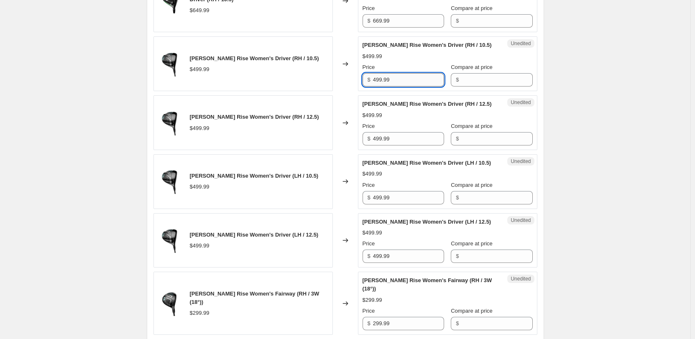
click at [381, 87] on input "499.99" at bounding box center [408, 79] width 71 height 13
type input "1"
click at [381, 87] on input "519.99" at bounding box center [408, 79] width 71 height 13
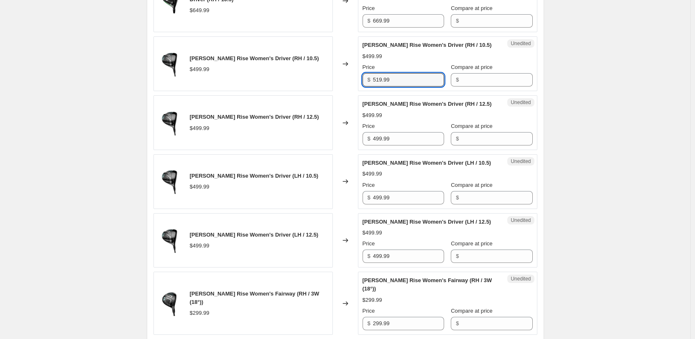
type input "519.99"
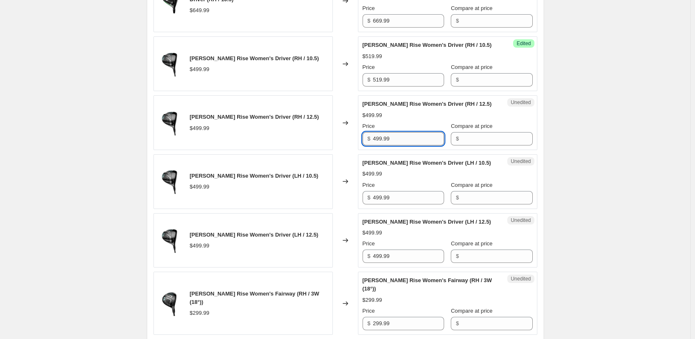
click at [384, 146] on input "499.99" at bounding box center [408, 138] width 71 height 13
paste input "51"
type input "519.99"
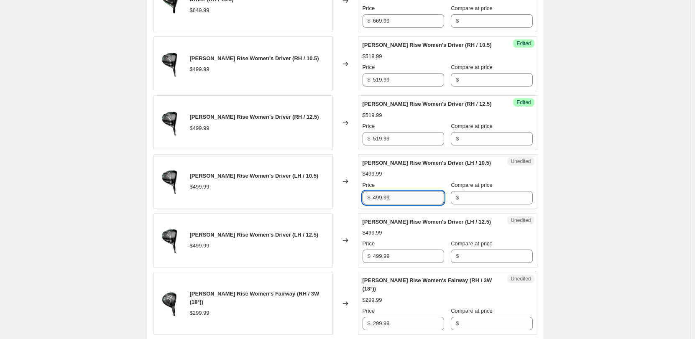
click at [380, 204] on input "499.99" at bounding box center [408, 197] width 71 height 13
paste input "51"
type input "519.99"
click at [375, 263] on input "499.99" at bounding box center [408, 256] width 71 height 13
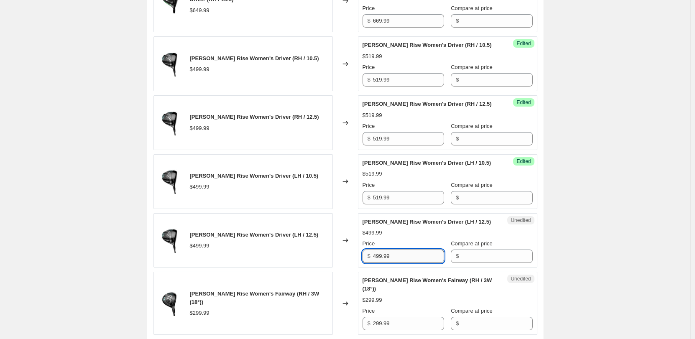
click at [375, 263] on input "499.99" at bounding box center [408, 256] width 71 height 13
paste input "51"
type input "519.99"
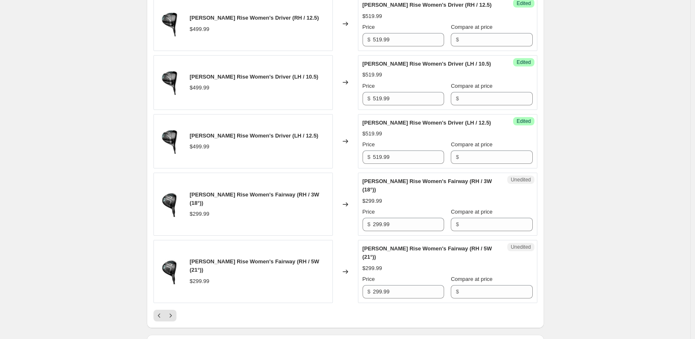
scroll to position [1380, 0]
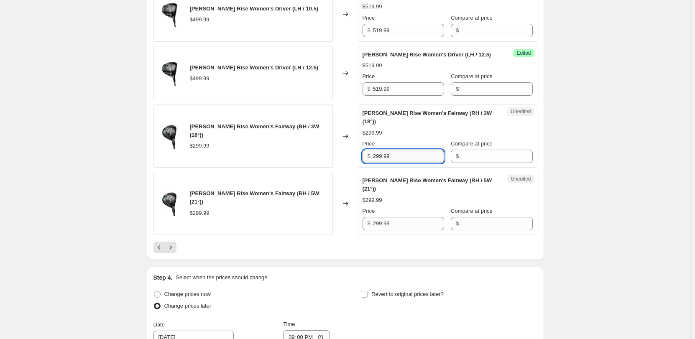
click at [386, 163] on input "299.99" at bounding box center [408, 156] width 71 height 13
click at [386, 163] on input "319.99" at bounding box center [408, 156] width 71 height 13
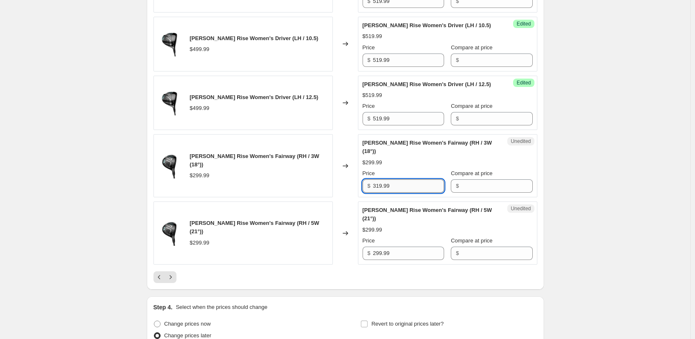
type input "319.99"
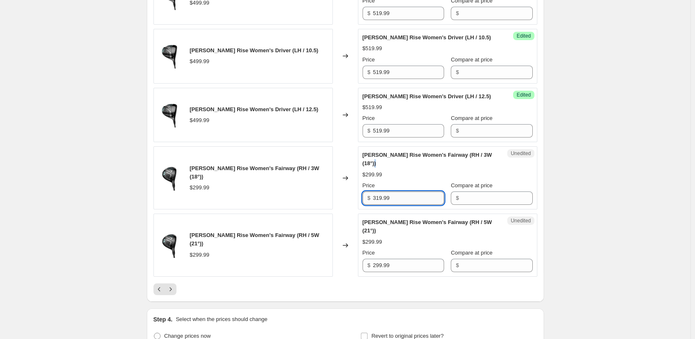
click at [386, 166] on span "Callaway REVA Rise Women's Fairway (RH / 3W (18°))" at bounding box center [428, 159] width 130 height 15
click at [380, 205] on input "319.99" at bounding box center [408, 197] width 71 height 13
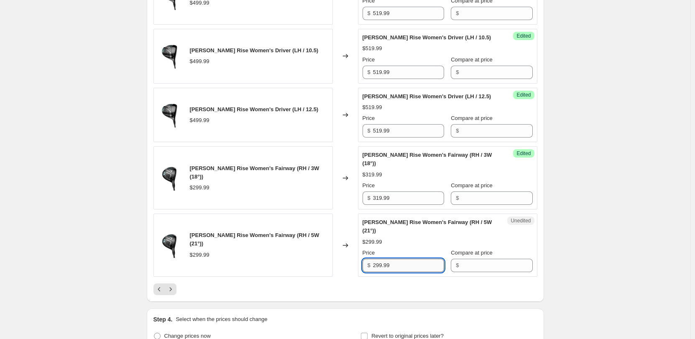
click at [378, 272] on input "299.99" at bounding box center [408, 265] width 71 height 13
paste input "31"
type input "319.99"
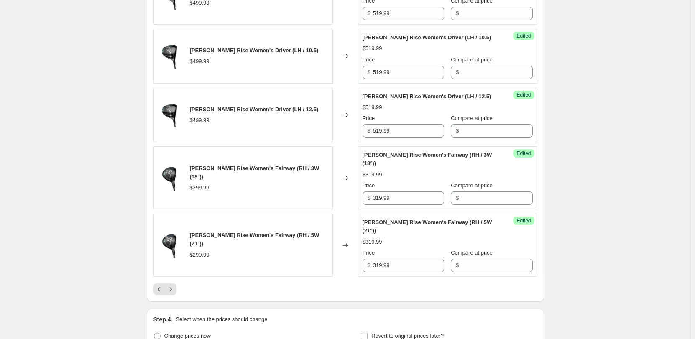
click at [179, 295] on div at bounding box center [345, 289] width 384 height 12
click at [175, 294] on icon "Next" at bounding box center [170, 289] width 8 height 8
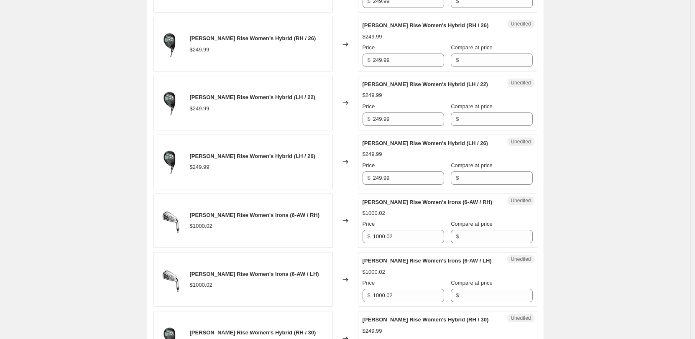
scroll to position [293, 0]
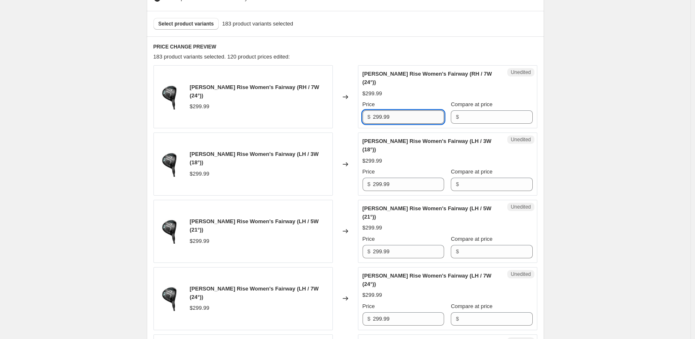
click at [384, 119] on input "299.99" at bounding box center [408, 116] width 71 height 13
paste input "31"
type input "319.99"
click at [378, 184] on input "299.99" at bounding box center [408, 184] width 71 height 13
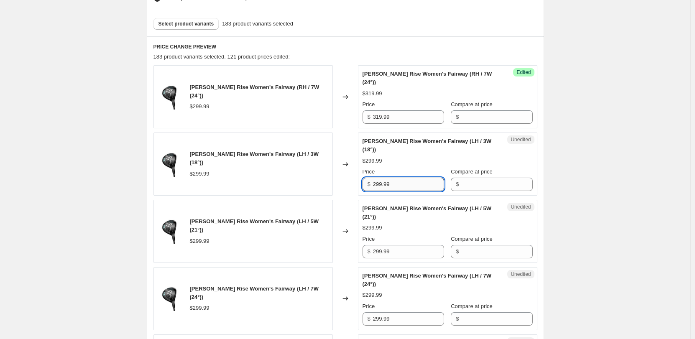
click at [378, 184] on input "299.99" at bounding box center [408, 184] width 71 height 13
paste input "31"
type input "319.99"
click at [379, 249] on input "299.99" at bounding box center [408, 251] width 71 height 13
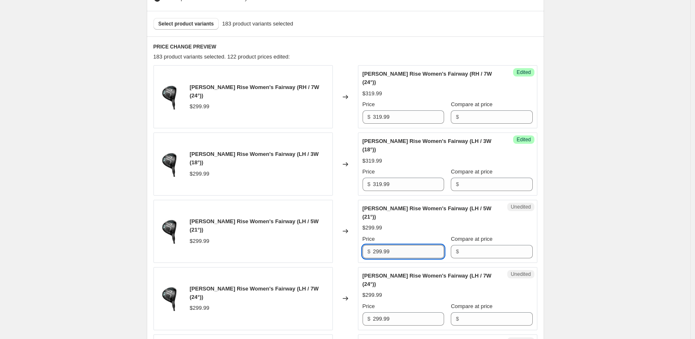
click at [379, 249] on input "299.99" at bounding box center [408, 251] width 71 height 13
paste input "31"
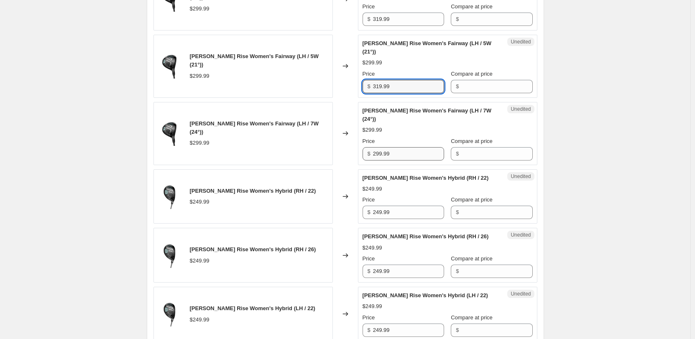
scroll to position [460, 0]
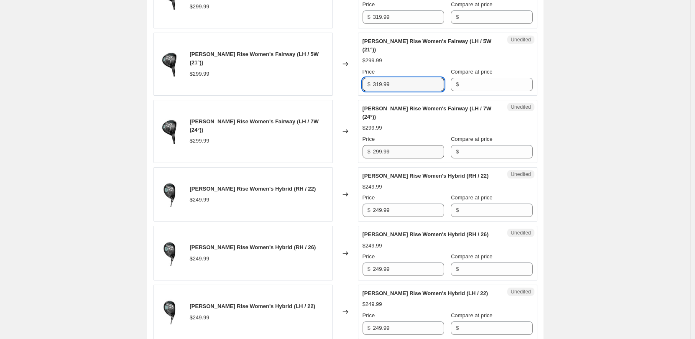
type input "319.99"
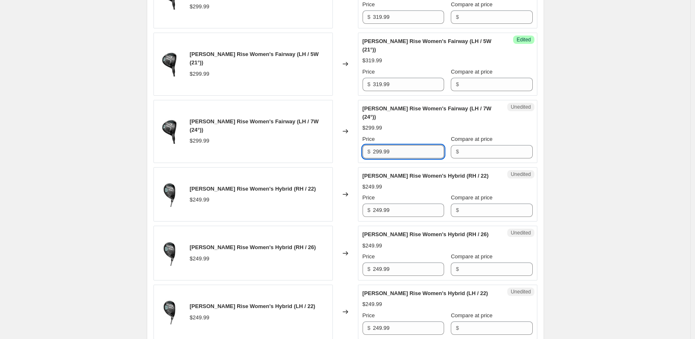
click at [383, 155] on input "299.99" at bounding box center [408, 151] width 71 height 13
paste
type input "319.99"
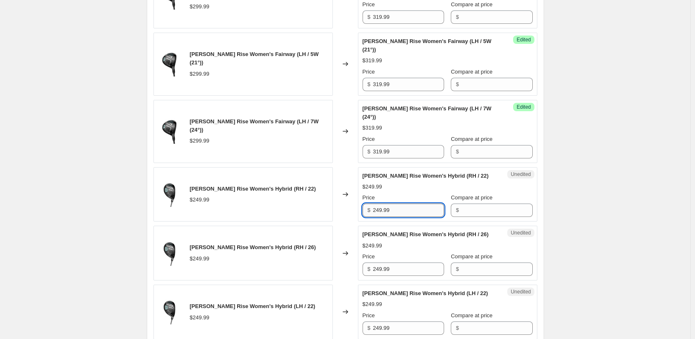
click at [377, 212] on input "249.99" at bounding box center [408, 210] width 71 height 13
click at [377, 212] on input "269.99" at bounding box center [408, 210] width 71 height 13
type input "269.99"
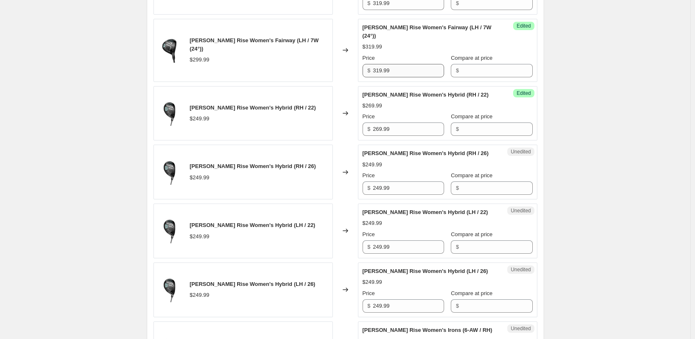
scroll to position [544, 0]
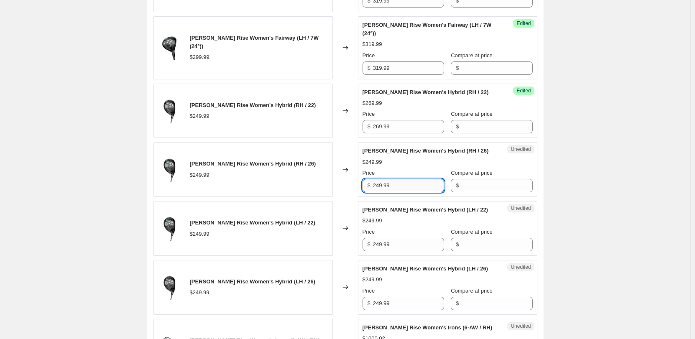
click at [383, 184] on input "249.99" at bounding box center [408, 185] width 71 height 13
type input "269.99"
click at [381, 243] on input "249.99" at bounding box center [408, 244] width 71 height 13
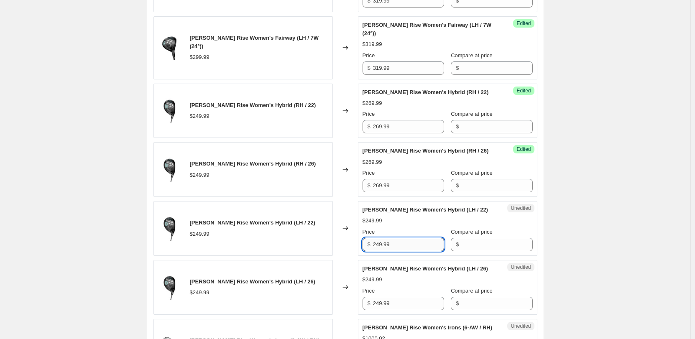
click at [381, 243] on input "249.99" at bounding box center [408, 244] width 71 height 13
type input "269.99"
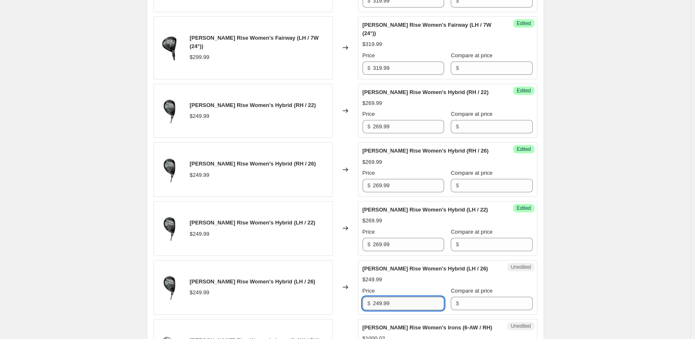
click at [384, 302] on input "249.99" at bounding box center [408, 303] width 71 height 13
type input "269.99"
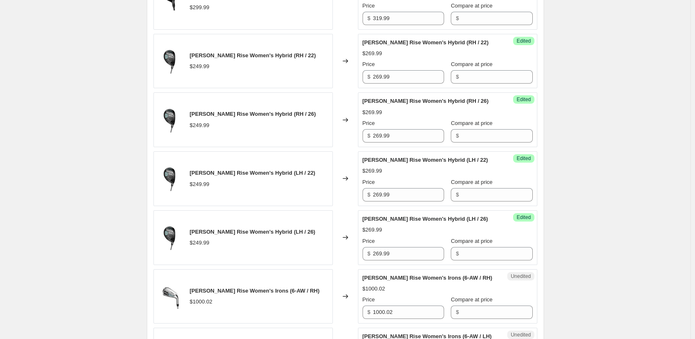
scroll to position [711, 0]
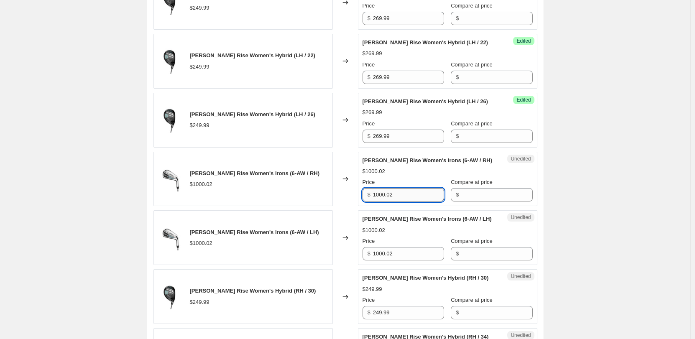
click at [375, 202] on input "1000.02" at bounding box center [408, 194] width 71 height 13
click at [385, 202] on input "1000.02" at bounding box center [408, 194] width 71 height 13
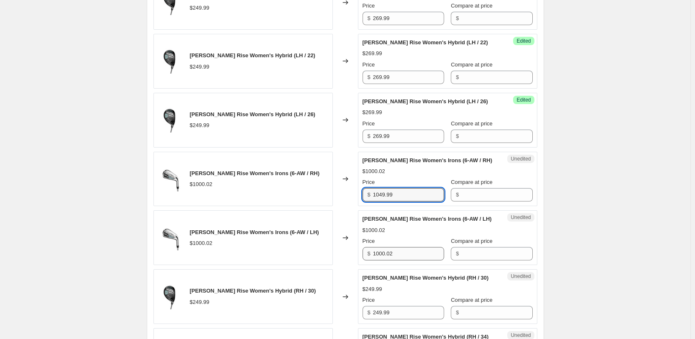
type input "1049.99"
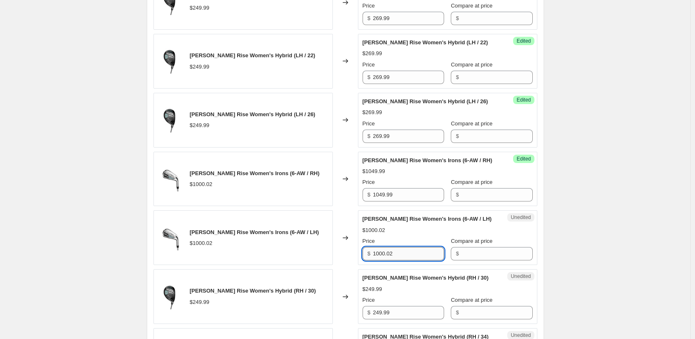
click at [384, 260] on input "1000.02" at bounding box center [408, 253] width 71 height 13
type input "1049.99"
click at [602, 240] on div "Callaway Price Increases 09/10. This page is ready Callaway Price Increases 09/…" at bounding box center [345, 228] width 690 height 1879
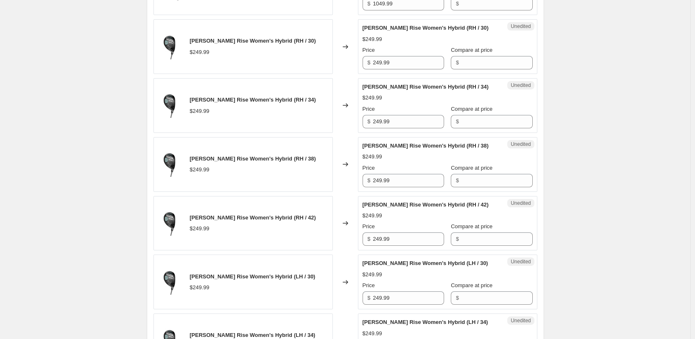
scroll to position [962, 0]
click at [382, 69] on input "249.99" at bounding box center [408, 61] width 71 height 13
click at [382, 69] on input "269.99" at bounding box center [408, 61] width 71 height 13
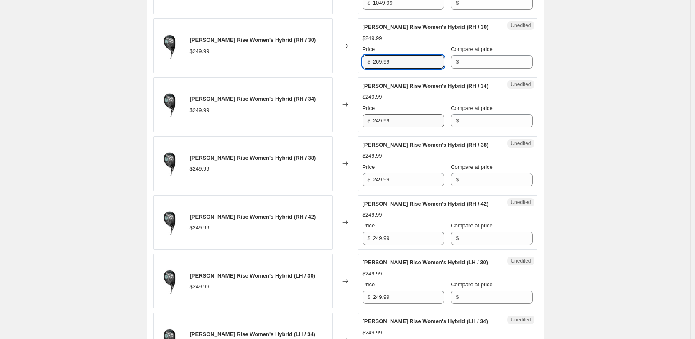
type input "269.99"
click at [380, 128] on input "249.99" at bounding box center [408, 120] width 71 height 13
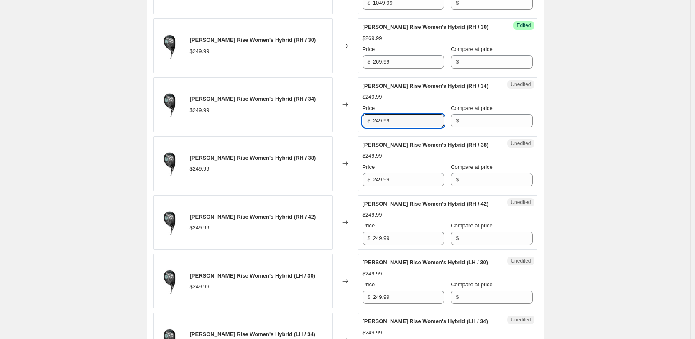
drag, startPoint x: 380, startPoint y: 139, endPoint x: 378, endPoint y: 171, distance: 32.7
click at [380, 128] on input "249.99" at bounding box center [408, 120] width 71 height 13
type input "269.99"
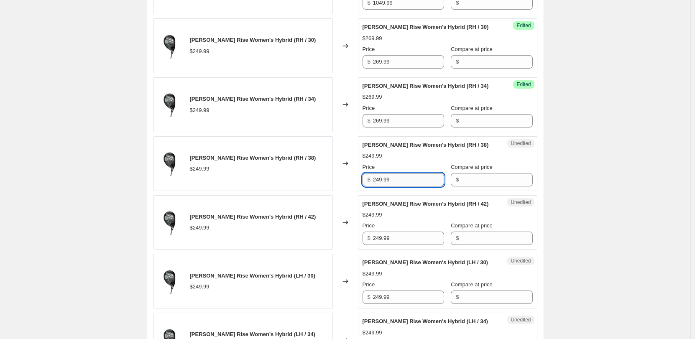
click at [378, 186] on input "249.99" at bounding box center [408, 179] width 71 height 13
type input "269.99"
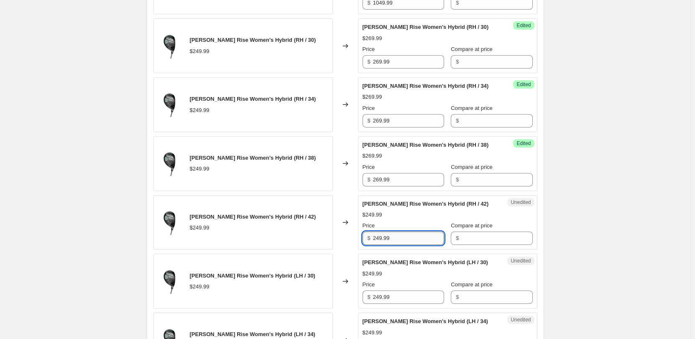
click at [383, 245] on input "249.99" at bounding box center [408, 238] width 71 height 13
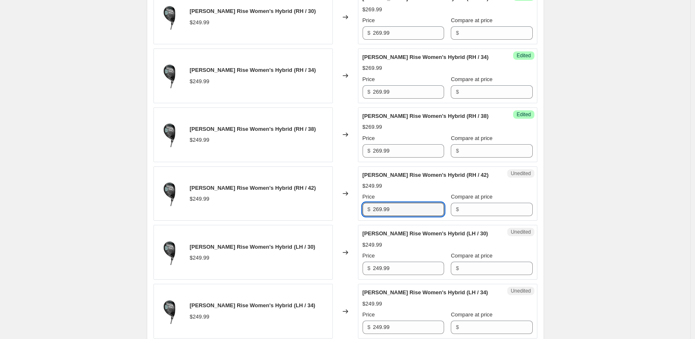
scroll to position [1087, 0]
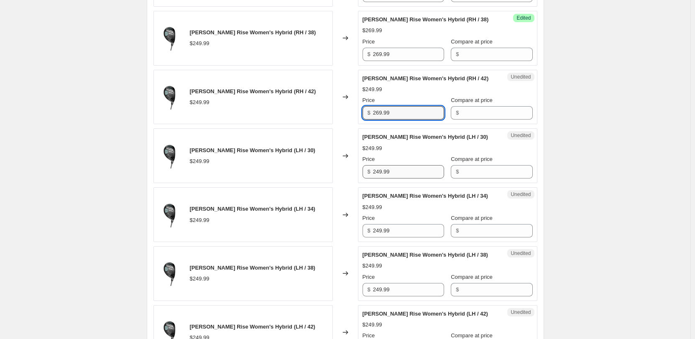
type input "269.99"
click at [381, 179] on input "249.99" at bounding box center [408, 171] width 71 height 13
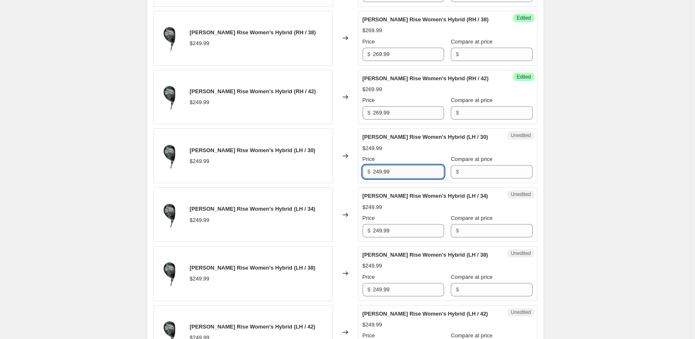
click at [381, 179] on input "249.99" at bounding box center [408, 171] width 71 height 13
type input "269.99"
click at [382, 237] on input "249.99" at bounding box center [408, 230] width 71 height 13
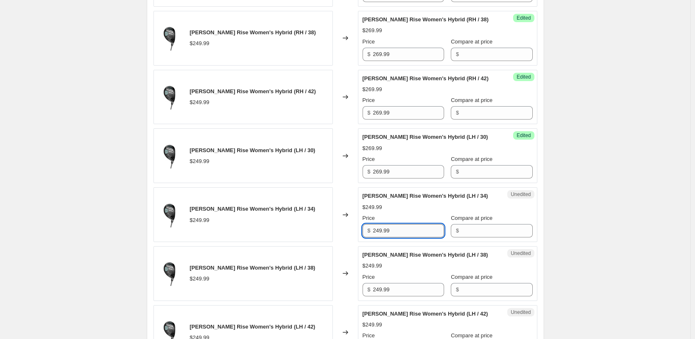
click at [382, 237] on input "249.99" at bounding box center [408, 230] width 71 height 13
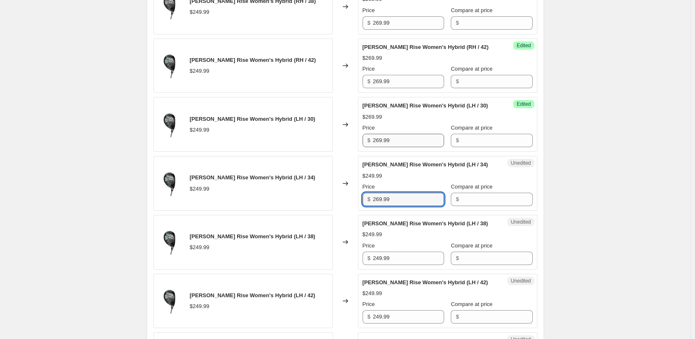
scroll to position [1171, 0]
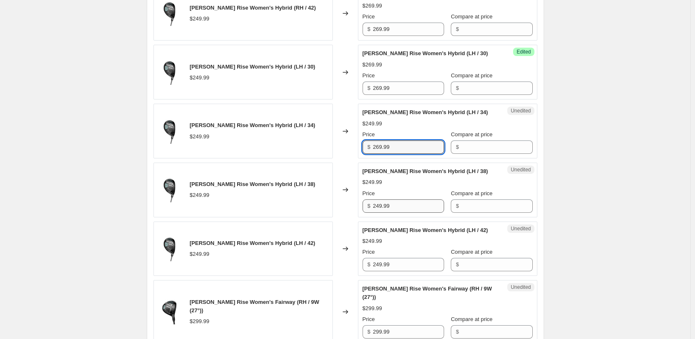
type input "269.99"
click at [387, 213] on input "249.99" at bounding box center [408, 205] width 71 height 13
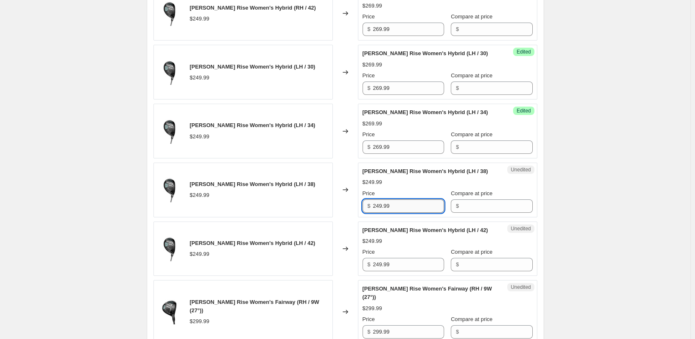
click at [387, 213] on input "249.99" at bounding box center [408, 205] width 71 height 13
type input "269.99"
click at [381, 271] on input "249.99" at bounding box center [408, 264] width 71 height 13
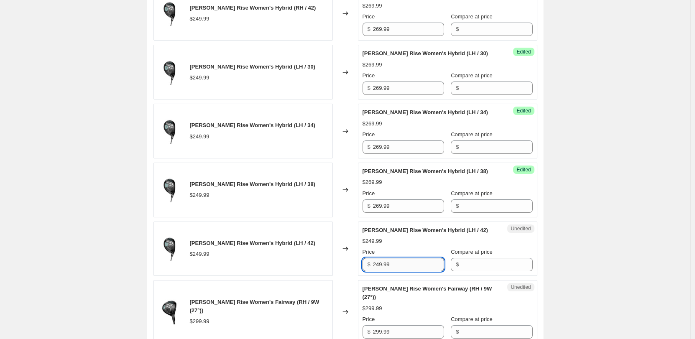
click at [381, 271] on input "249.99" at bounding box center [408, 264] width 71 height 13
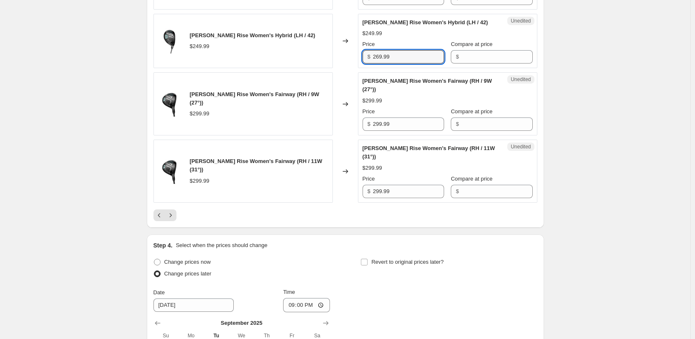
scroll to position [1380, 0]
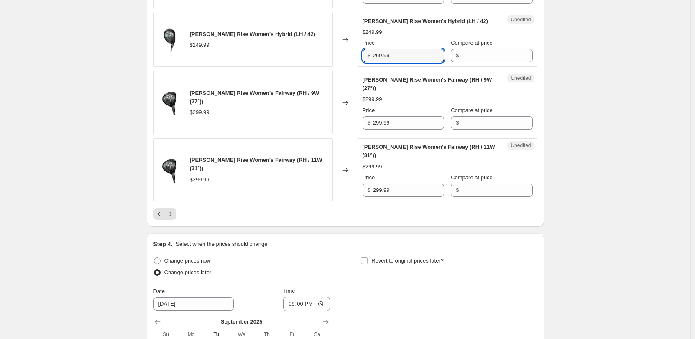
type input "269.99"
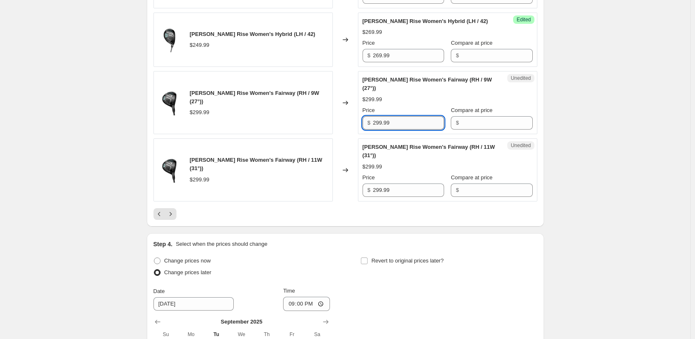
click at [406, 130] on input "299.99" at bounding box center [408, 122] width 71 height 13
drag, startPoint x: 391, startPoint y: 138, endPoint x: 384, endPoint y: 138, distance: 7.5
click at [391, 130] on input "319.99" at bounding box center [408, 122] width 71 height 13
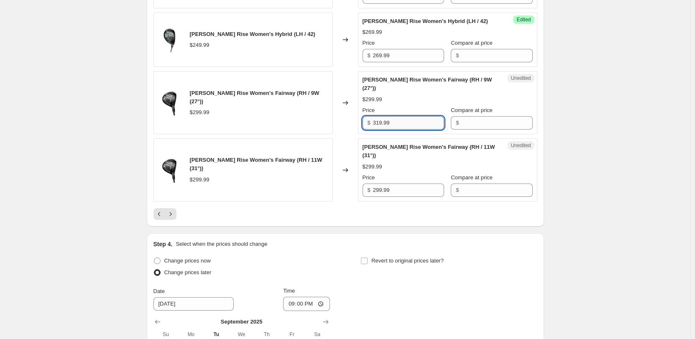
click at [383, 130] on input "319.99" at bounding box center [408, 122] width 71 height 13
type input "319.99"
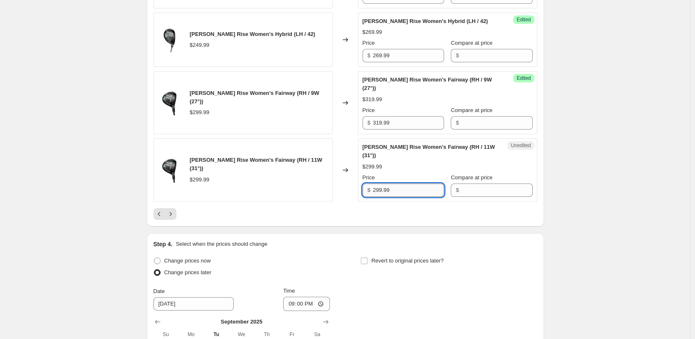
click at [383, 197] on input "299.99" at bounding box center [408, 190] width 71 height 13
type input "319.99"
click at [166, 220] on button "Next" at bounding box center [171, 214] width 12 height 12
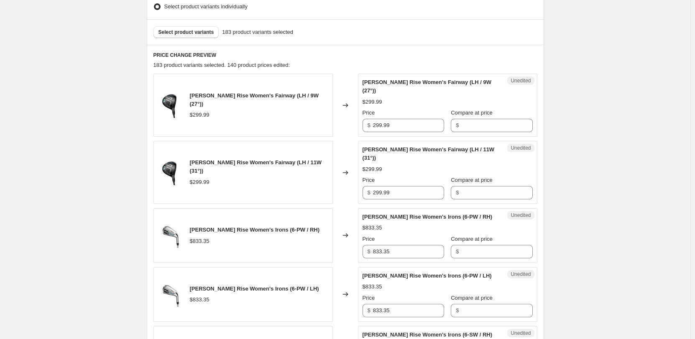
scroll to position [293, 0]
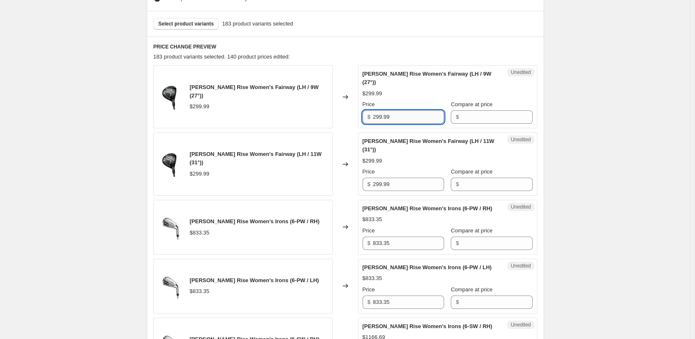
click at [386, 117] on input "299.99" at bounding box center [408, 116] width 71 height 13
type input "319.99"
click at [377, 186] on input "299.99" at bounding box center [408, 184] width 71 height 13
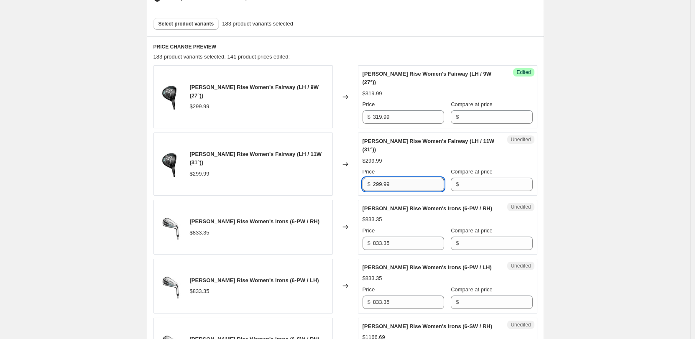
click at [377, 186] on input "299.99" at bounding box center [408, 184] width 71 height 13
type input "319.99"
click at [396, 250] on input "833.35" at bounding box center [408, 243] width 71 height 13
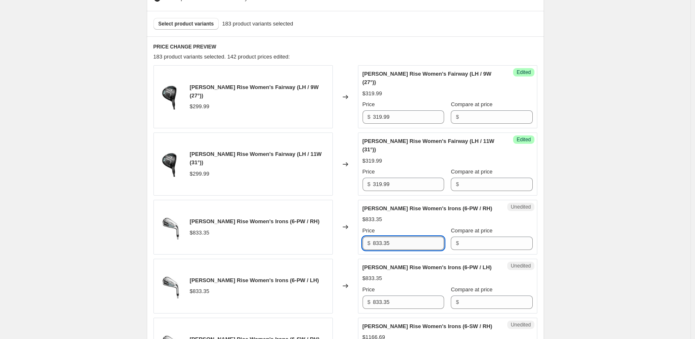
click at [396, 250] on input "833.35" at bounding box center [408, 243] width 71 height 13
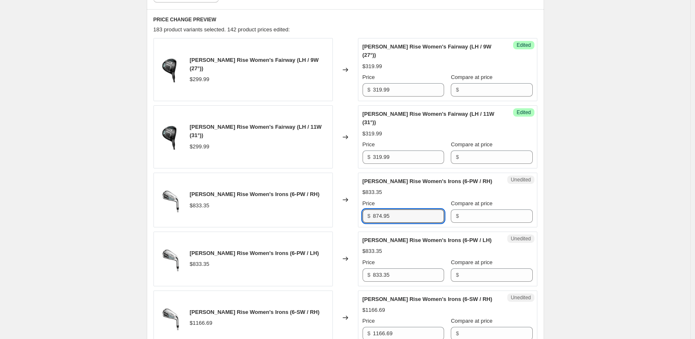
scroll to position [418, 0]
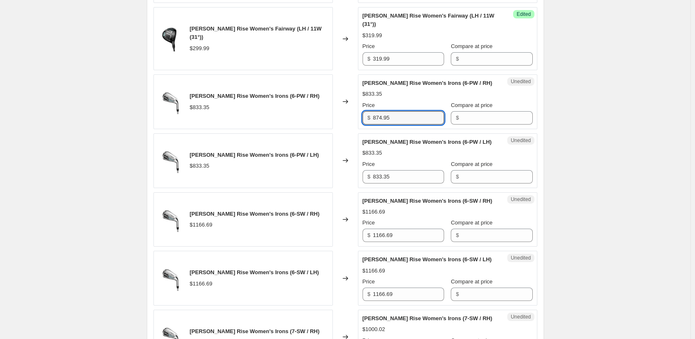
type input "874.95"
drag, startPoint x: 406, startPoint y: 128, endPoint x: 363, endPoint y: 129, distance: 42.2
click at [363, 129] on div "Success Edited Callaway REVA Rise Women's Irons (6-PW / RH) $874.95 Price $ 874…" at bounding box center [447, 101] width 179 height 55
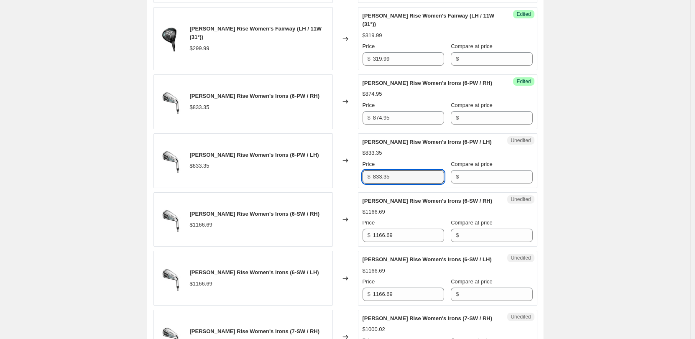
drag, startPoint x: 372, startPoint y: 194, endPoint x: 352, endPoint y: 194, distance: 20.1
click at [352, 188] on div "Callaway REVA Rise Women's Irons (6-PW / LH) $833.35 Changed to Unedited Callaw…" at bounding box center [345, 160] width 384 height 55
type input "874.95"
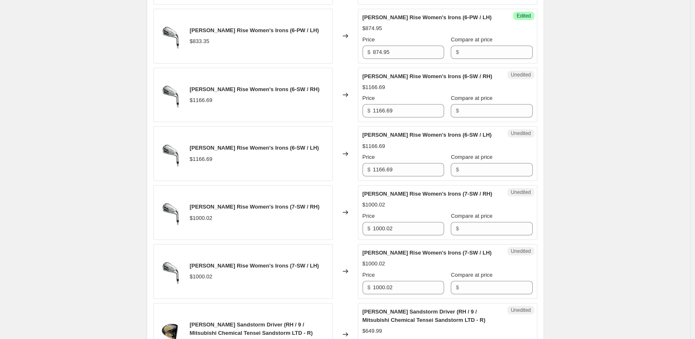
scroll to position [544, 0]
click at [420, 117] on input "1166.69" at bounding box center [408, 109] width 71 height 13
click at [390, 117] on input "1224.93" at bounding box center [408, 109] width 71 height 13
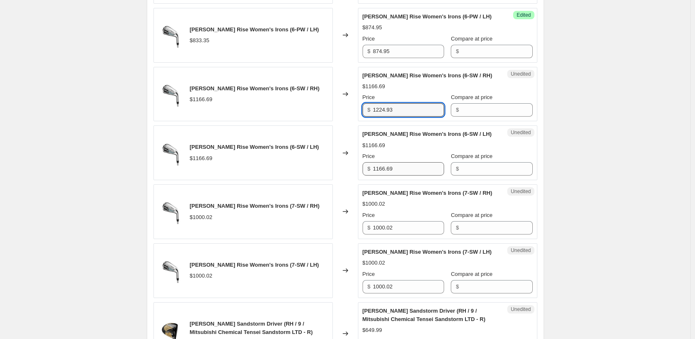
type input "1224.93"
click at [385, 176] on input "1166.69" at bounding box center [408, 168] width 71 height 13
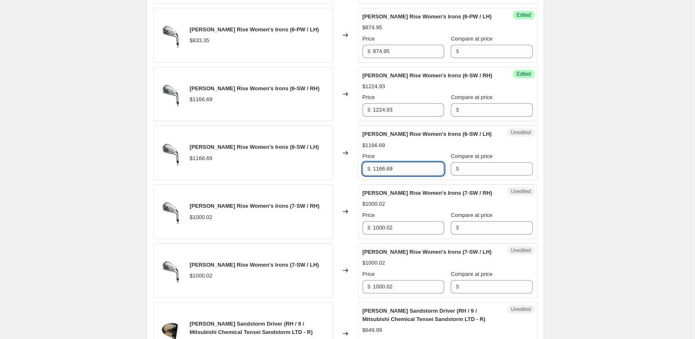
click at [385, 176] on input "1166.69" at bounding box center [408, 168] width 71 height 13
type input "1224.93"
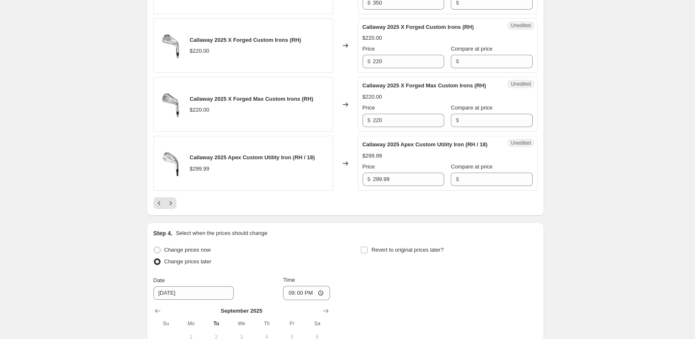
scroll to position [1463, 0]
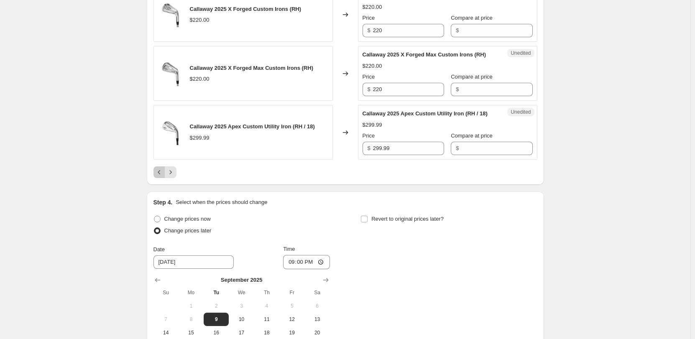
click at [165, 178] on button "Previous" at bounding box center [159, 172] width 12 height 12
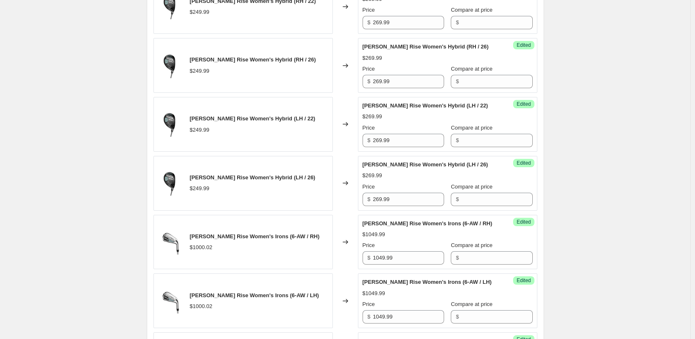
scroll to position [711, 0]
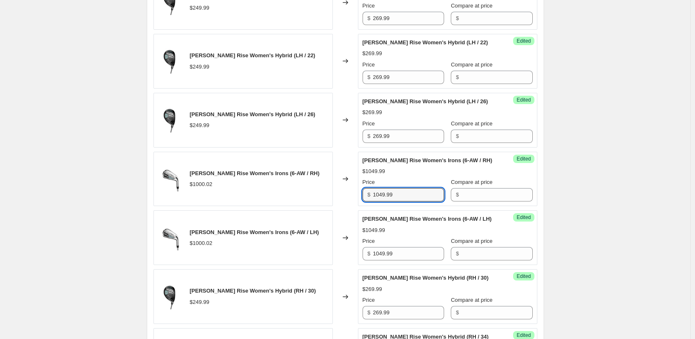
drag, startPoint x: 401, startPoint y: 204, endPoint x: 346, endPoint y: 195, distance: 55.1
click at [346, 195] on div "Callaway REVA Rise Women's Irons (6-AW / RH) $1000.02 Changed to Success Edited…" at bounding box center [345, 179] width 384 height 55
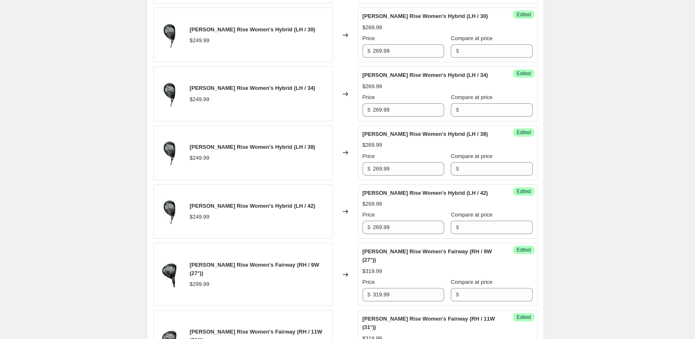
scroll to position [1338, 0]
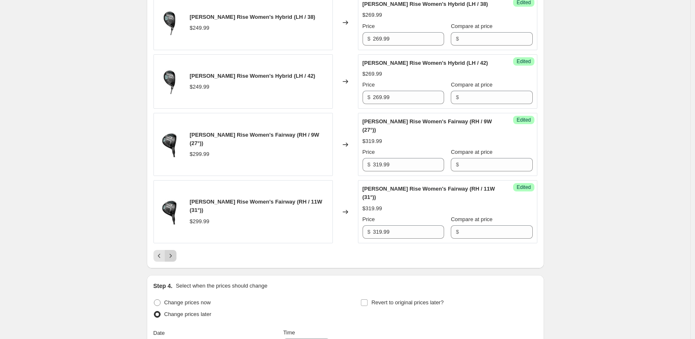
click at [176, 262] on button "Next" at bounding box center [171, 256] width 12 height 12
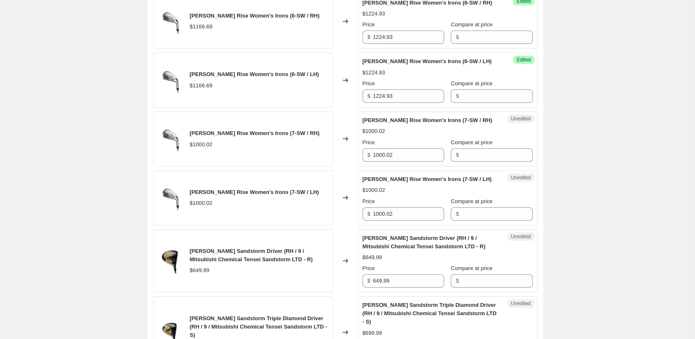
scroll to position [627, 0]
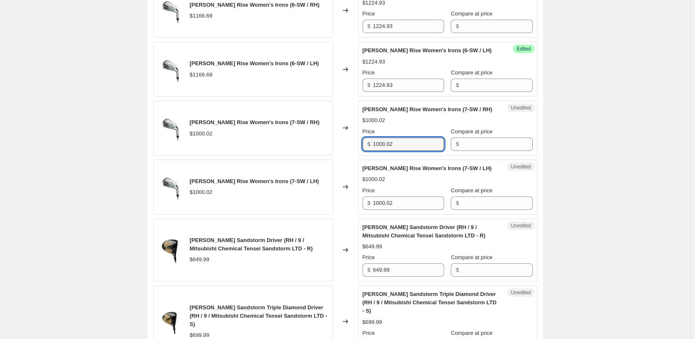
drag, startPoint x: 394, startPoint y: 178, endPoint x: 373, endPoint y: 178, distance: 21.3
click at [373, 151] on div "$ 1000.02" at bounding box center [404, 144] width 82 height 13
type input "1049.99"
drag, startPoint x: 401, startPoint y: 237, endPoint x: 371, endPoint y: 234, distance: 30.7
click at [371, 210] on div "$ 1000.02" at bounding box center [404, 203] width 82 height 13
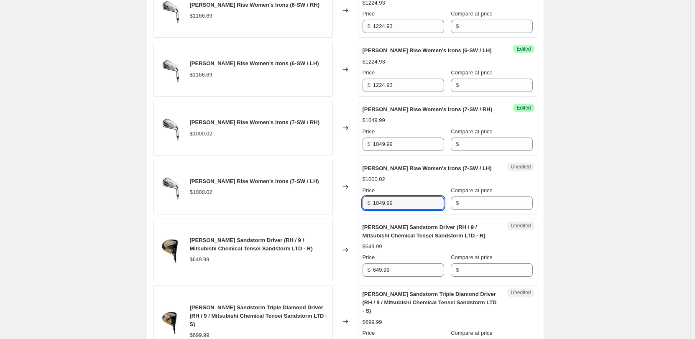
type input "1049.99"
click at [571, 212] on div "Callaway Price Increases 09/10. This page is ready Callaway Price Increases 09/…" at bounding box center [345, 333] width 690 height 1921
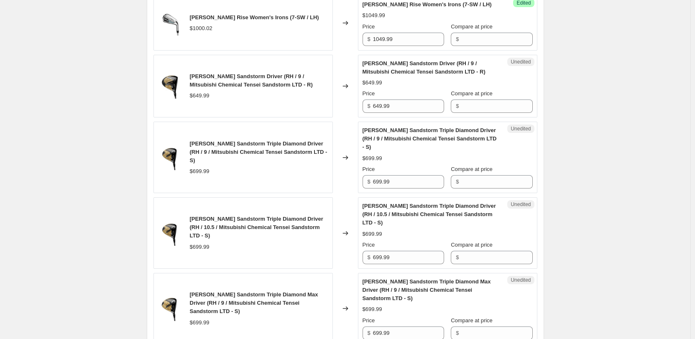
scroll to position [794, 0]
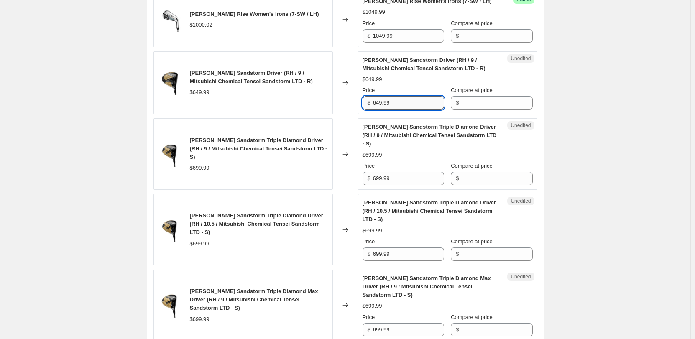
click at [381, 110] on input "649.99" at bounding box center [408, 102] width 71 height 13
click at [381, 110] on input "669.99" at bounding box center [408, 102] width 71 height 13
type input "669.99"
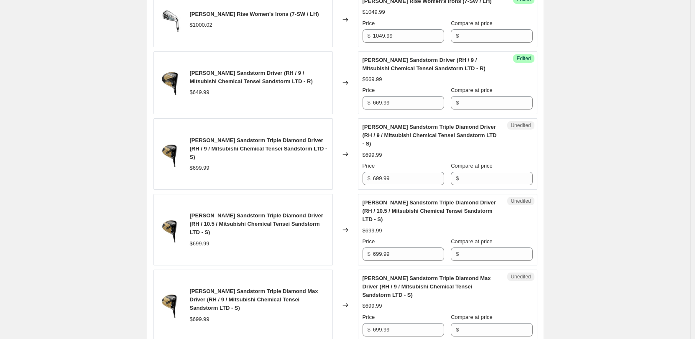
click at [621, 141] on div "Callaway Price Increases 09/10. This page is ready Callaway Price Increases 09/…" at bounding box center [345, 166] width 690 height 1921
click at [376, 185] on input "699.99" at bounding box center [408, 178] width 71 height 13
type input "719.99"
click at [604, 195] on div "Callaway Price Increases 09/10. This page is ready Callaway Price Increases 09/…" at bounding box center [345, 166] width 690 height 1921
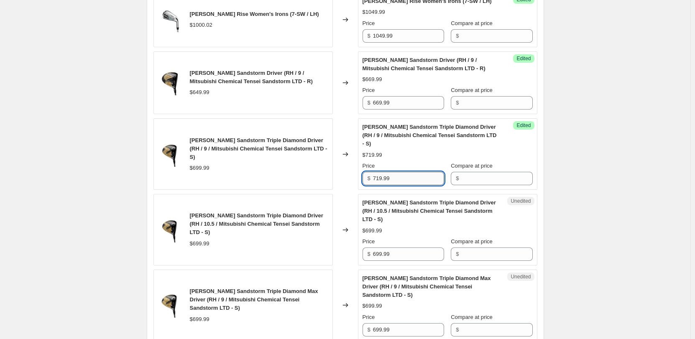
click at [384, 185] on input "719.99" at bounding box center [408, 178] width 71 height 13
click at [380, 261] on input "699.99" at bounding box center [408, 254] width 71 height 13
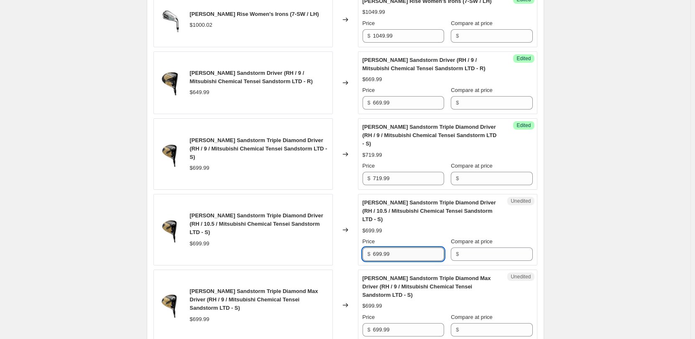
click at [380, 261] on input "699.99" at bounding box center [408, 254] width 71 height 13
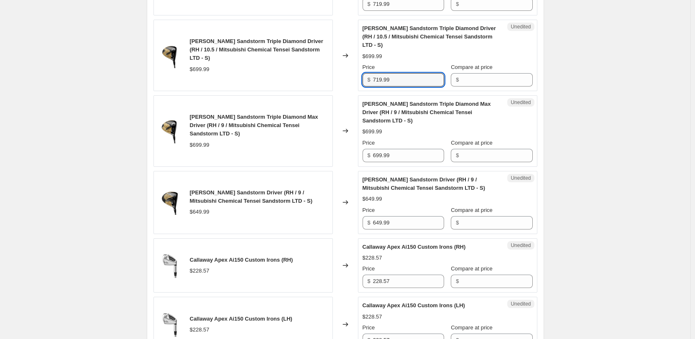
scroll to position [1003, 0]
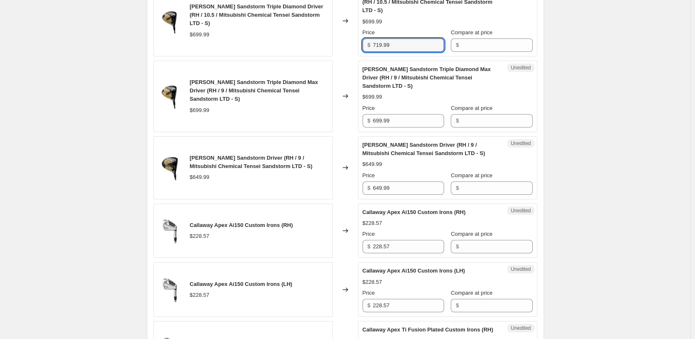
type input "719.99"
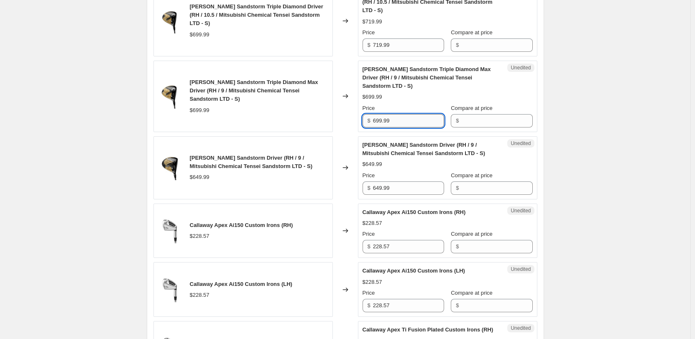
click at [385, 128] on input "699.99" at bounding box center [408, 120] width 71 height 13
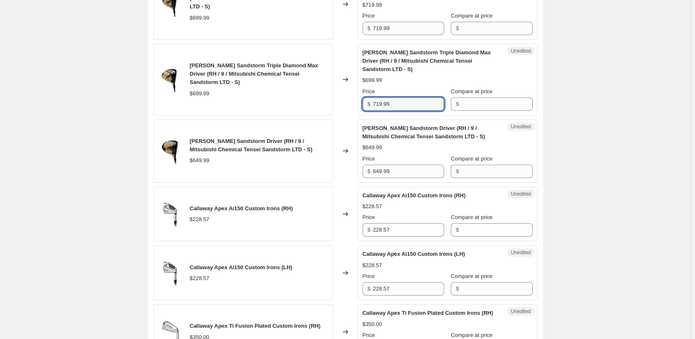
scroll to position [1045, 0]
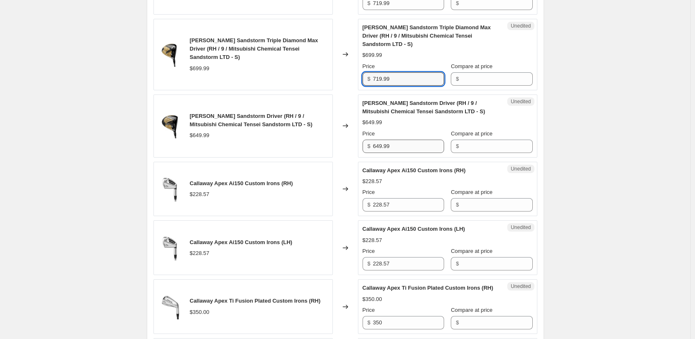
type input "719.99"
click at [382, 153] on input "649.99" at bounding box center [408, 146] width 71 height 13
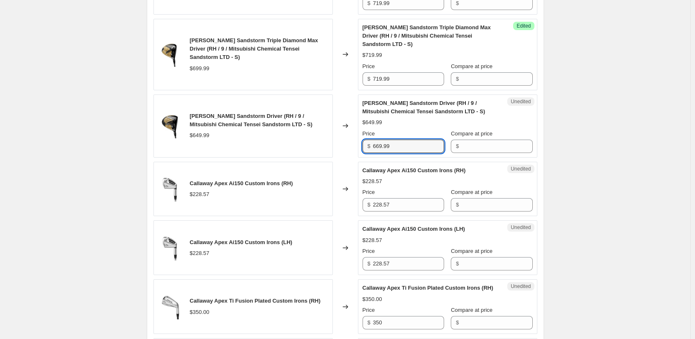
type input "669.99"
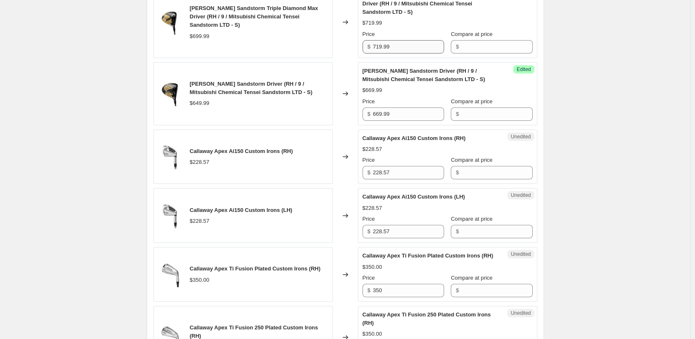
scroll to position [1171, 0]
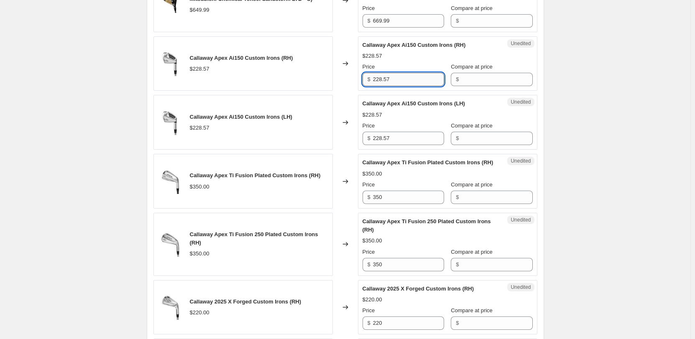
click at [383, 86] on input "228.57" at bounding box center [408, 79] width 71 height 13
type input "235.71"
click at [382, 86] on input "235.71" at bounding box center [408, 79] width 71 height 13
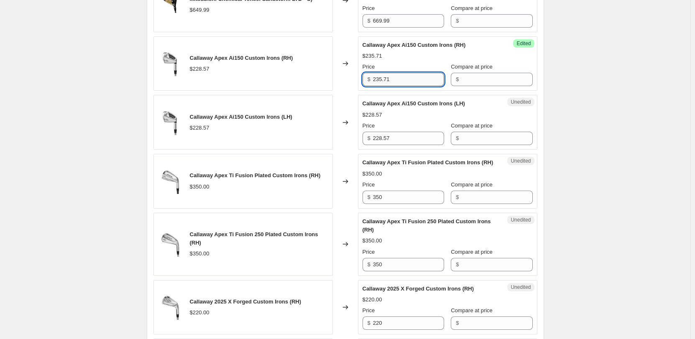
click at [382, 86] on input "235.71" at bounding box center [408, 79] width 71 height 13
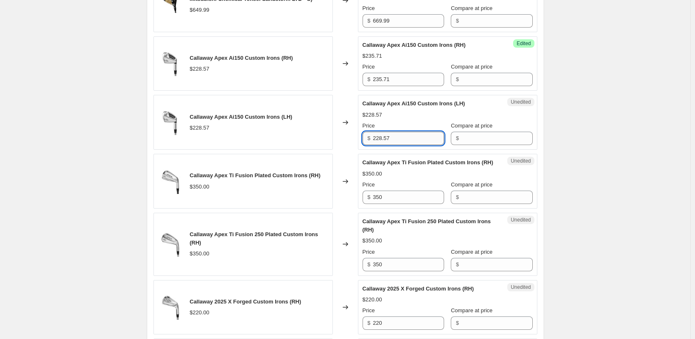
click at [384, 145] on input "228.57" at bounding box center [408, 138] width 71 height 13
type input "235.71"
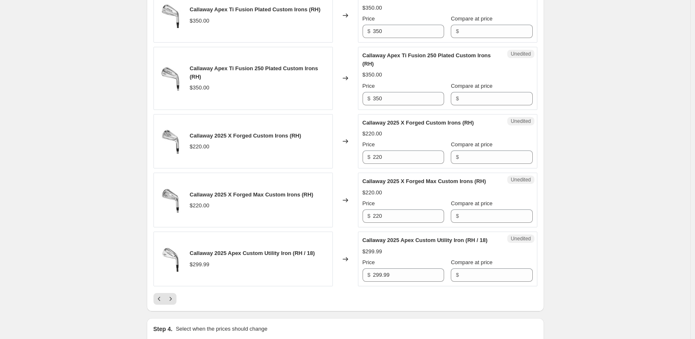
scroll to position [1338, 0]
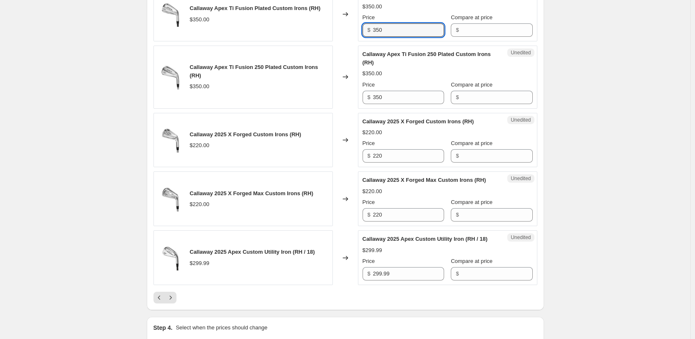
drag, startPoint x: 391, startPoint y: 62, endPoint x: 367, endPoint y: 64, distance: 23.9
click at [367, 37] on div "$ 350" at bounding box center [404, 29] width 82 height 13
click at [415, 37] on input "350" at bounding box center [408, 29] width 71 height 13
click at [380, 37] on input "358.33" at bounding box center [408, 29] width 71 height 13
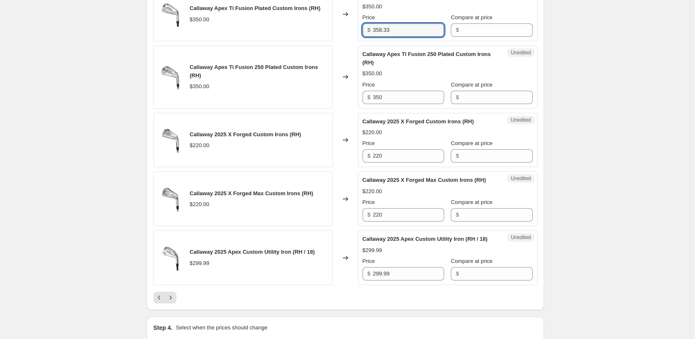
type input "358.33"
click at [367, 104] on div "$ 350" at bounding box center [404, 97] width 82 height 13
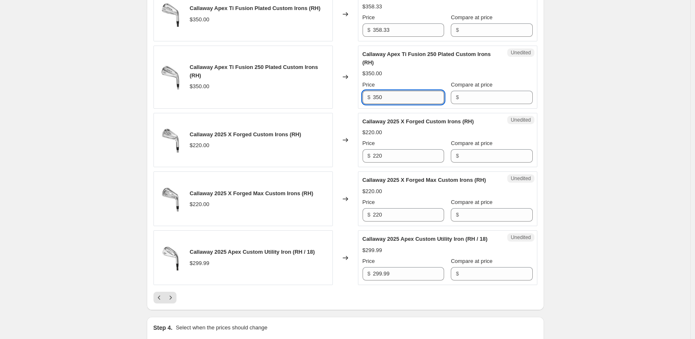
click at [381, 104] on input "350" at bounding box center [408, 97] width 71 height 13
type input "358.33"
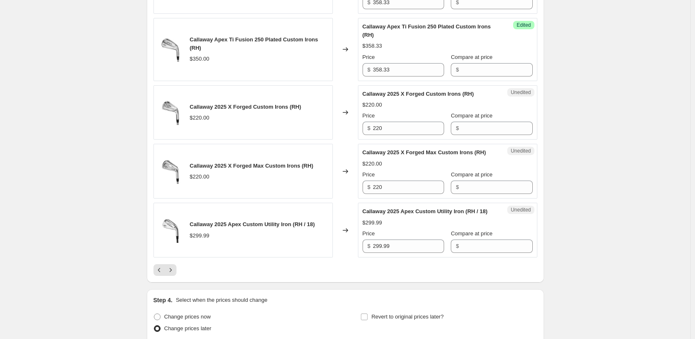
scroll to position [1422, 0]
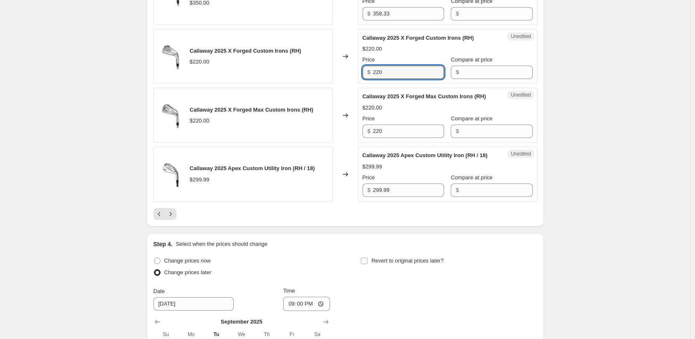
drag, startPoint x: 384, startPoint y: 104, endPoint x: 363, endPoint y: 105, distance: 21.3
click at [363, 84] on div "Unedited Callaway 2025 X Forged Custom Irons (RH) $220.00 Price $ 220 Compare a…" at bounding box center [447, 56] width 179 height 55
click at [389, 79] on input "228.33" at bounding box center [408, 72] width 71 height 13
type input "228.33"
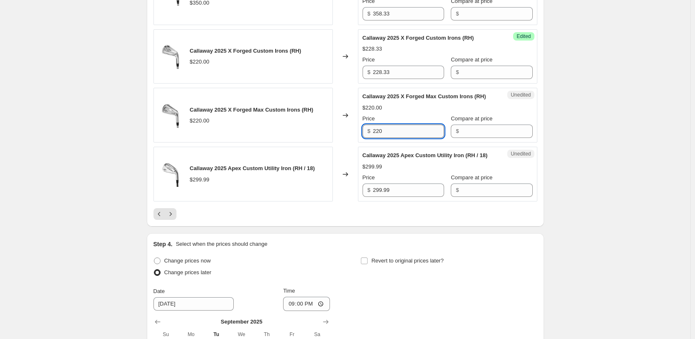
click at [379, 138] on input "220" at bounding box center [408, 131] width 71 height 13
type input "228.33"
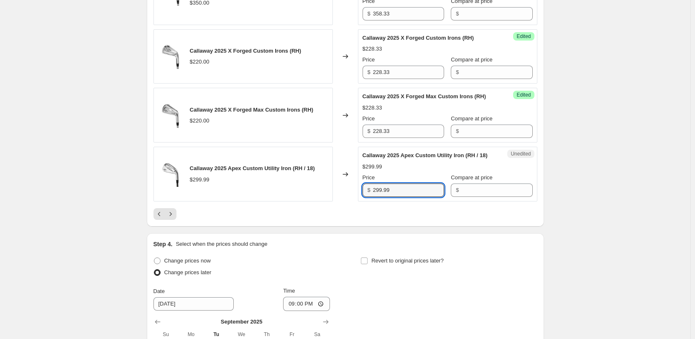
drag, startPoint x: 388, startPoint y: 239, endPoint x: 347, endPoint y: 238, distance: 41.8
click at [347, 202] on div "Callaway 2025 Apex Custom Utility Iron (RH / 18) $299.99 Changed to Unedited Ca…" at bounding box center [345, 174] width 384 height 55
drag, startPoint x: 405, startPoint y: 240, endPoint x: 364, endPoint y: 239, distance: 41.0
click at [364, 197] on div "$ 299.99" at bounding box center [404, 190] width 82 height 13
click at [385, 197] on input "319.99" at bounding box center [408, 190] width 71 height 13
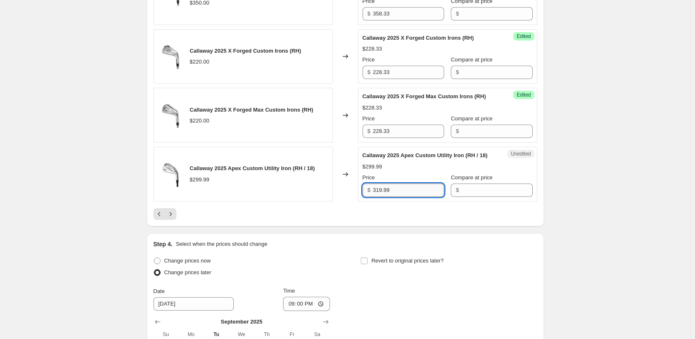
click at [385, 197] on input "319.99" at bounding box center [408, 190] width 71 height 13
type input "319.99"
click at [175, 218] on icon "Next" at bounding box center [170, 214] width 8 height 8
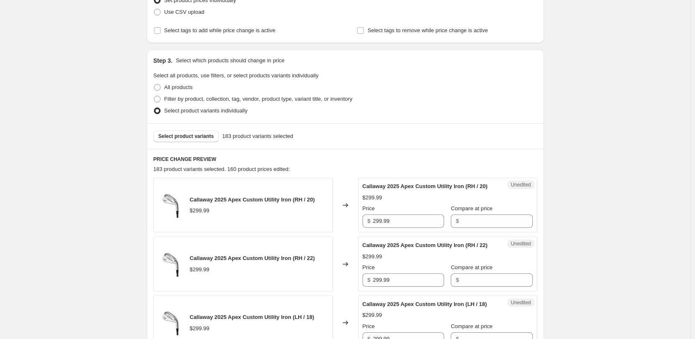
scroll to position [334, 0]
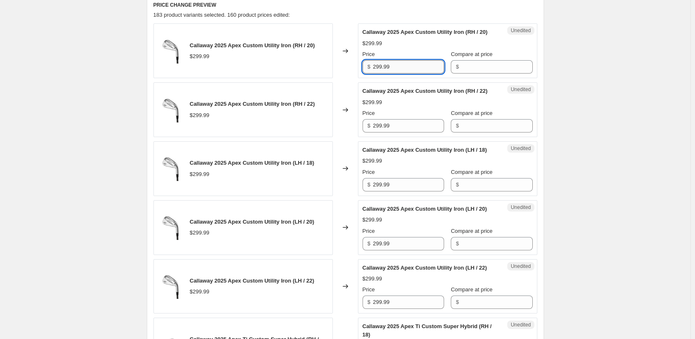
click at [384, 74] on input "299.99" at bounding box center [408, 66] width 71 height 13
type input "319.99"
click at [382, 133] on input "299.99" at bounding box center [408, 125] width 71 height 13
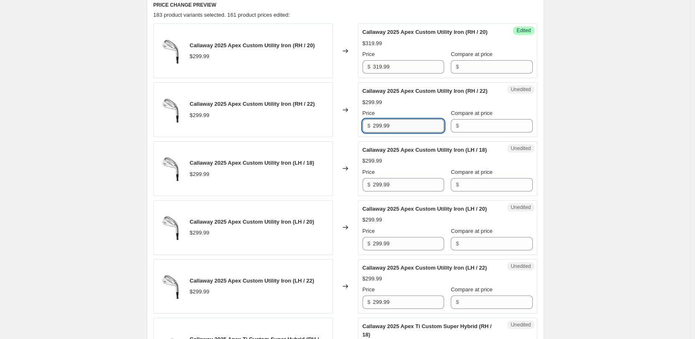
click at [382, 133] on input "299.99" at bounding box center [408, 125] width 71 height 13
type input "319.99"
click at [381, 191] on input "299.99" at bounding box center [408, 184] width 71 height 13
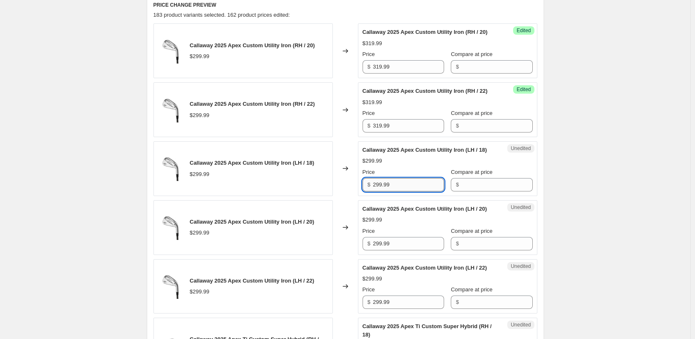
click at [381, 191] on input "299.99" at bounding box center [408, 184] width 71 height 13
type input "319.99"
click at [379, 250] on input "299.99" at bounding box center [408, 243] width 71 height 13
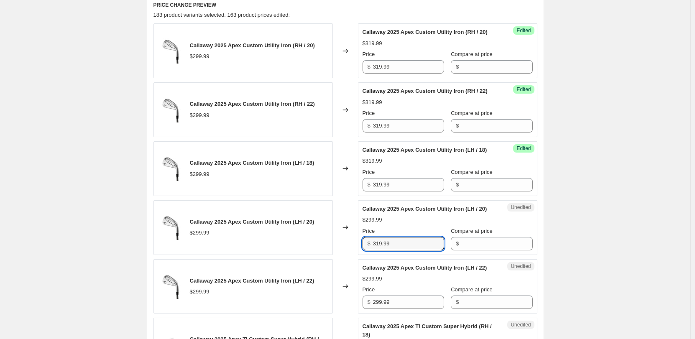
type input "319.99"
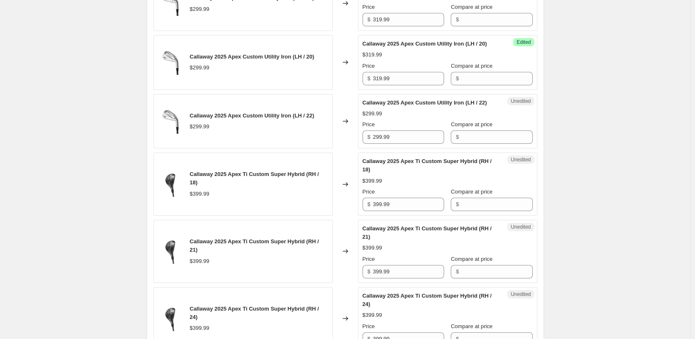
scroll to position [502, 0]
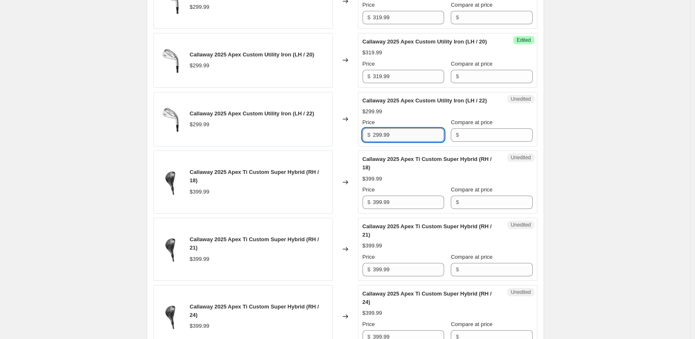
click at [383, 142] on input "299.99" at bounding box center [408, 134] width 71 height 13
type input "319.99"
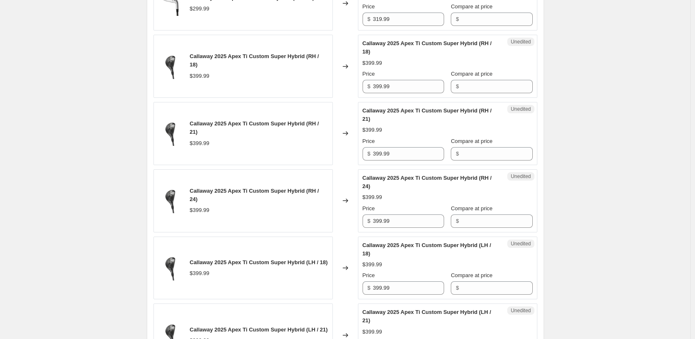
scroll to position [627, 0]
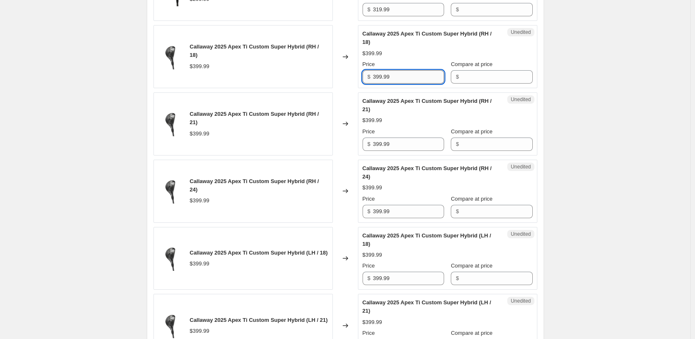
click at [379, 84] on input "399.99" at bounding box center [408, 76] width 71 height 13
click at [380, 84] on input "419.99" at bounding box center [408, 76] width 71 height 13
type input "419.99"
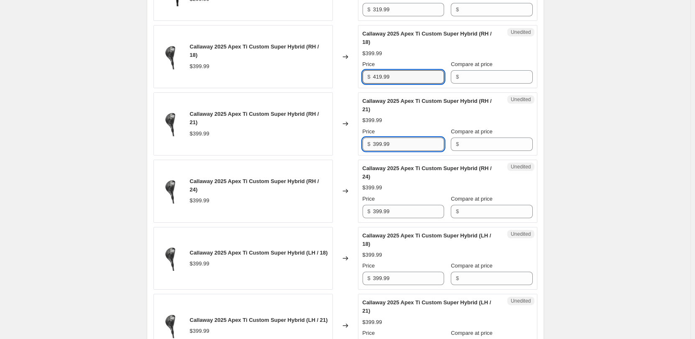
click at [384, 151] on input "399.99" at bounding box center [408, 144] width 71 height 13
type input "419.99"
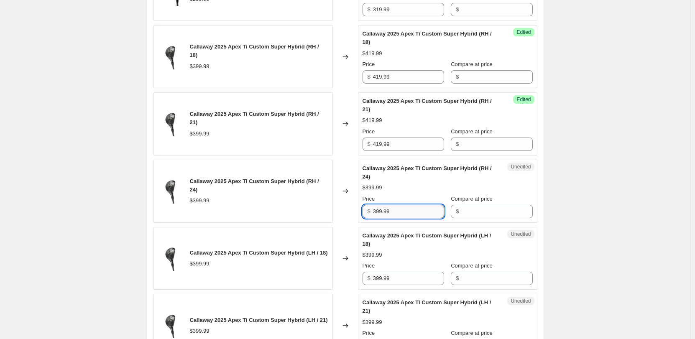
click at [383, 218] on input "399.99" at bounding box center [408, 211] width 71 height 13
type input "419.99"
click at [605, 191] on div "Callaway Price Increases 09/10. This page is ready Callaway Price Increases 09/…" at bounding box center [345, 321] width 690 height 1896
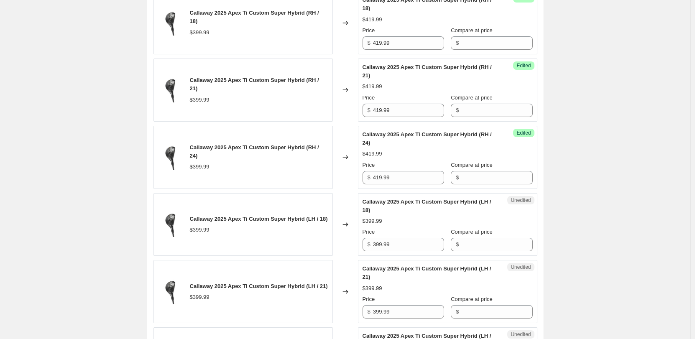
scroll to position [753, 0]
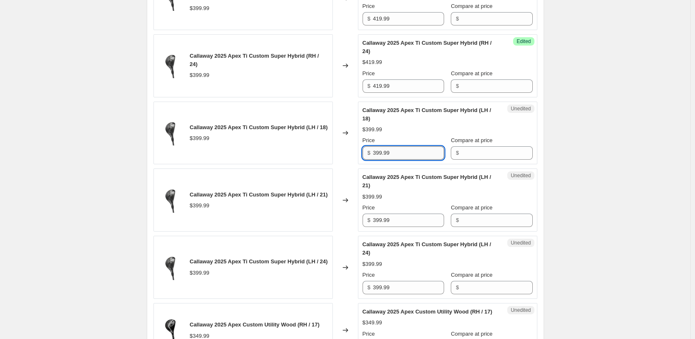
click at [382, 160] on input "399.99" at bounding box center [408, 152] width 71 height 13
type input "419.99"
click at [384, 227] on input "399.99" at bounding box center [408, 220] width 71 height 13
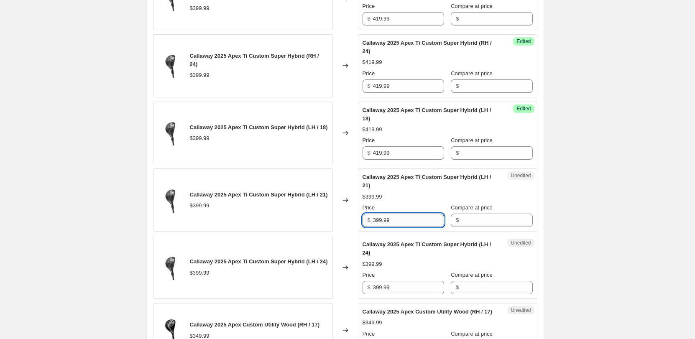
click at [384, 227] on input "399.99" at bounding box center [408, 220] width 71 height 13
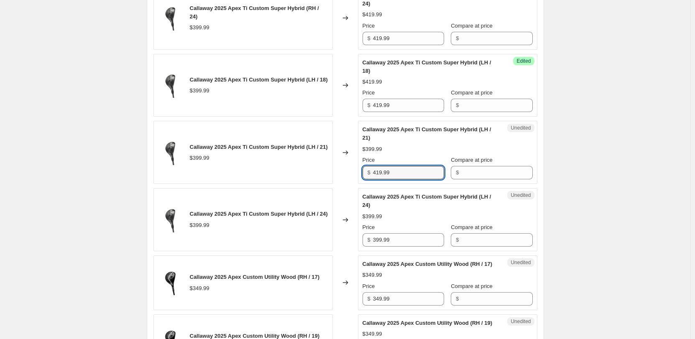
scroll to position [962, 0]
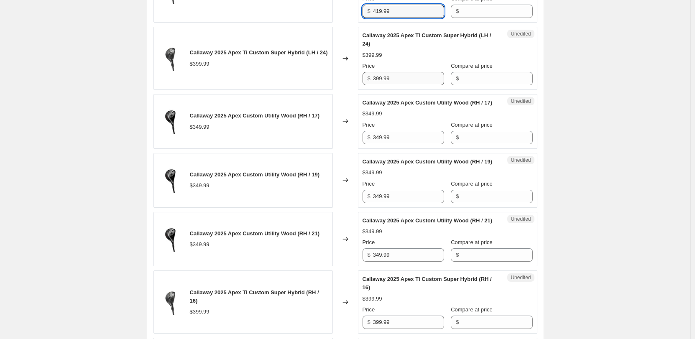
type input "419.99"
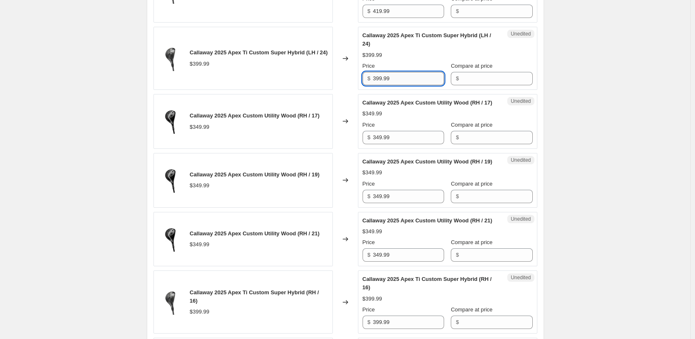
click at [384, 85] on input "399.99" at bounding box center [408, 78] width 71 height 13
type input "419.99"
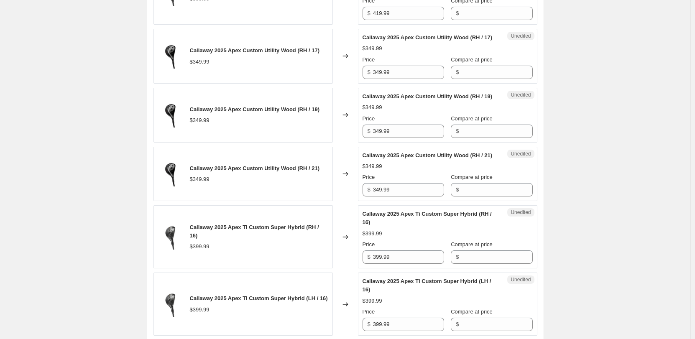
scroll to position [1045, 0]
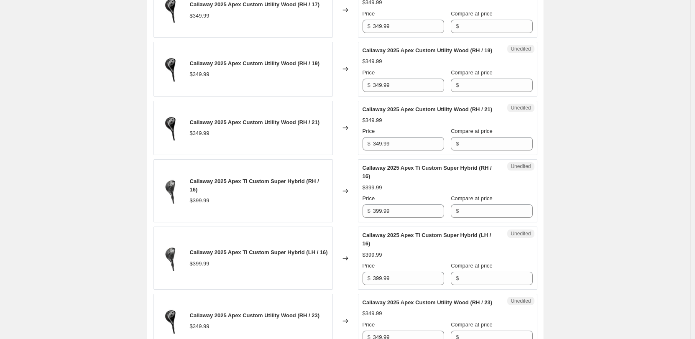
scroll to position [1087, 0]
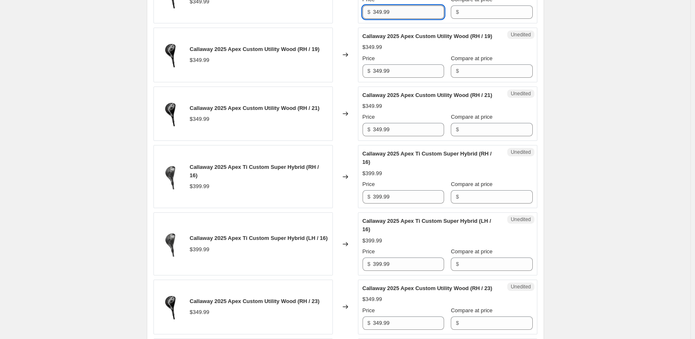
click at [387, 19] on input "349.99" at bounding box center [408, 11] width 71 height 13
click at [387, 19] on input "369.99" at bounding box center [408, 11] width 71 height 13
type input "369.99"
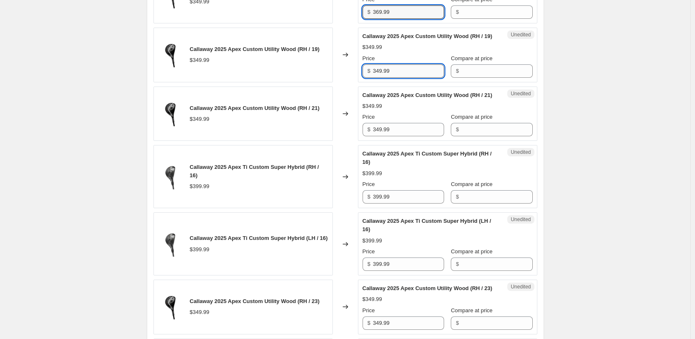
click at [383, 78] on input "349.99" at bounding box center [408, 70] width 71 height 13
type input "369.99"
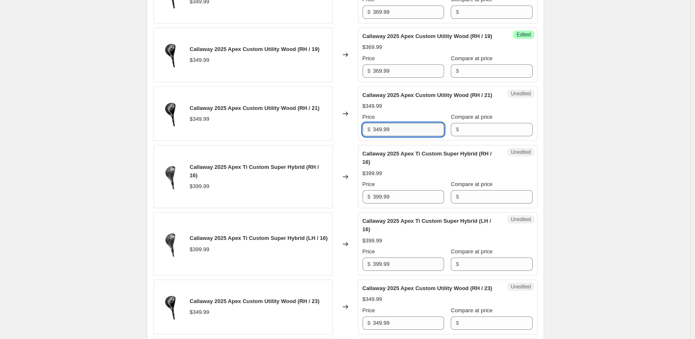
click at [383, 136] on input "349.99" at bounding box center [408, 129] width 71 height 13
type input "369.99"
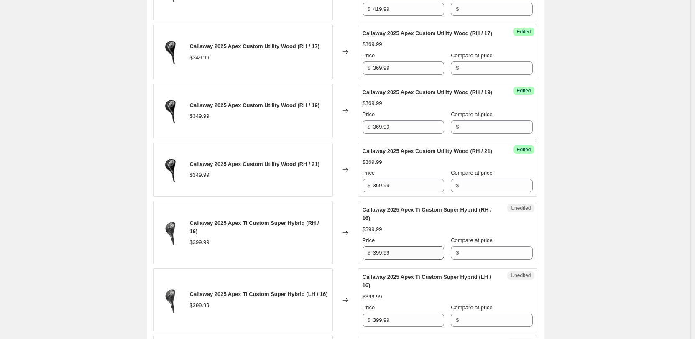
scroll to position [1003, 0]
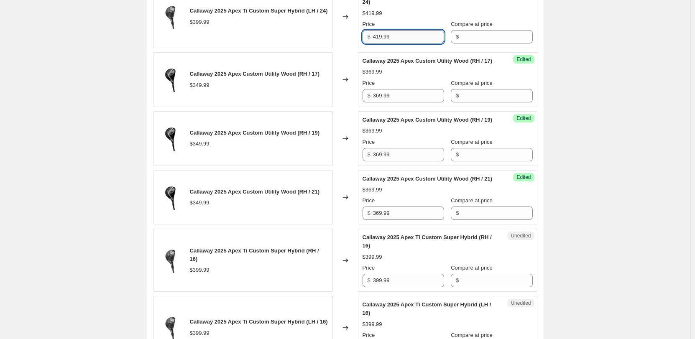
click at [376, 43] on input "419.99" at bounding box center [408, 36] width 71 height 13
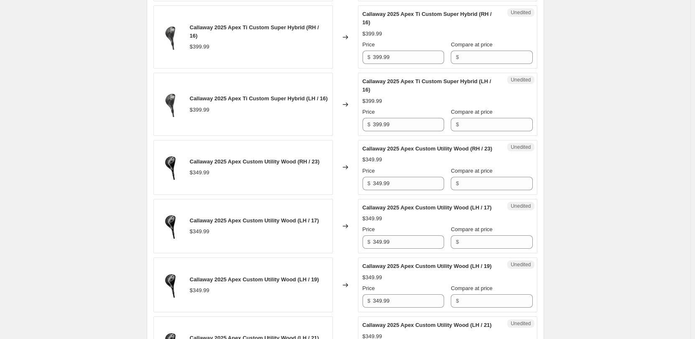
scroll to position [1171, 0]
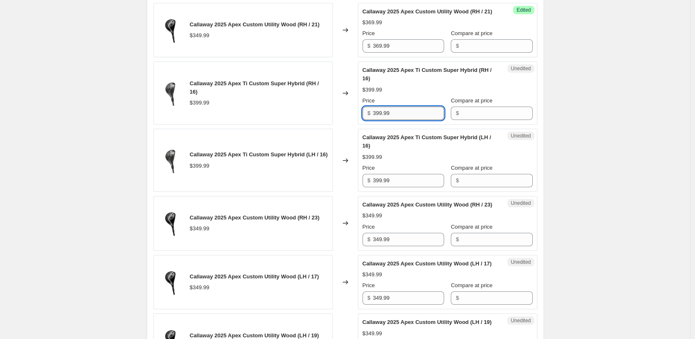
click at [383, 120] on input "399.99" at bounding box center [408, 113] width 71 height 13
type input "419.99"
click at [379, 187] on input "399.99" at bounding box center [408, 180] width 71 height 13
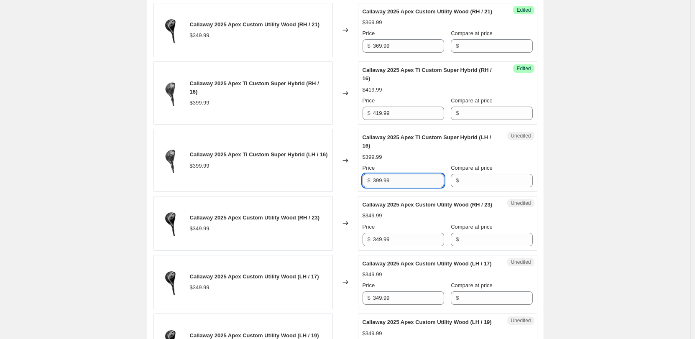
click at [379, 187] on input "399.99" at bounding box center [408, 180] width 71 height 13
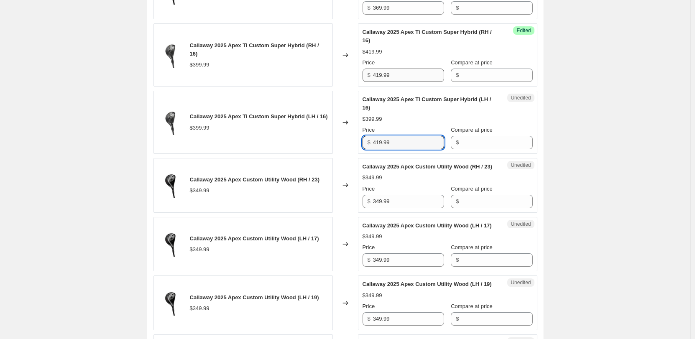
scroll to position [1338, 0]
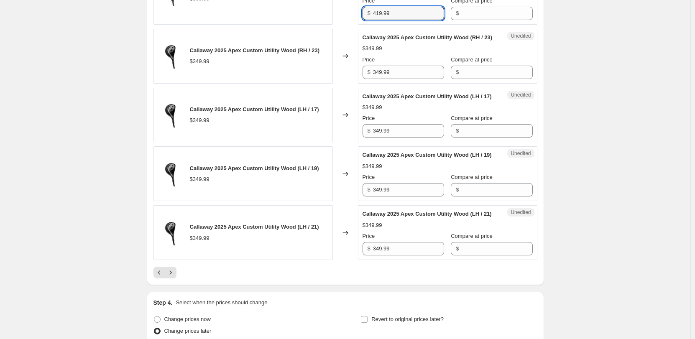
type input "419.99"
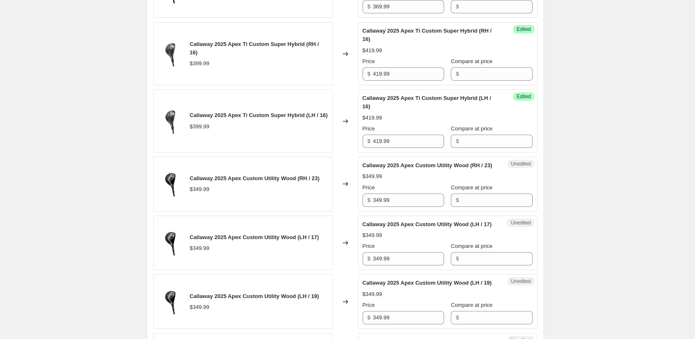
scroll to position [1129, 0]
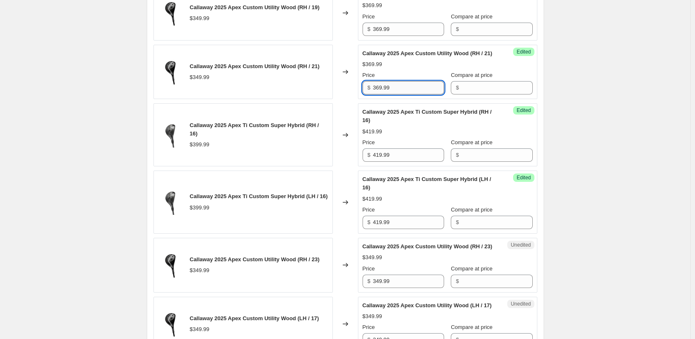
click at [383, 94] on input "369.99" at bounding box center [408, 87] width 71 height 13
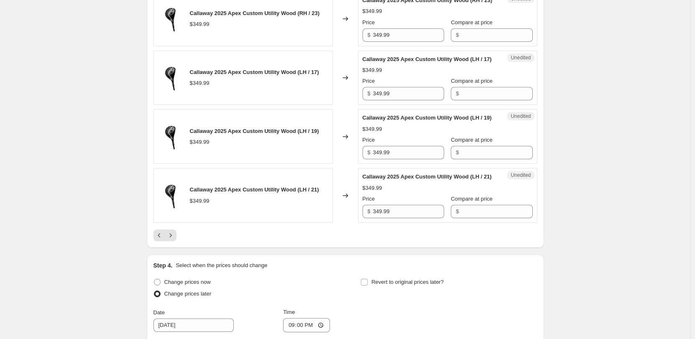
scroll to position [1380, 0]
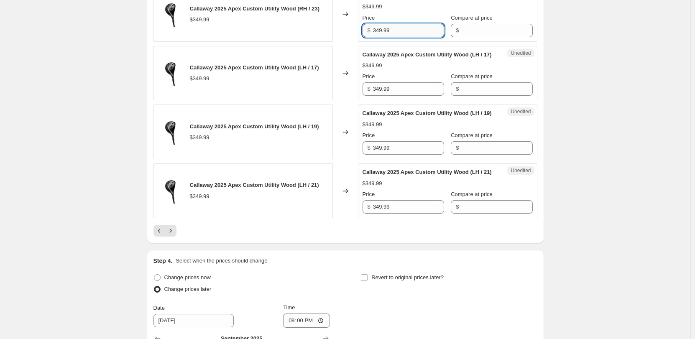
click at [378, 37] on input "349.99" at bounding box center [408, 30] width 71 height 13
type input "369.99"
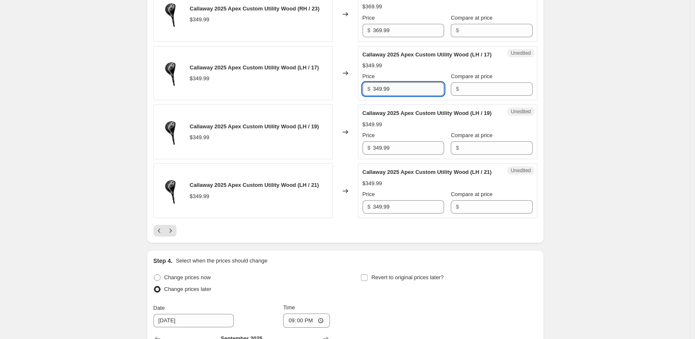
click at [381, 96] on input "349.99" at bounding box center [408, 88] width 71 height 13
type input "369.99"
click at [379, 155] on input "349.99" at bounding box center [408, 147] width 71 height 13
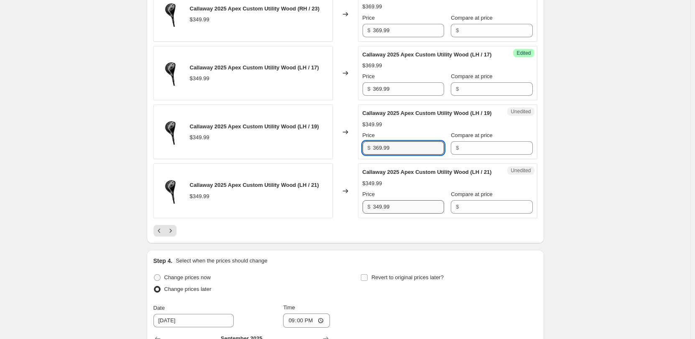
type input "369.99"
click at [380, 214] on input "349.99" at bounding box center [408, 206] width 71 height 13
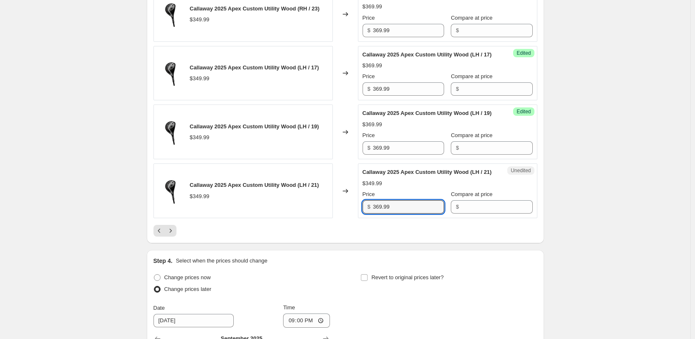
type input "369.99"
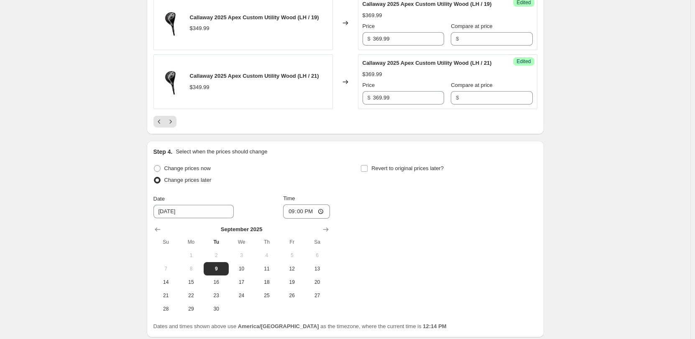
scroll to position [1505, 0]
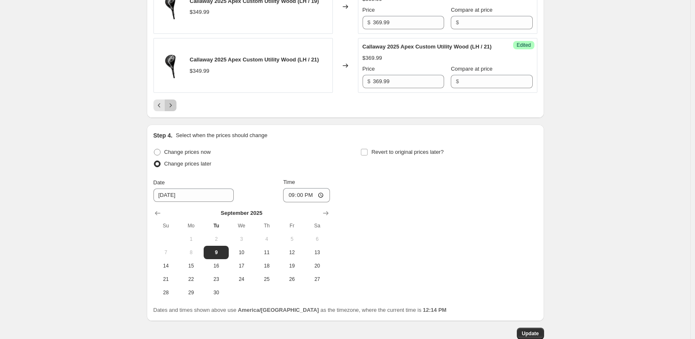
drag, startPoint x: 175, startPoint y: 205, endPoint x: 129, endPoint y: 323, distance: 126.4
click at [175, 110] on icon "Next" at bounding box center [170, 105] width 8 height 8
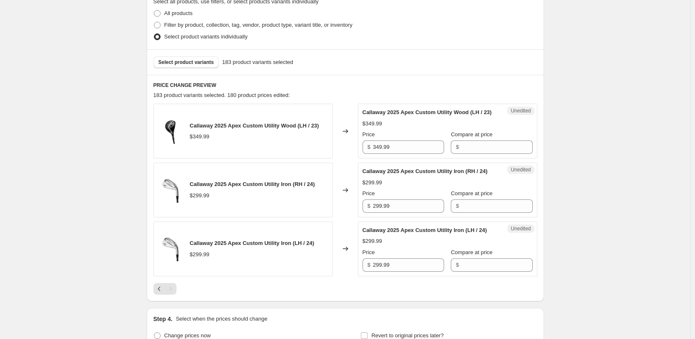
scroll to position [305, 0]
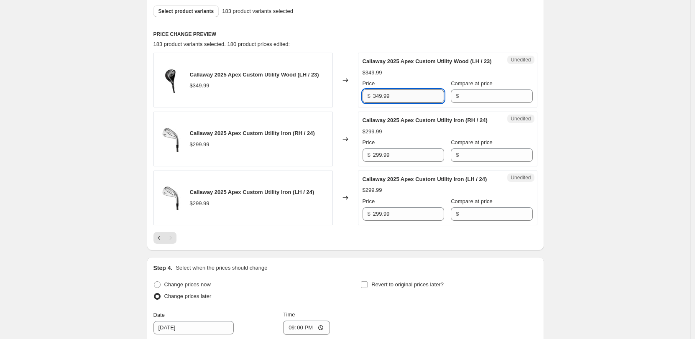
click at [379, 103] on input "349.99" at bounding box center [408, 95] width 71 height 13
type input "369.99"
drag, startPoint x: 362, startPoint y: 171, endPoint x: 351, endPoint y: 171, distance: 10.9
click at [351, 166] on div "Callaway 2025 Apex Custom Utility Iron (RH / 24) $299.99 Changed to Unedited Ca…" at bounding box center [345, 139] width 384 height 55
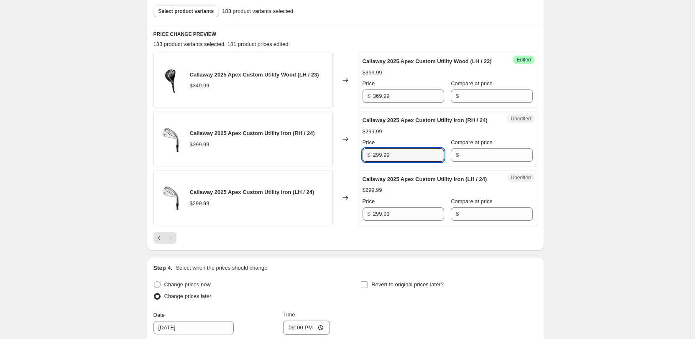
drag, startPoint x: 404, startPoint y: 168, endPoint x: 357, endPoint y: 168, distance: 47.2
click at [357, 166] on div "Callaway 2025 Apex Custom Utility Iron (RH / 24) $299.99 Changed to Unedited Ca…" at bounding box center [345, 139] width 384 height 55
click at [386, 162] on input "319.99" at bounding box center [408, 154] width 71 height 13
type input "319.99"
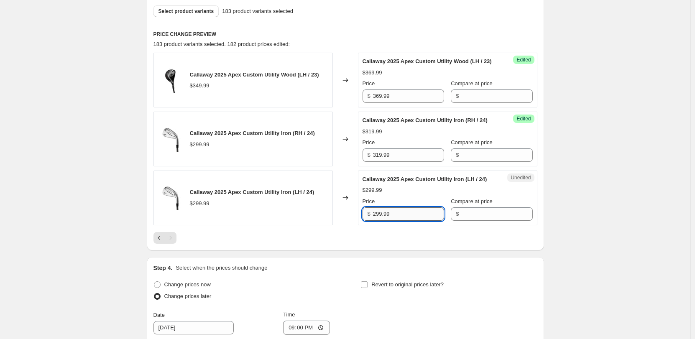
click at [379, 221] on input "299.99" at bounding box center [408, 213] width 71 height 13
type input "319.99"
click at [608, 209] on div "Callaway Price Increases 09/10. This page is ready Callaway Price Increases 09/…" at bounding box center [345, 109] width 690 height 828
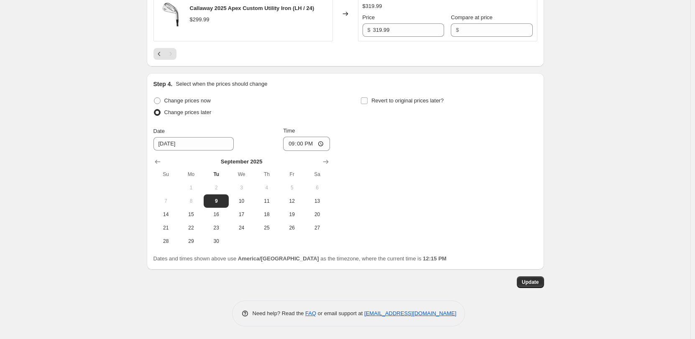
scroll to position [514, 0]
click at [525, 283] on span "Update" at bounding box center [530, 282] width 17 height 7
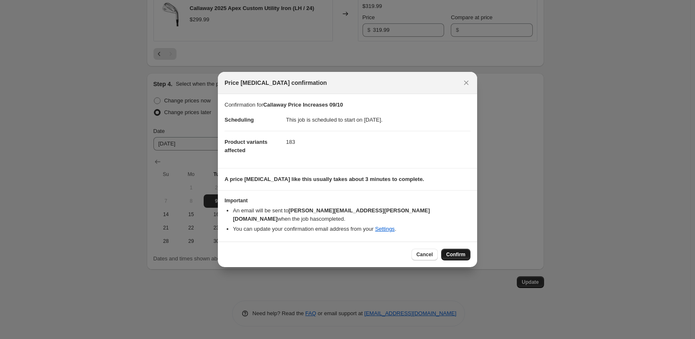
click at [454, 249] on button "Confirm" at bounding box center [455, 255] width 29 height 12
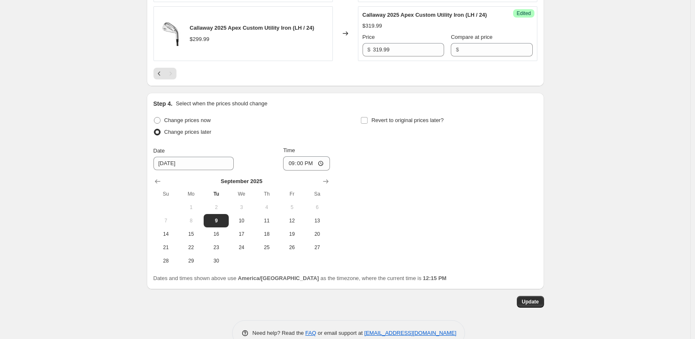
scroll to position [389, 0]
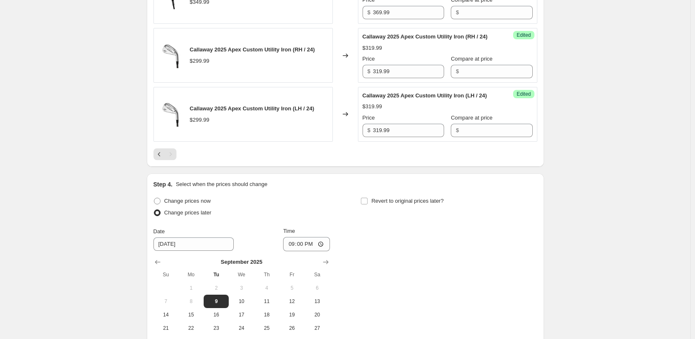
click at [155, 160] on div "Pagination" at bounding box center [159, 154] width 12 height 12
click at [163, 158] on icon "Previous" at bounding box center [159, 154] width 8 height 8
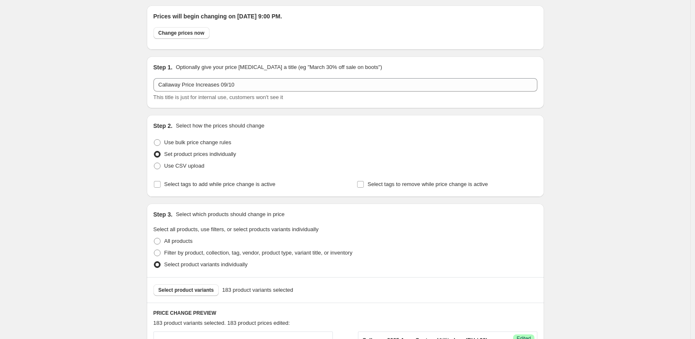
scroll to position [0, 0]
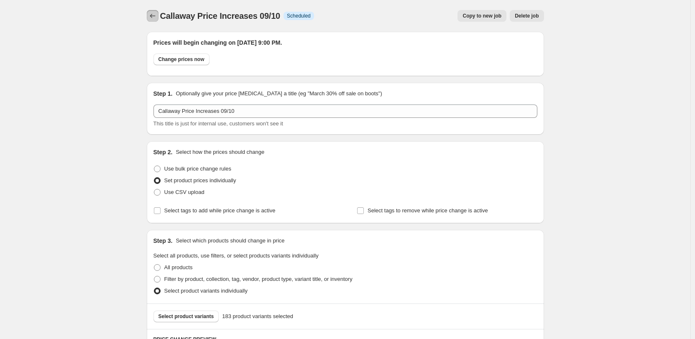
click at [156, 21] on button "Price change jobs" at bounding box center [153, 16] width 12 height 12
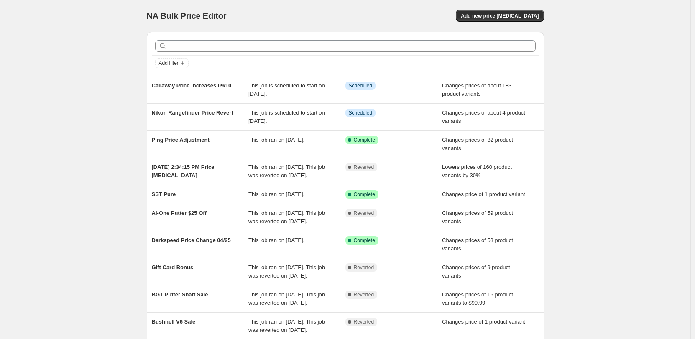
click at [102, 94] on div "NA Bulk Price Editor. This page is ready NA Bulk Price Editor Add new price cha…" at bounding box center [345, 211] width 690 height 422
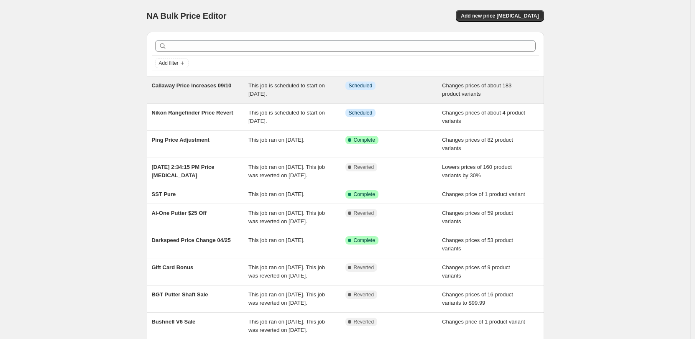
click at [283, 82] on span "This job is scheduled to start on September 9, 2025." at bounding box center [286, 89] width 77 height 15
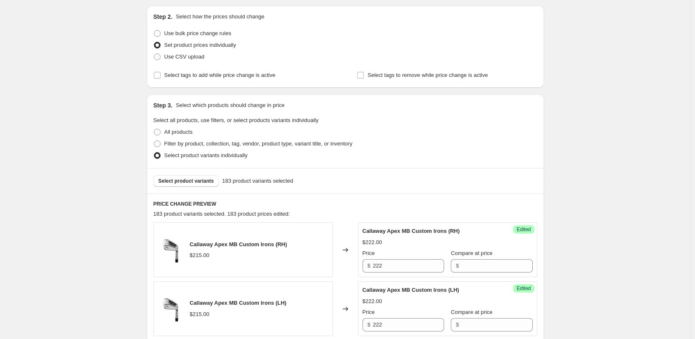
scroll to position [167, 0]
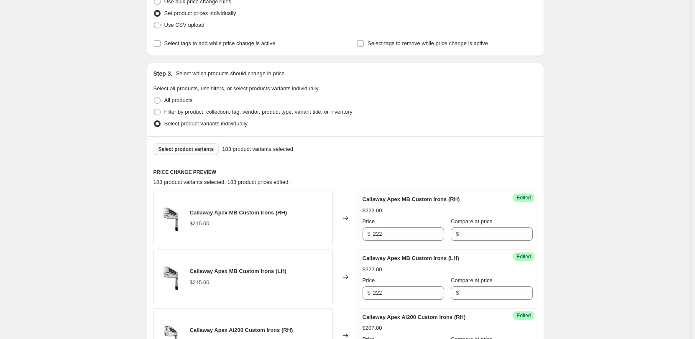
click at [195, 154] on button "Select product variants" at bounding box center [186, 149] width 66 height 12
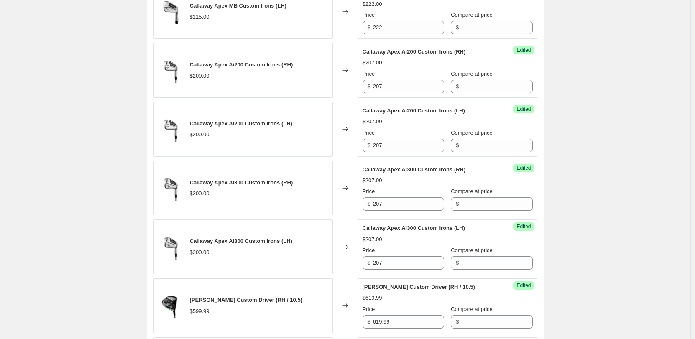
scroll to position [0, 0]
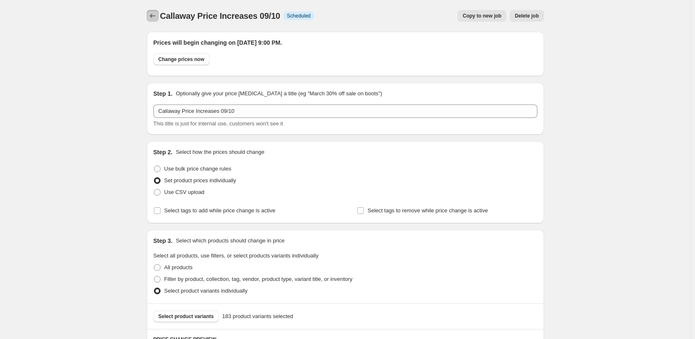
click at [153, 20] on button "Price change jobs" at bounding box center [153, 16] width 12 height 12
